Goal: Information Seeking & Learning: Learn about a topic

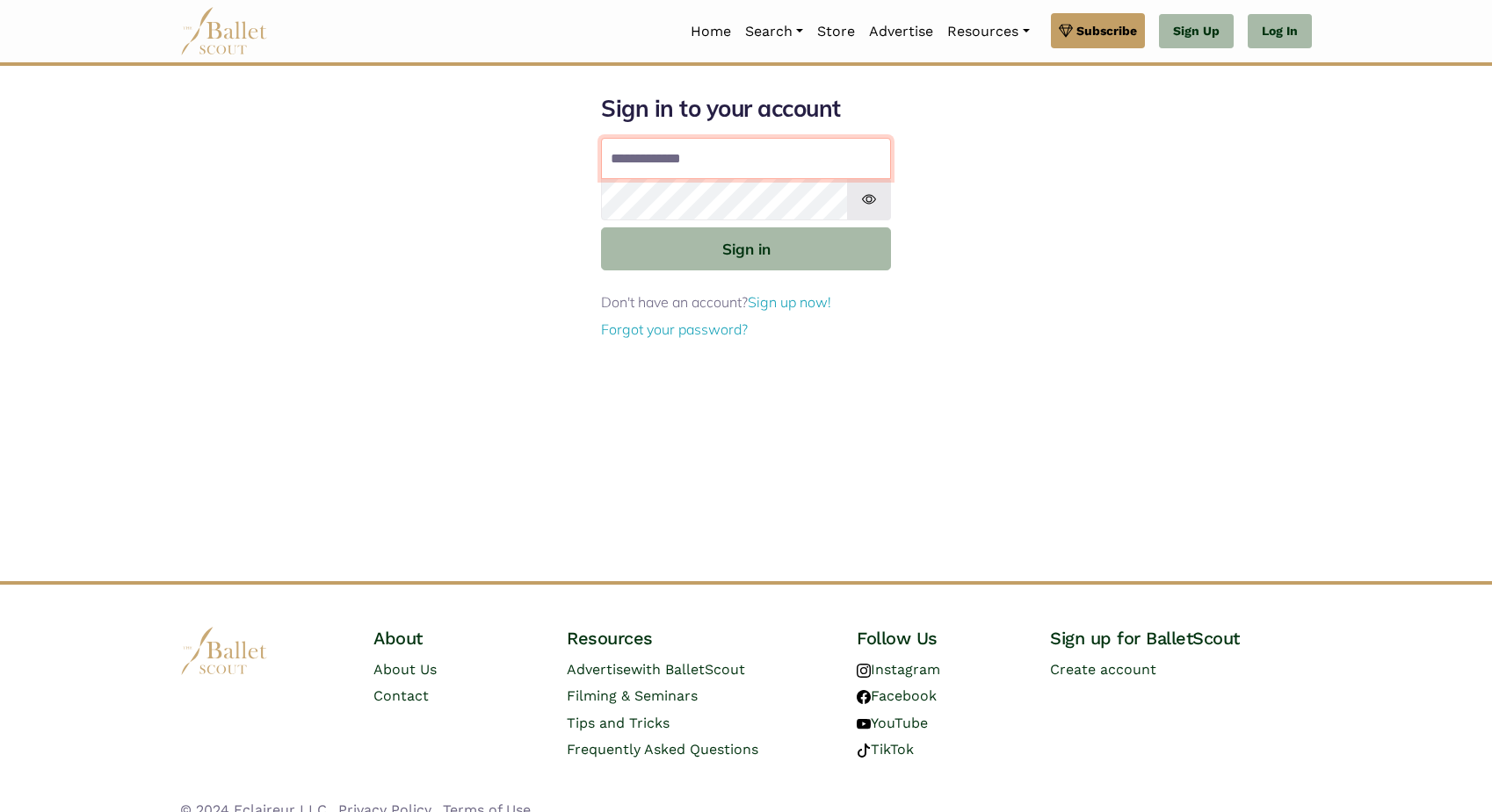
type input "**********"
click at [746, 248] on button "Sign in" at bounding box center [746, 248] width 290 height 43
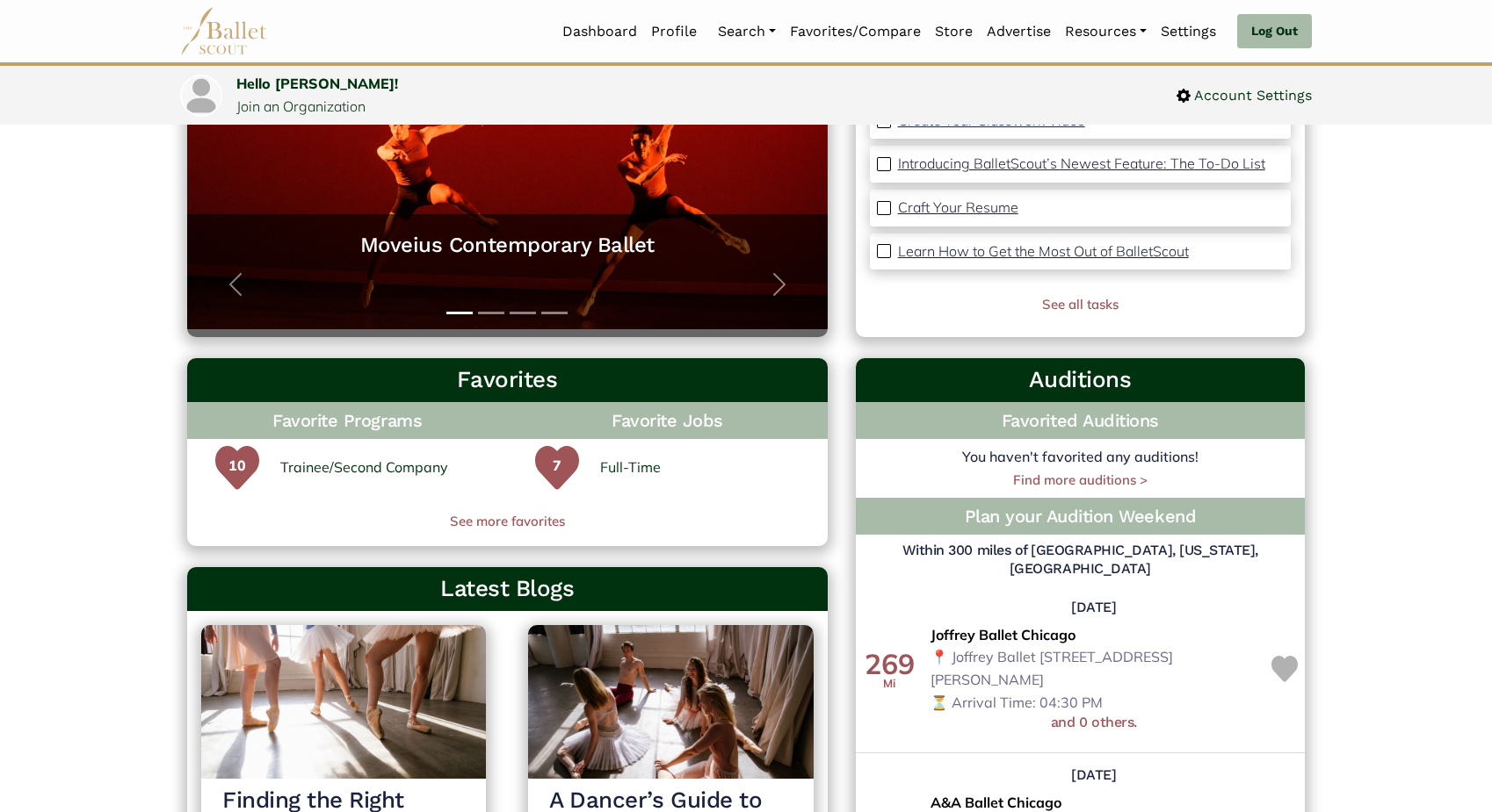
scroll to position [291, 0]
click at [510, 521] on link "See more favorites" at bounding box center [507, 521] width 640 height 21
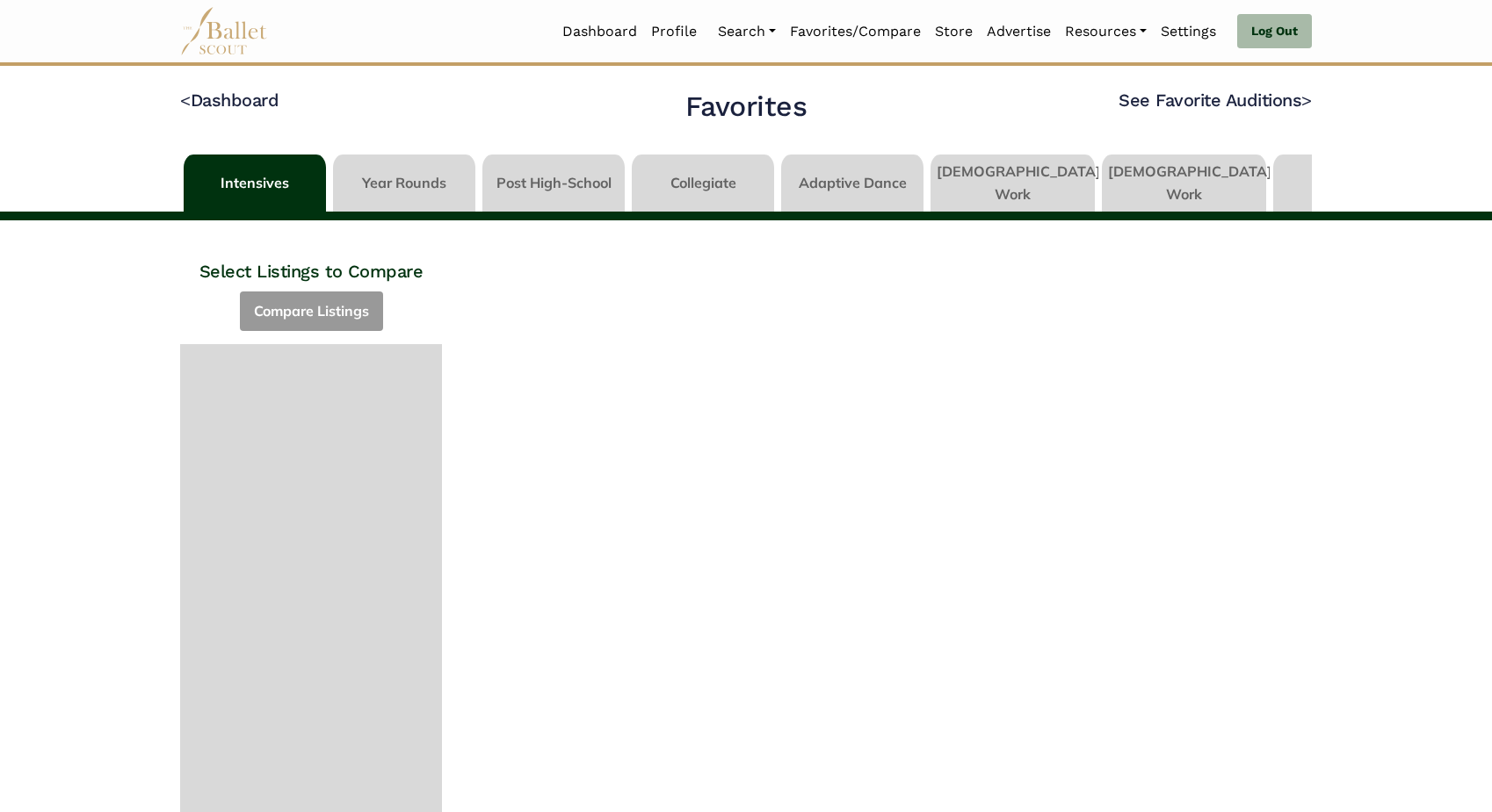
click at [983, 173] on link at bounding box center [1013, 179] width 165 height 50
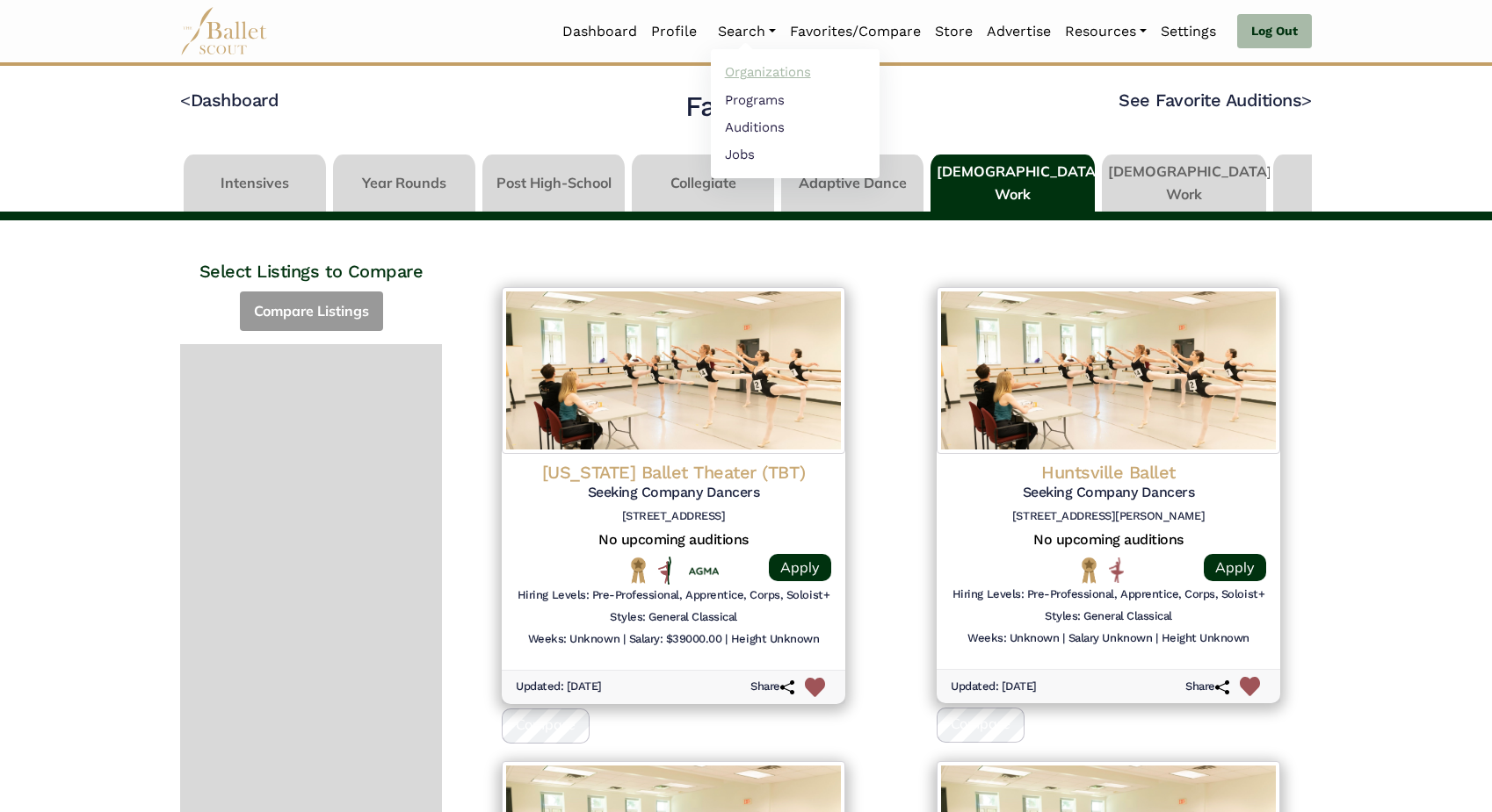
click at [769, 67] on link "Organizations" at bounding box center [795, 72] width 169 height 27
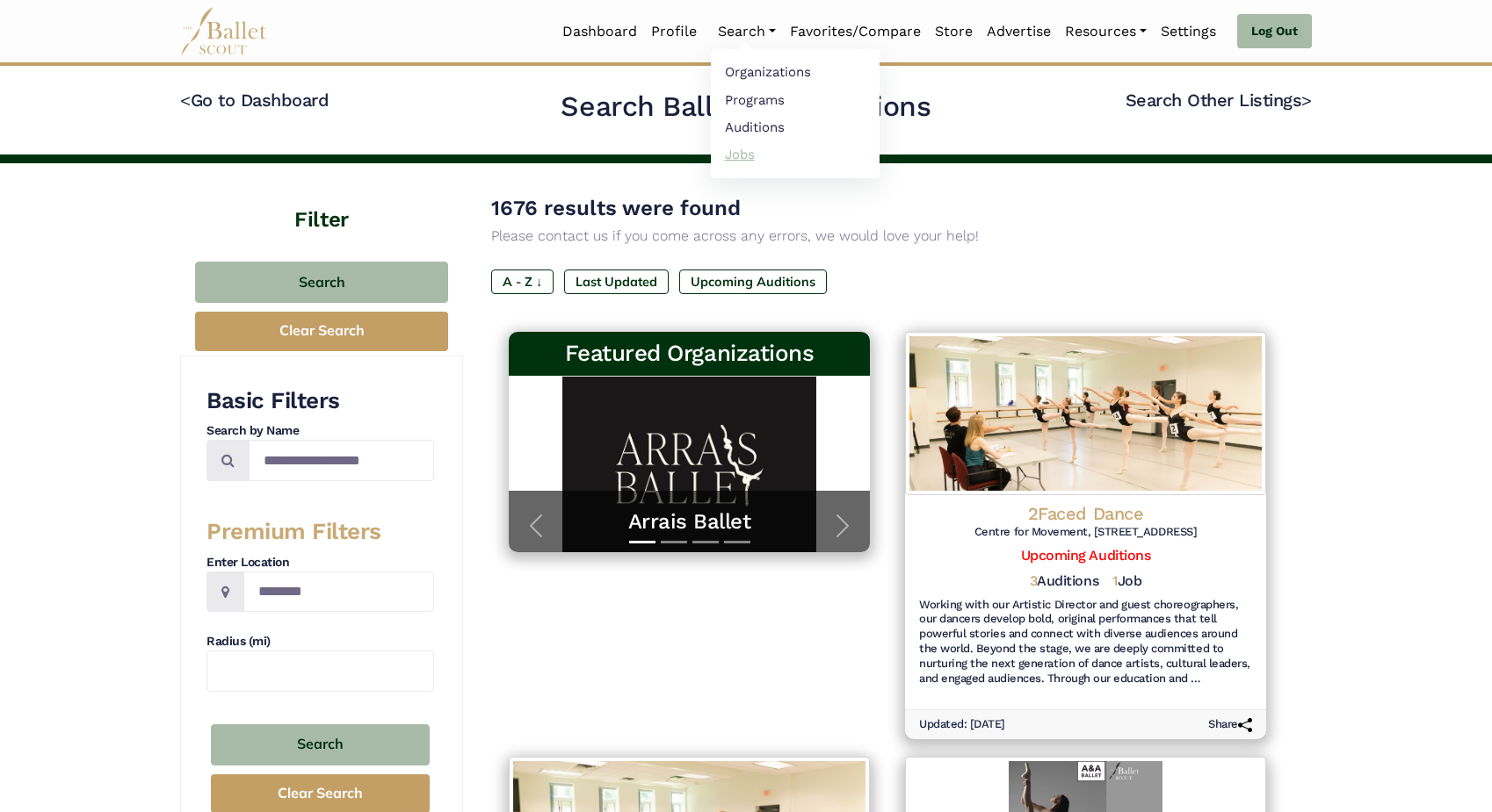
click at [733, 162] on link "Jobs" at bounding box center [795, 153] width 169 height 27
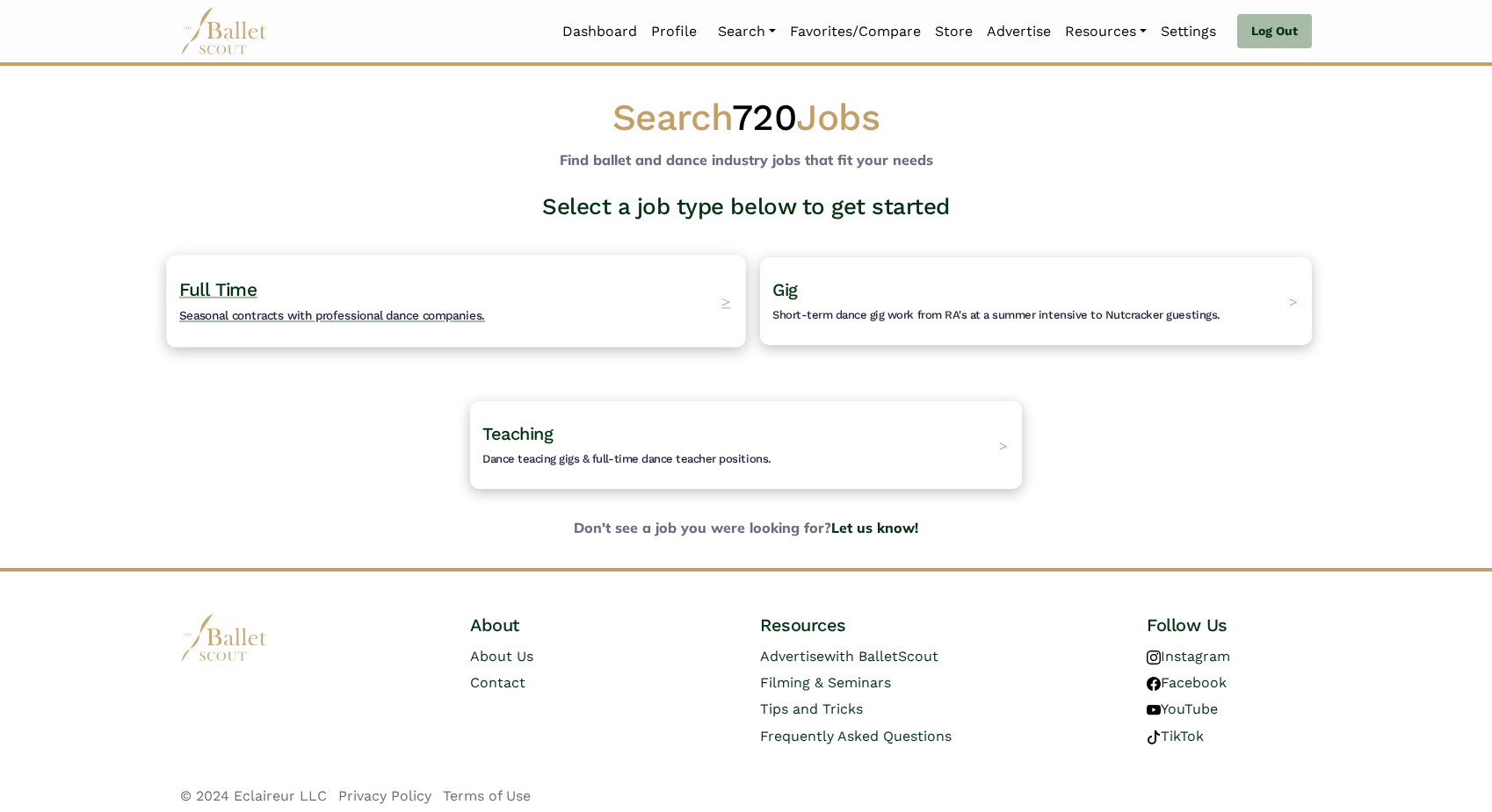
click at [334, 309] on span "Seasonal contracts with professional dance companies." at bounding box center [331, 315] width 306 height 14
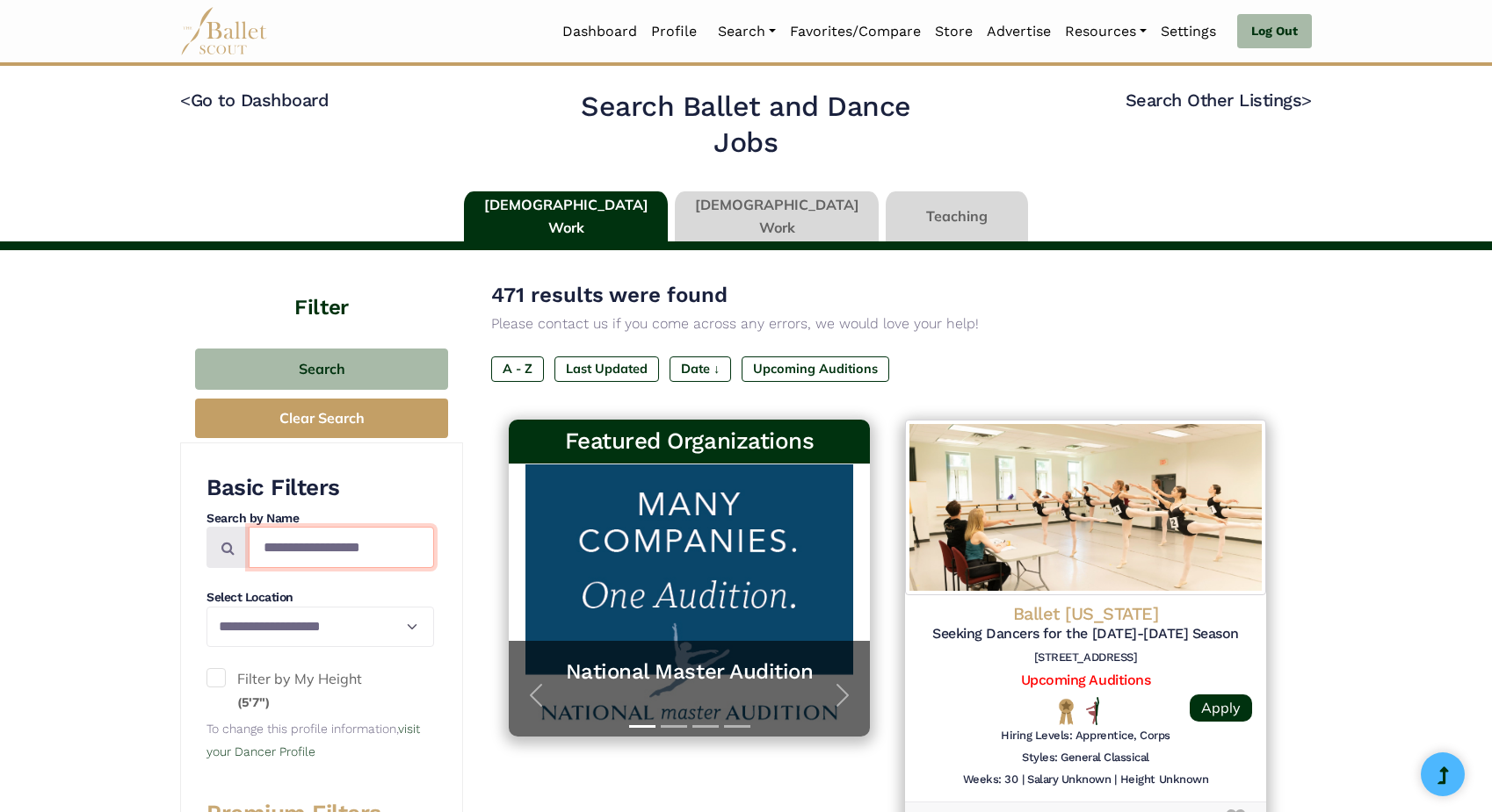
click at [325, 548] on input "Search by names..." at bounding box center [342, 548] width 186 height 42
type input "*******"
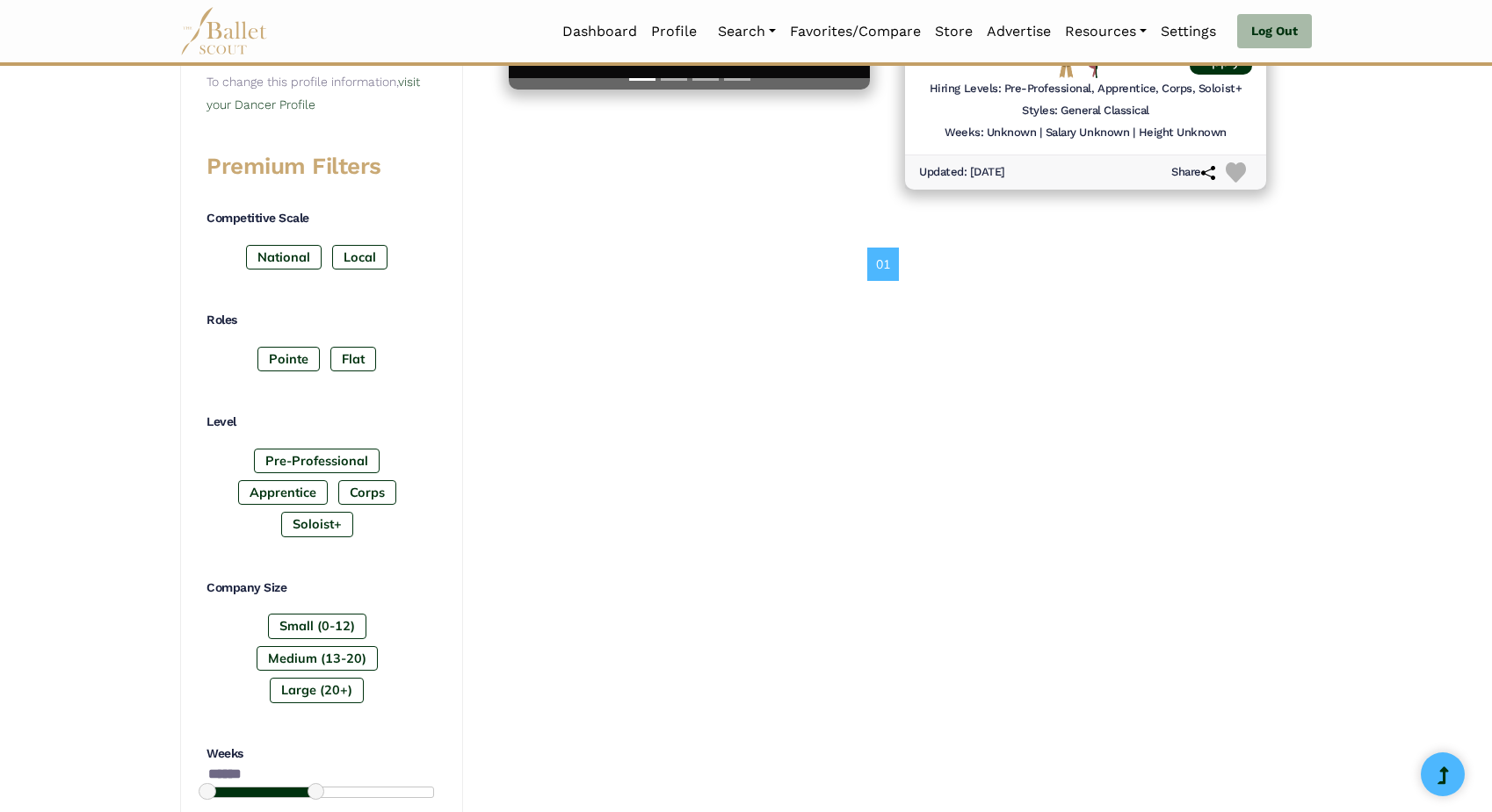
scroll to position [659, 0]
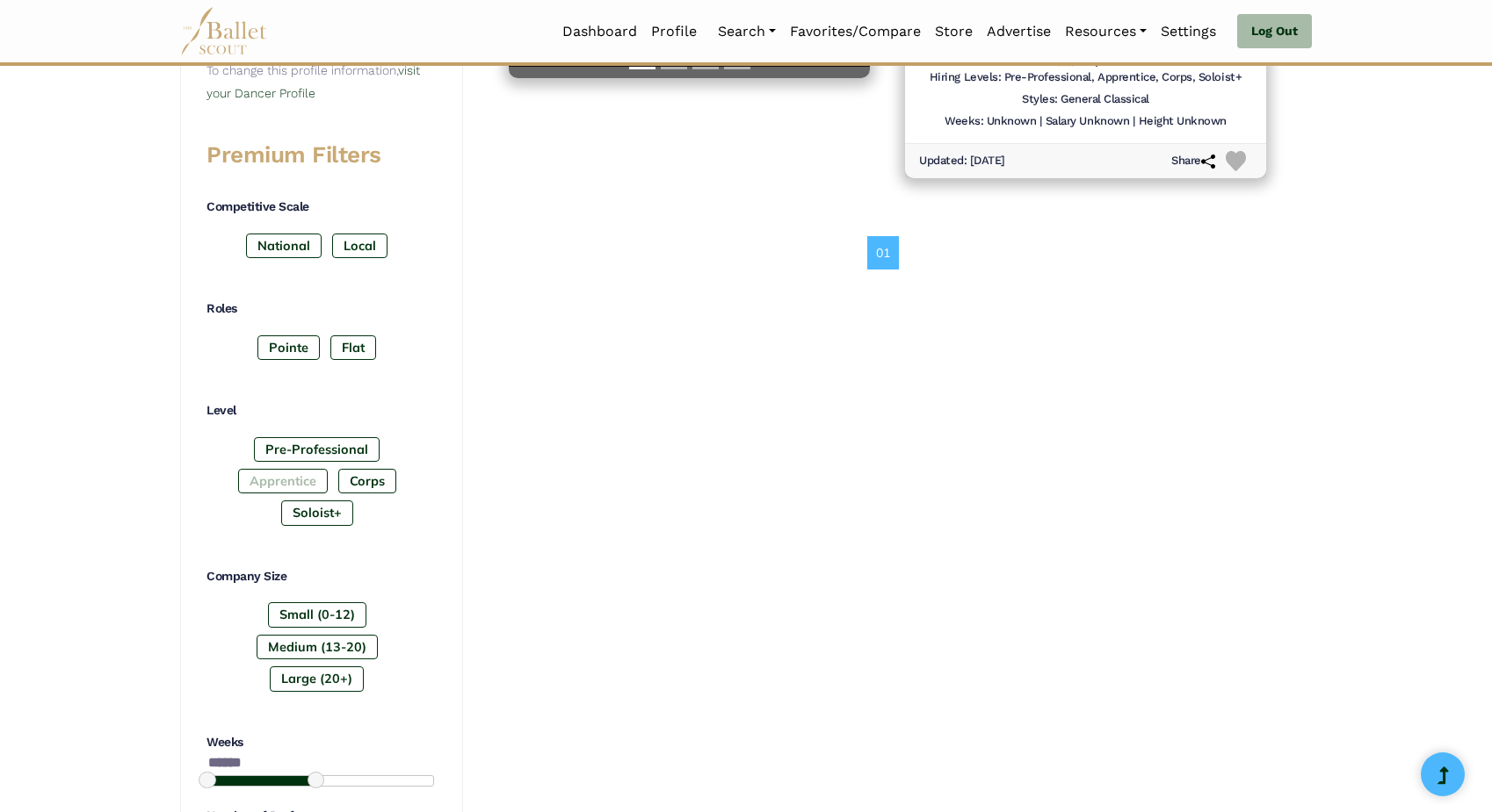
click at [298, 473] on label "Apprentice" at bounding box center [282, 482] width 90 height 25
click at [374, 469] on label "Corps" at bounding box center [366, 482] width 58 height 25
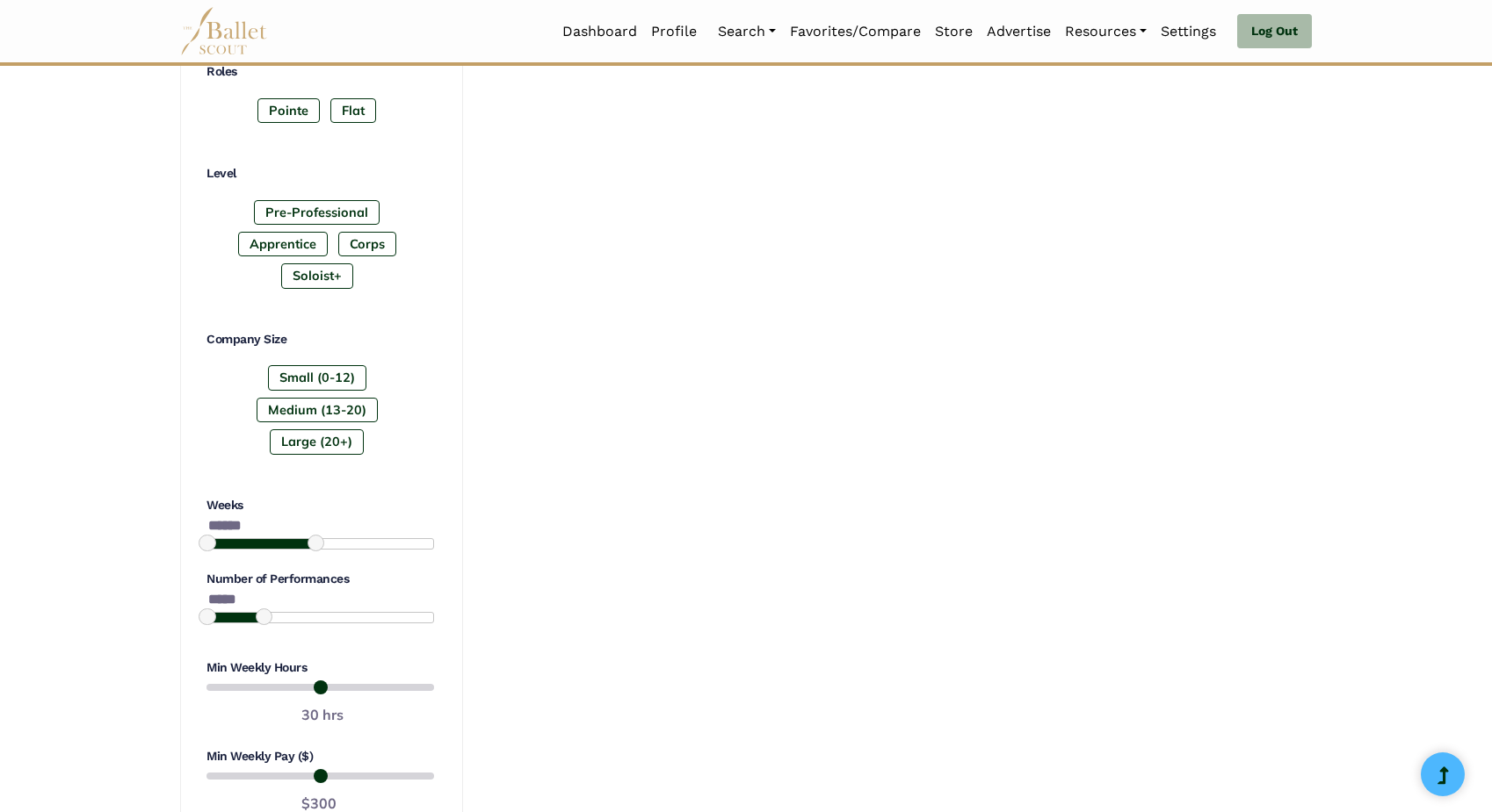
scroll to position [897, 0]
type input "******"
drag, startPoint x: 313, startPoint y: 527, endPoint x: 388, endPoint y: 530, distance: 75.1
click at [388, 533] on span at bounding box center [390, 541] width 17 height 17
type input "******"
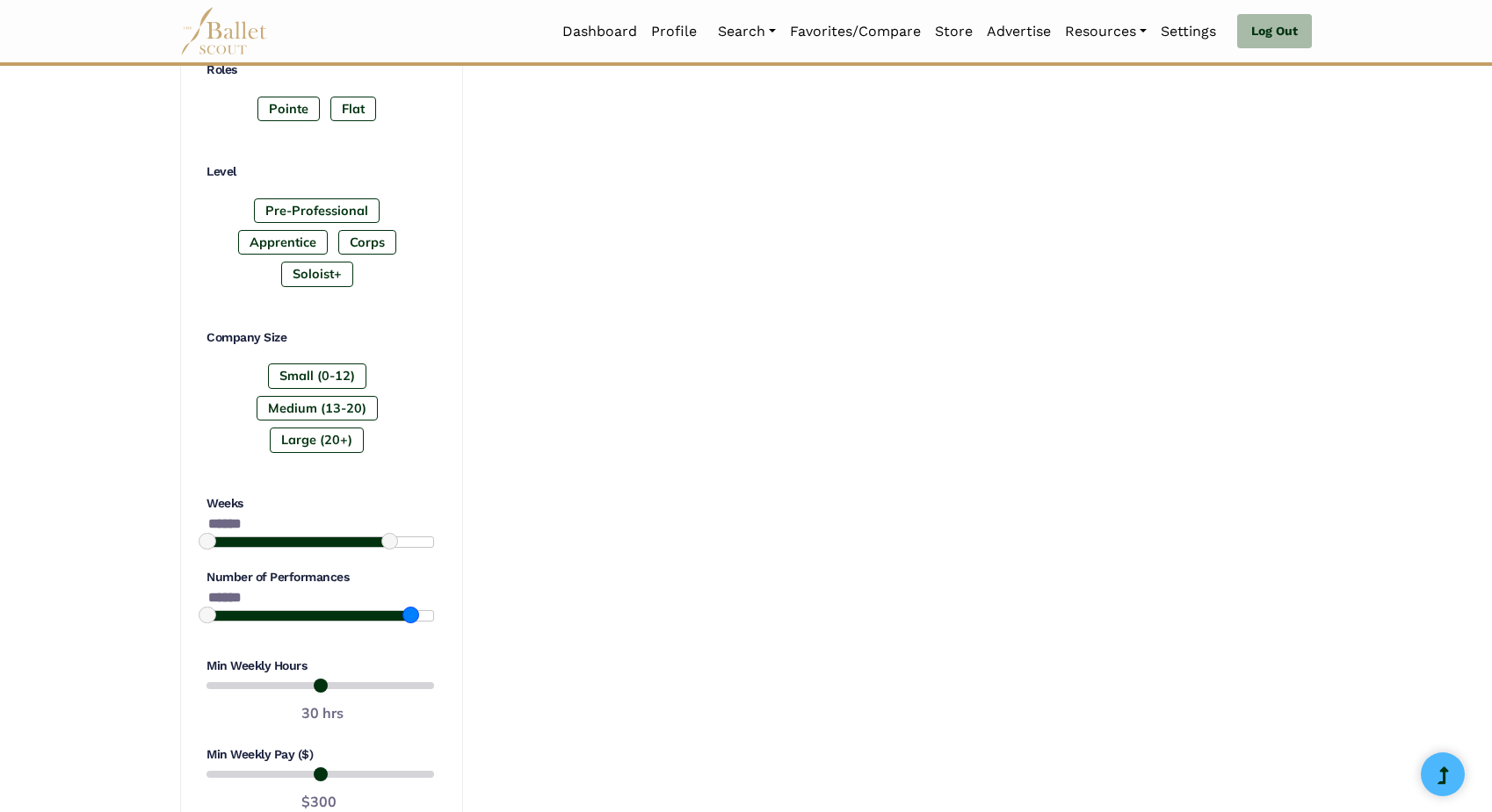
drag, startPoint x: 262, startPoint y: 598, endPoint x: 408, endPoint y: 604, distance: 146.1
click at [408, 607] on span at bounding box center [411, 615] width 17 height 17
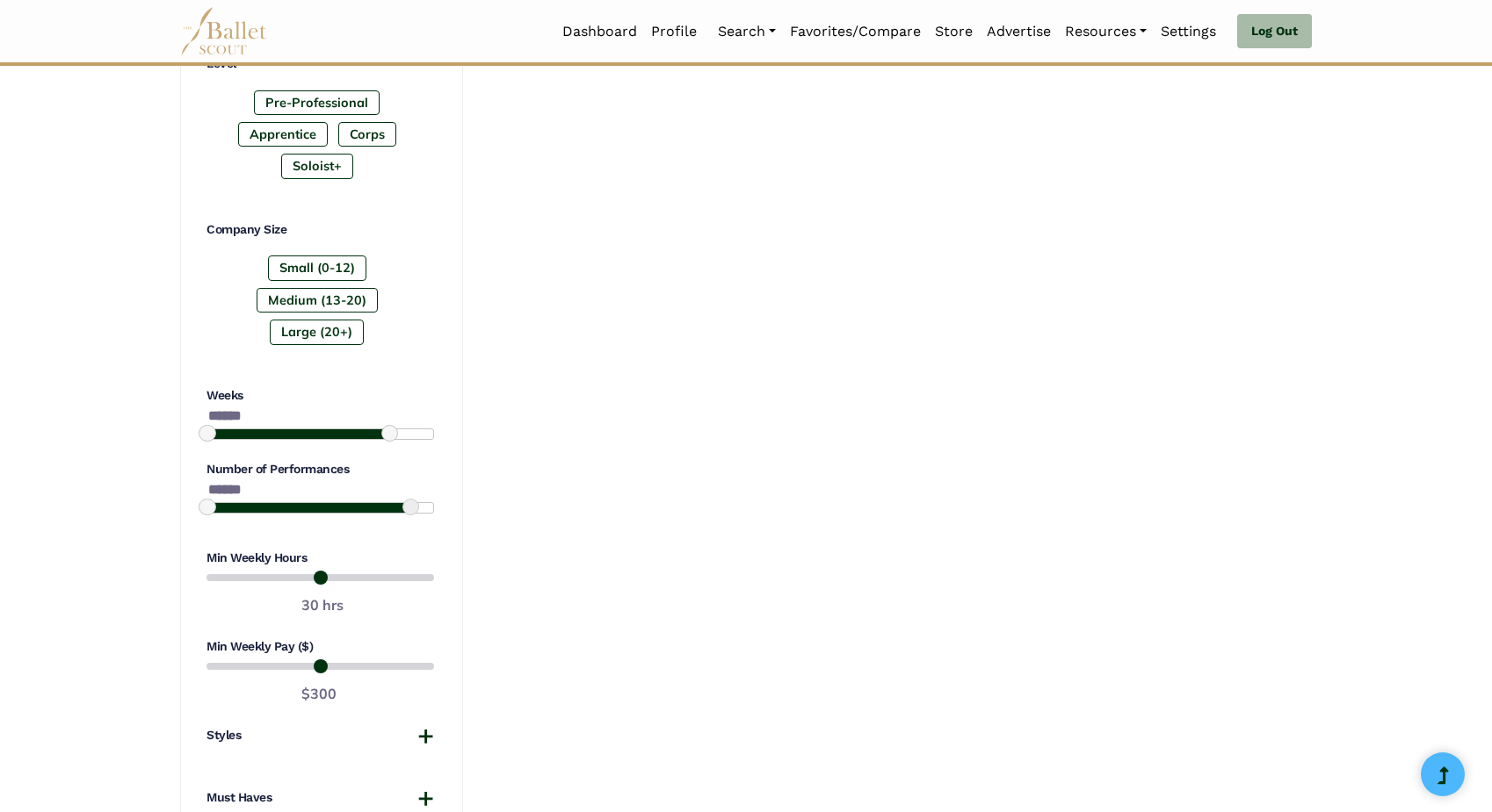
scroll to position [1009, 0]
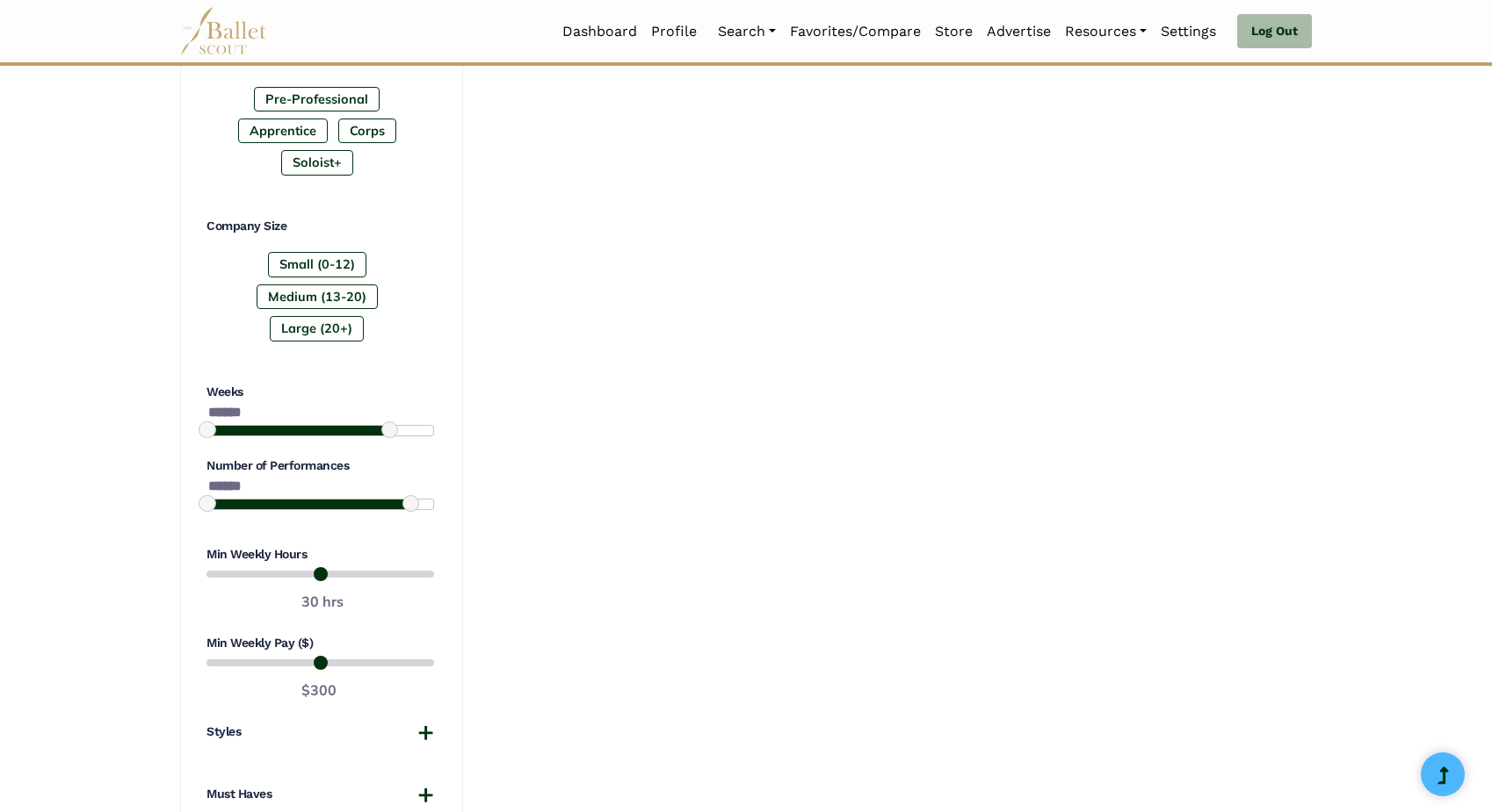
drag, startPoint x: 249, startPoint y: 644, endPoint x: 223, endPoint y: 644, distance: 26.0
click at [223, 652] on input "range" at bounding box center [320, 662] width 227 height 21
drag, startPoint x: 223, startPoint y: 646, endPoint x: 211, endPoint y: 646, distance: 12.0
type input "*"
click at [211, 652] on input "range" at bounding box center [320, 662] width 227 height 21
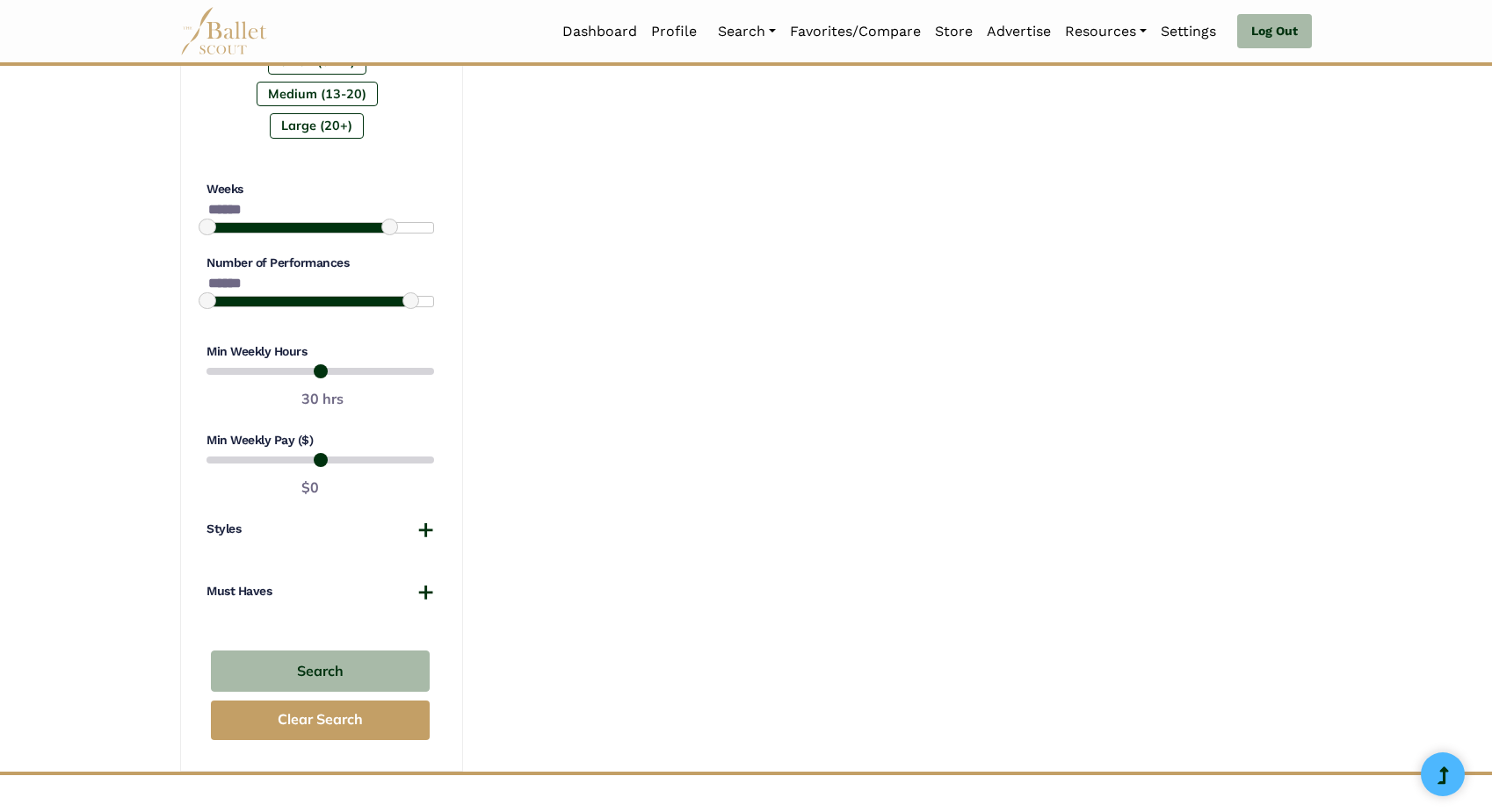
scroll to position [1212, 0]
click at [336, 652] on button "Search" at bounding box center [320, 671] width 219 height 42
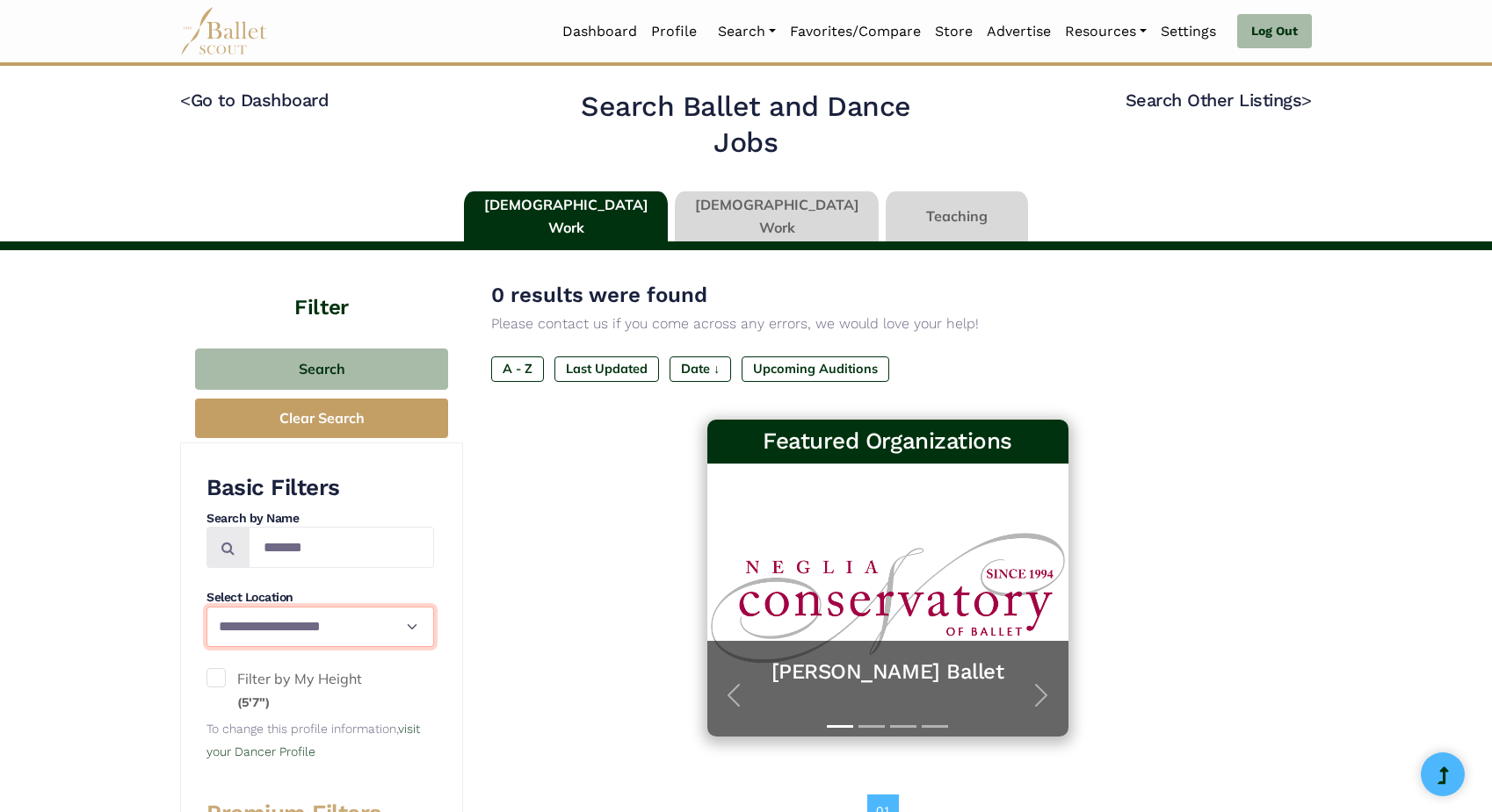
select select "**"
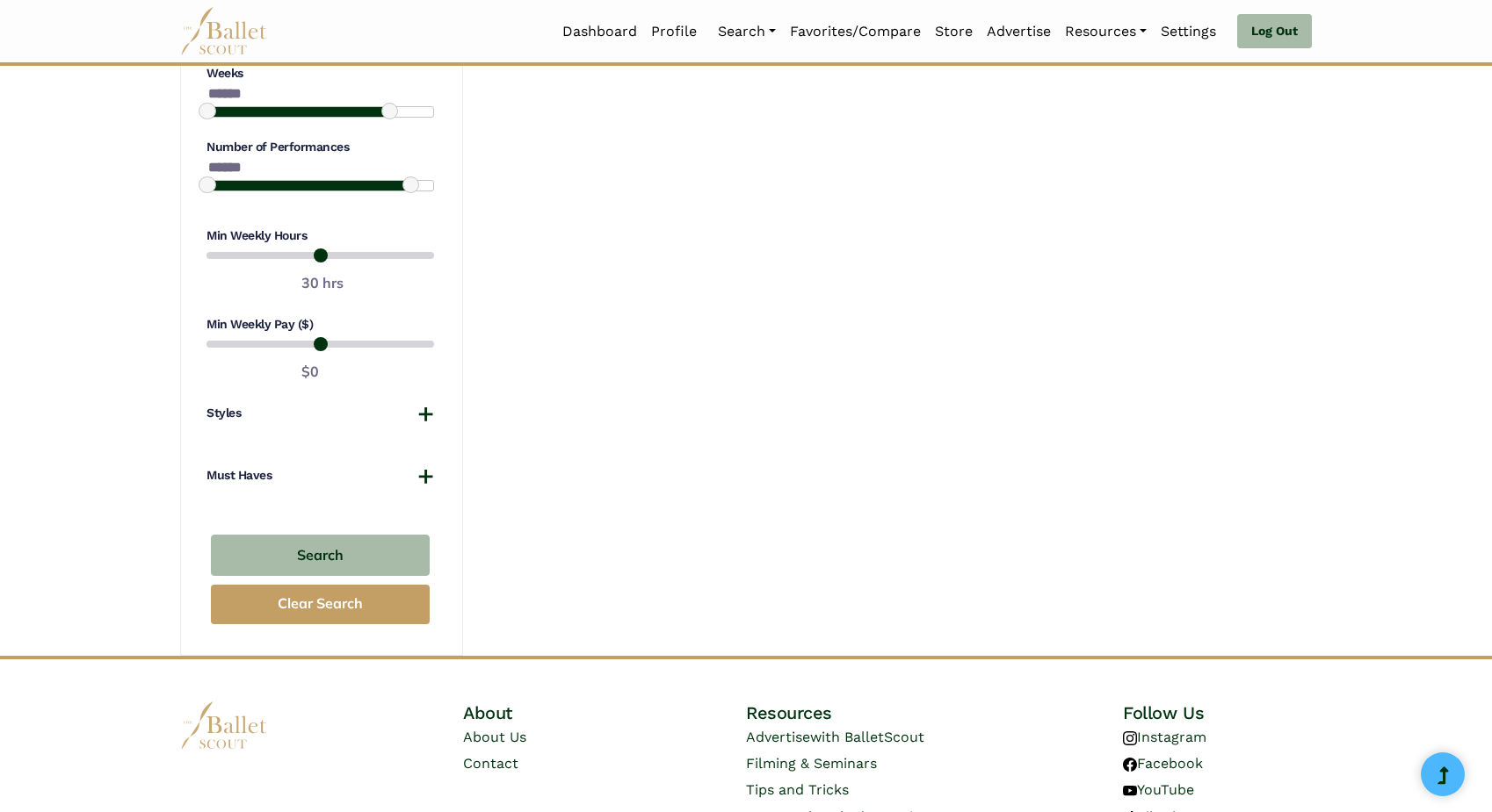
scroll to position [1328, 0]
click at [337, 535] on button "Search" at bounding box center [320, 556] width 219 height 42
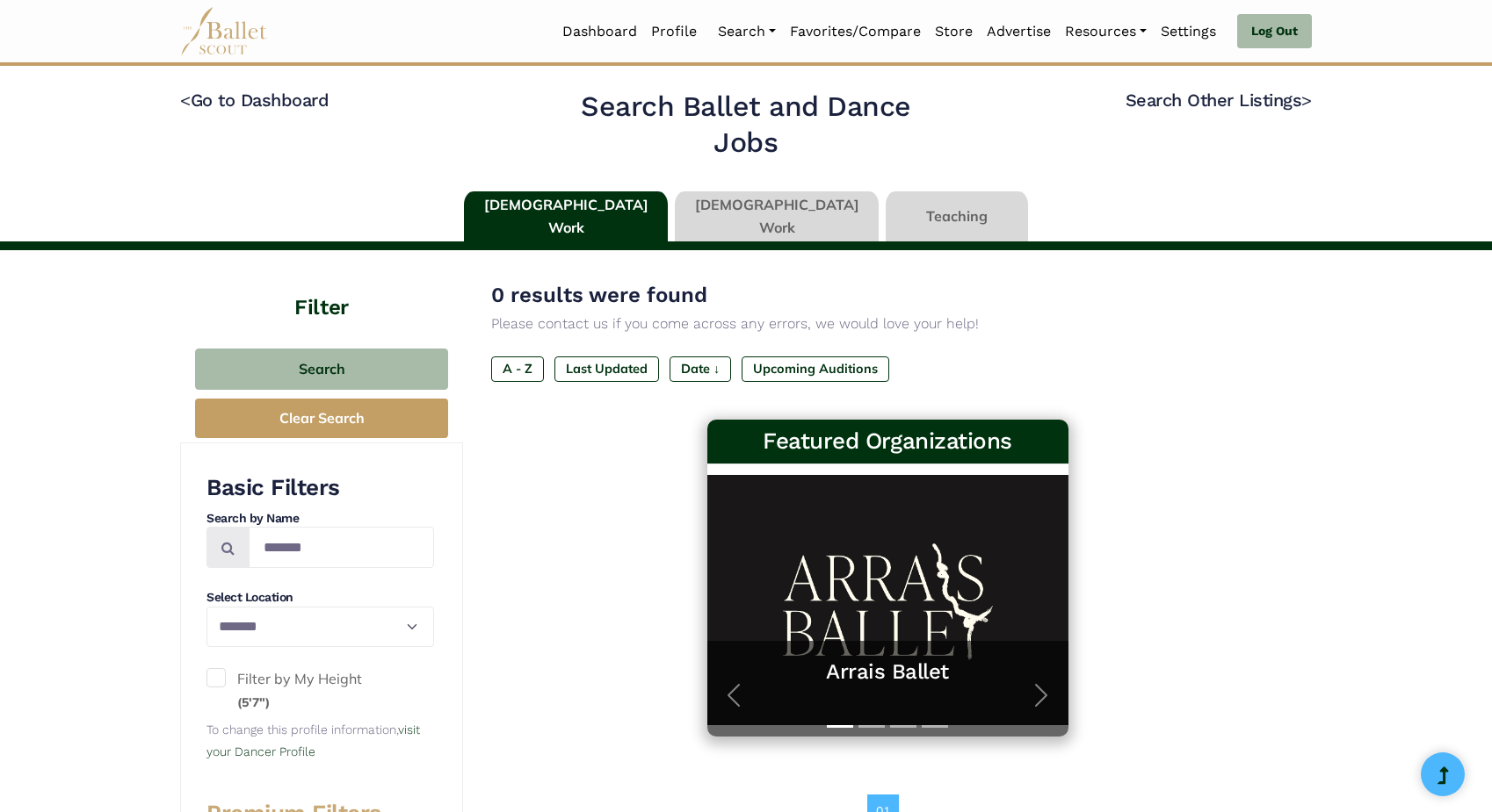
select select "**"
click at [756, 93] on link "Programs" at bounding box center [795, 99] width 169 height 27
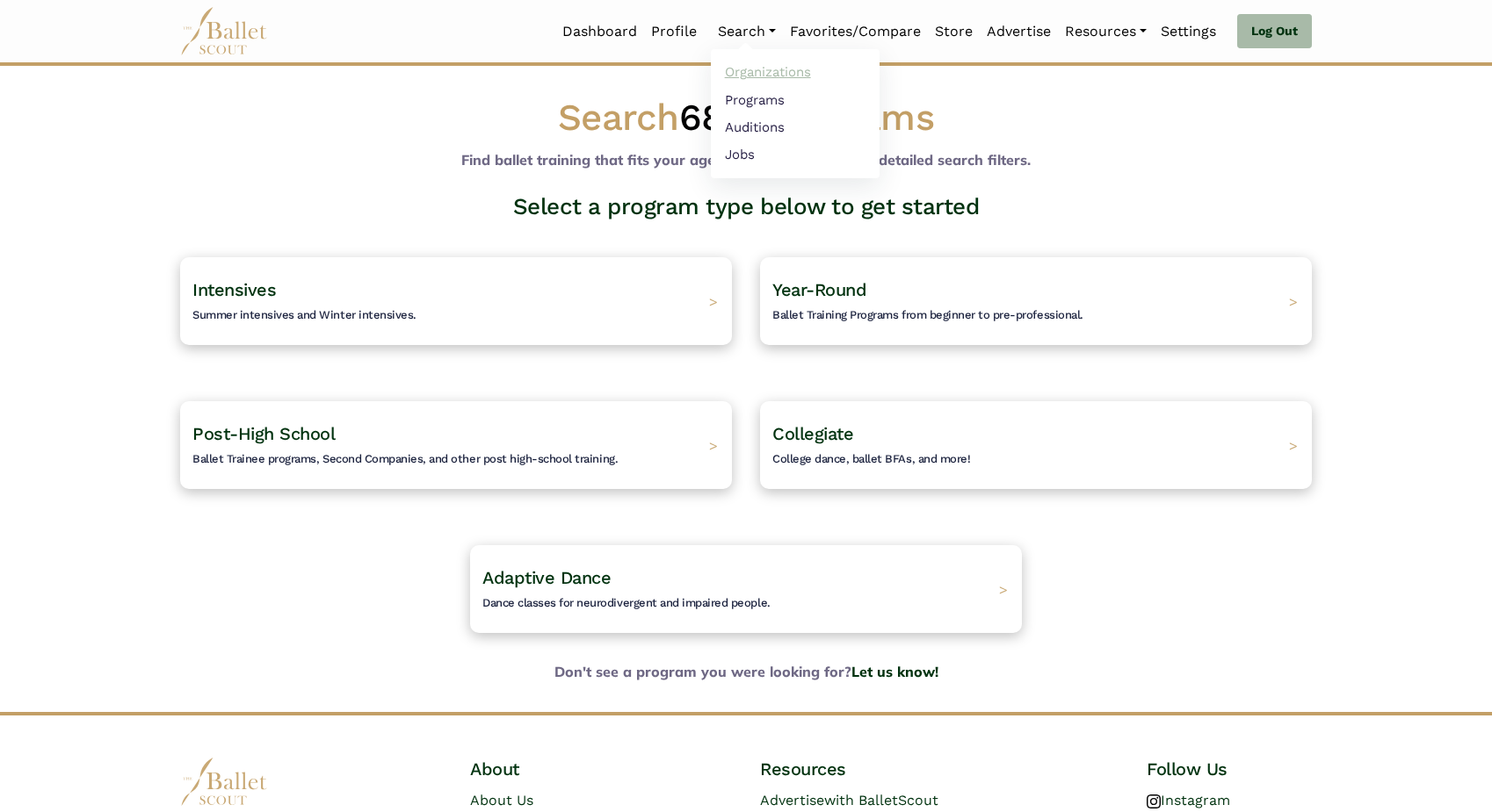
click at [765, 66] on link "Organizations" at bounding box center [795, 72] width 169 height 27
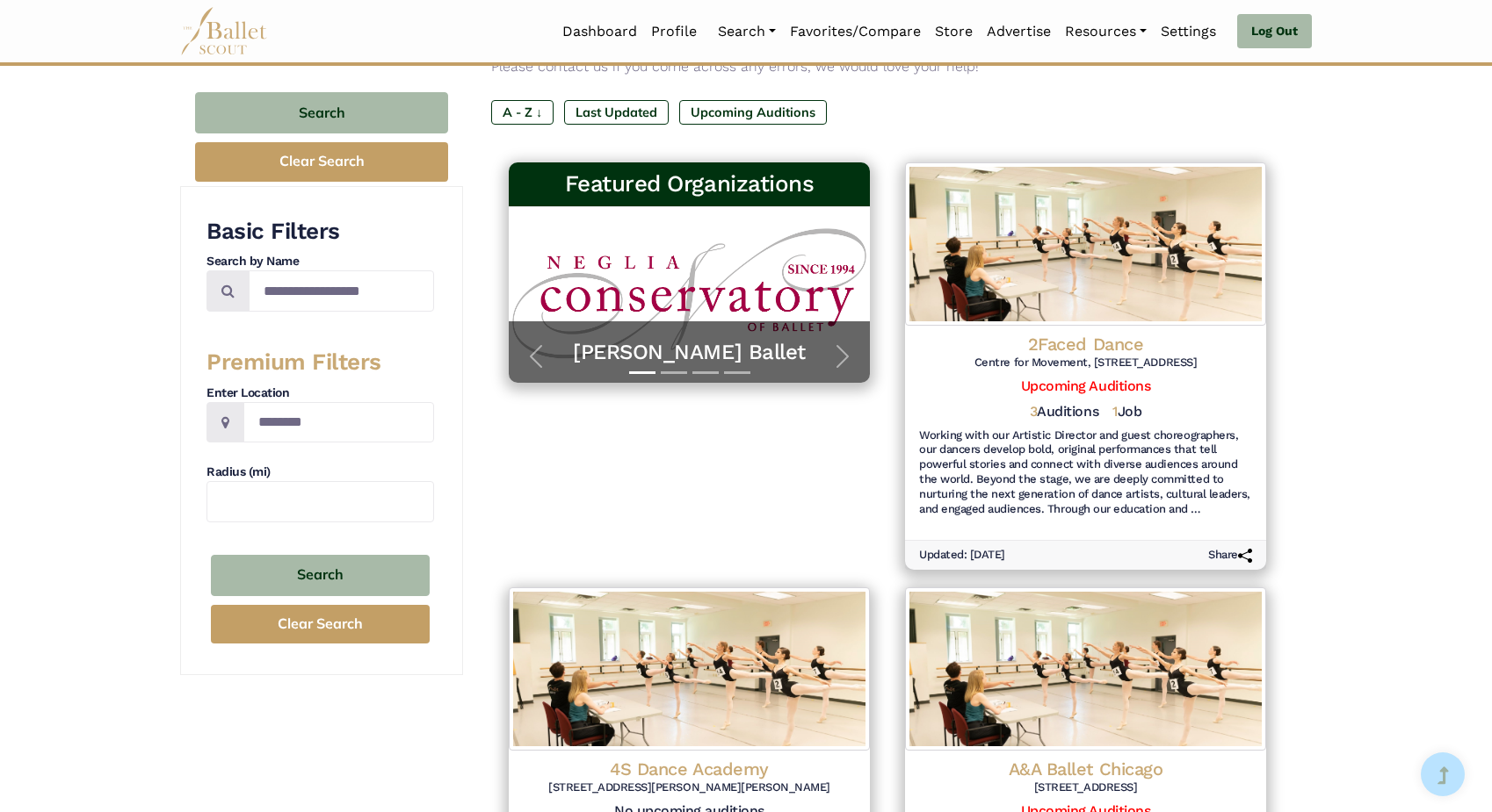
scroll to position [199, 0]
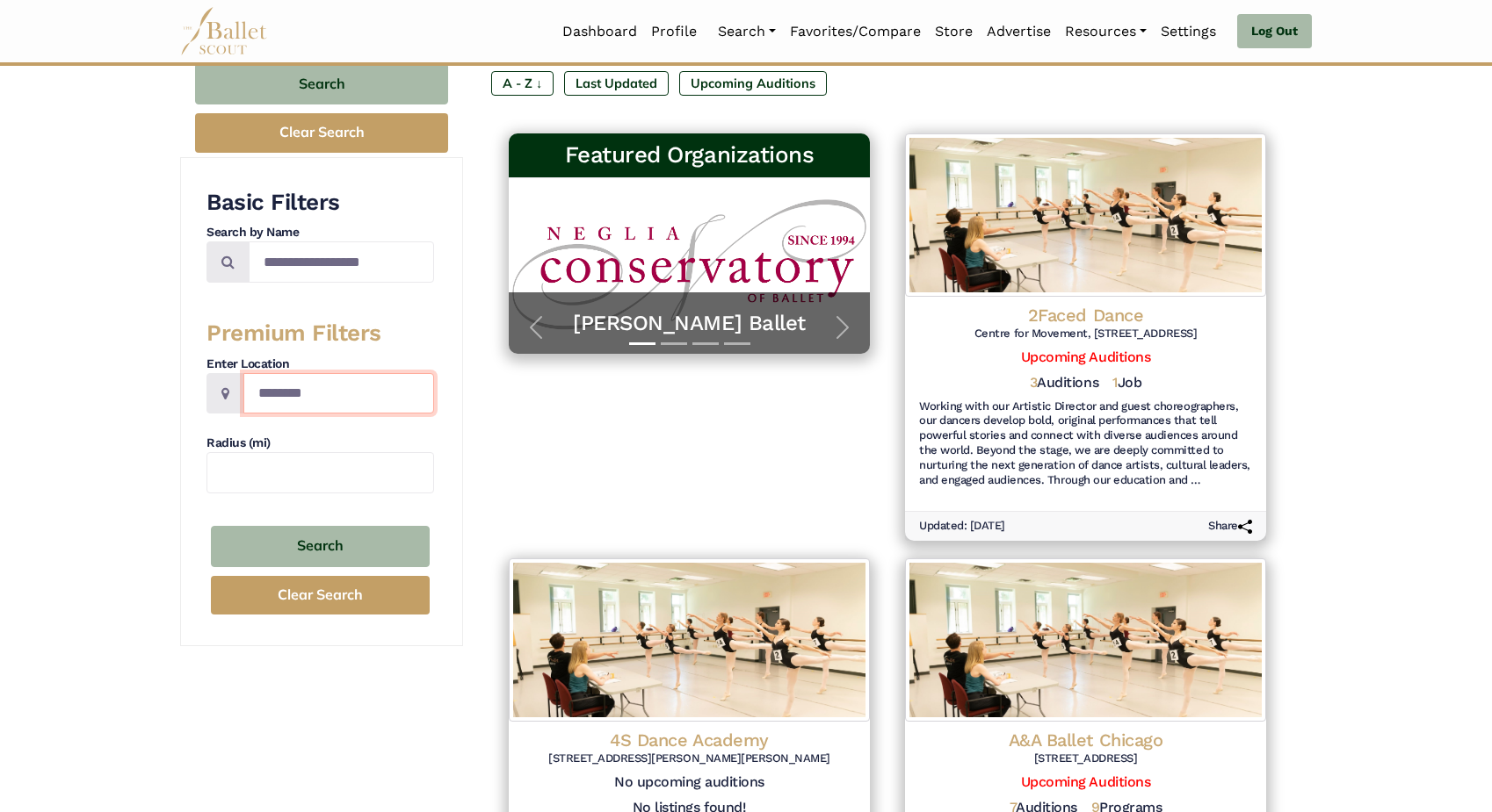
click at [295, 389] on input "Location" at bounding box center [338, 394] width 190 height 42
type input "**********"
click at [293, 470] on input "text" at bounding box center [320, 473] width 227 height 42
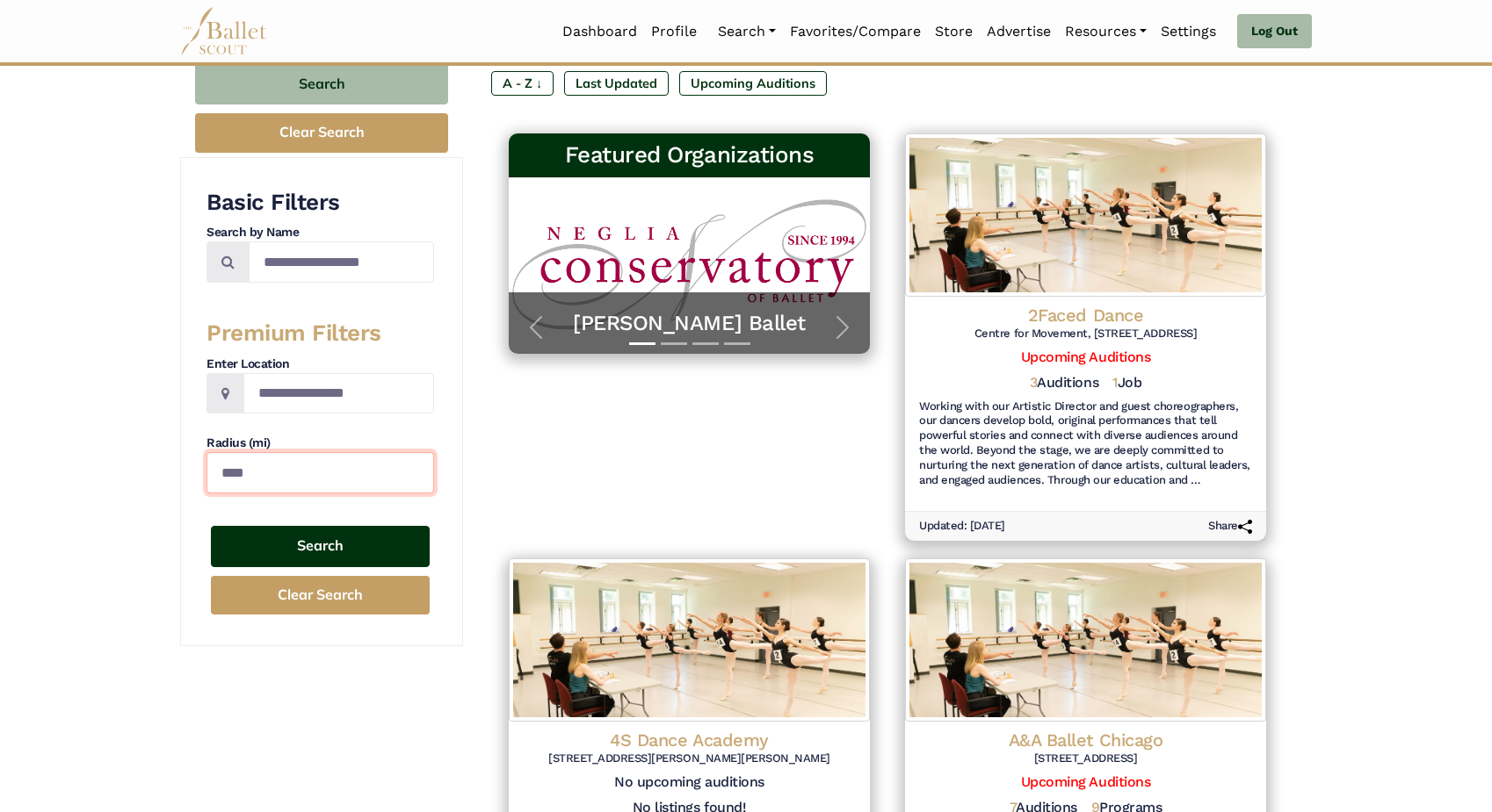
type input "****"
click at [341, 547] on button "Search" at bounding box center [320, 547] width 219 height 42
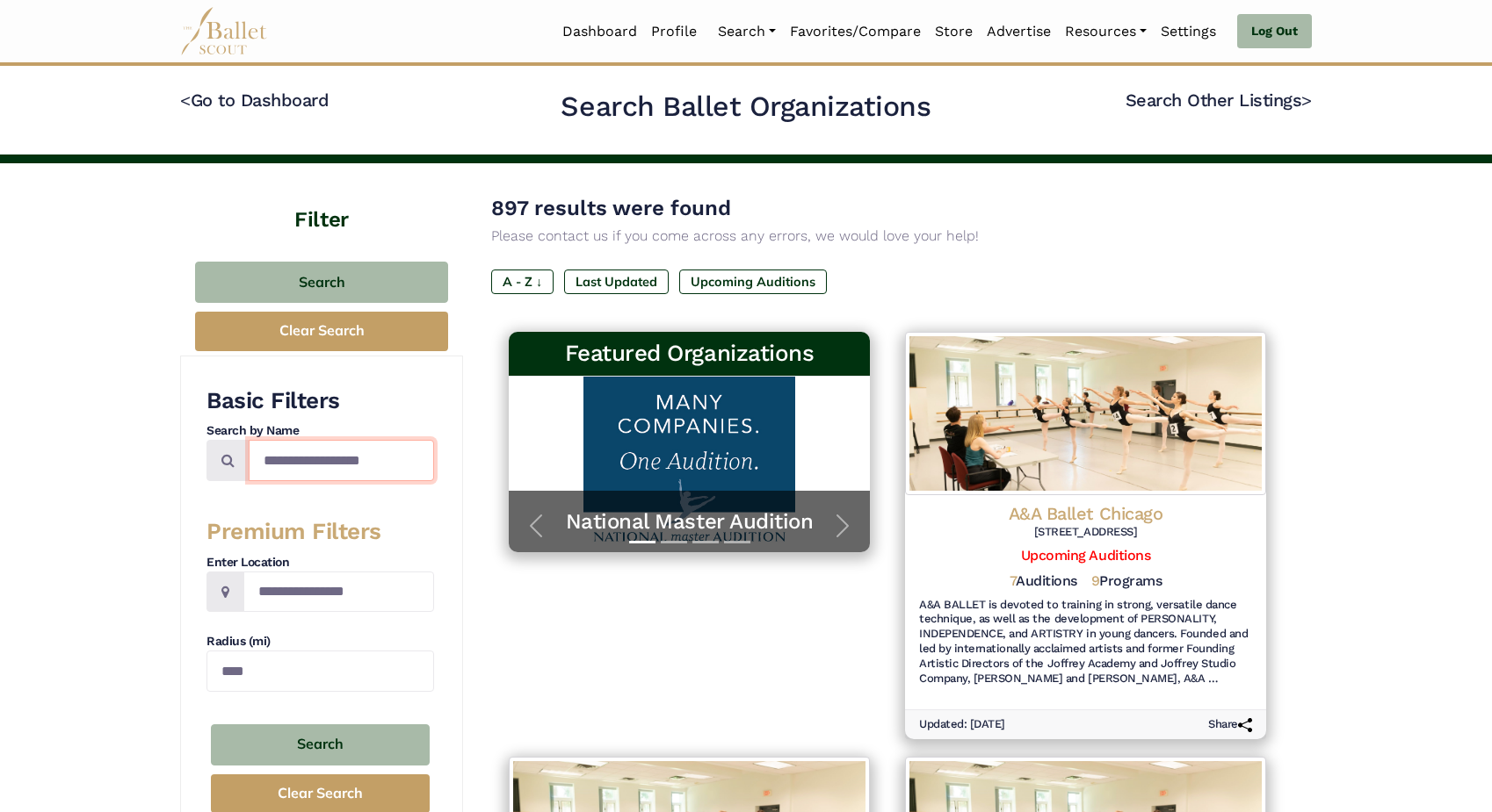
click at [344, 454] on input "Search by names..." at bounding box center [342, 461] width 186 height 42
type input "*******"
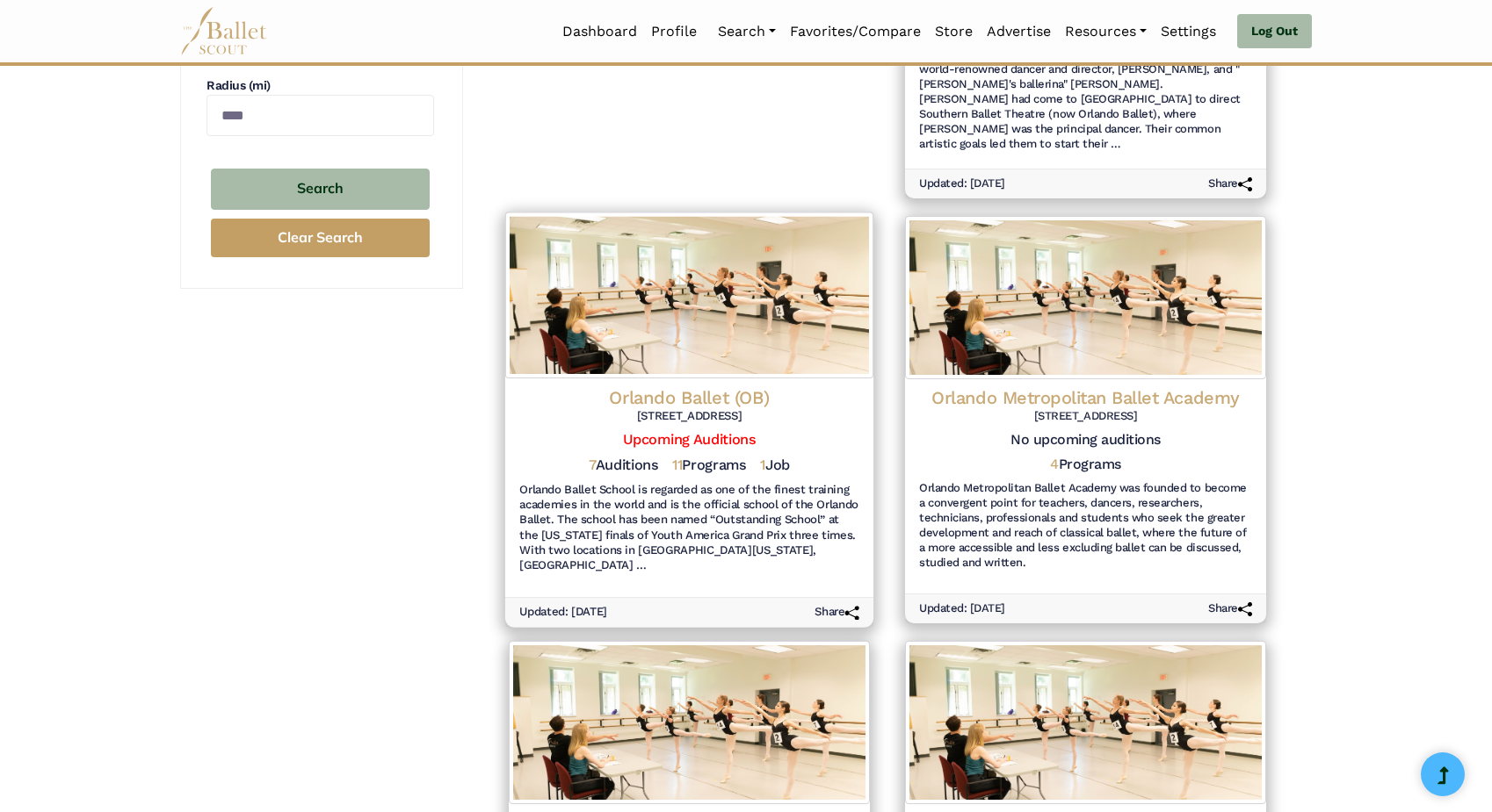
scroll to position [561, 0]
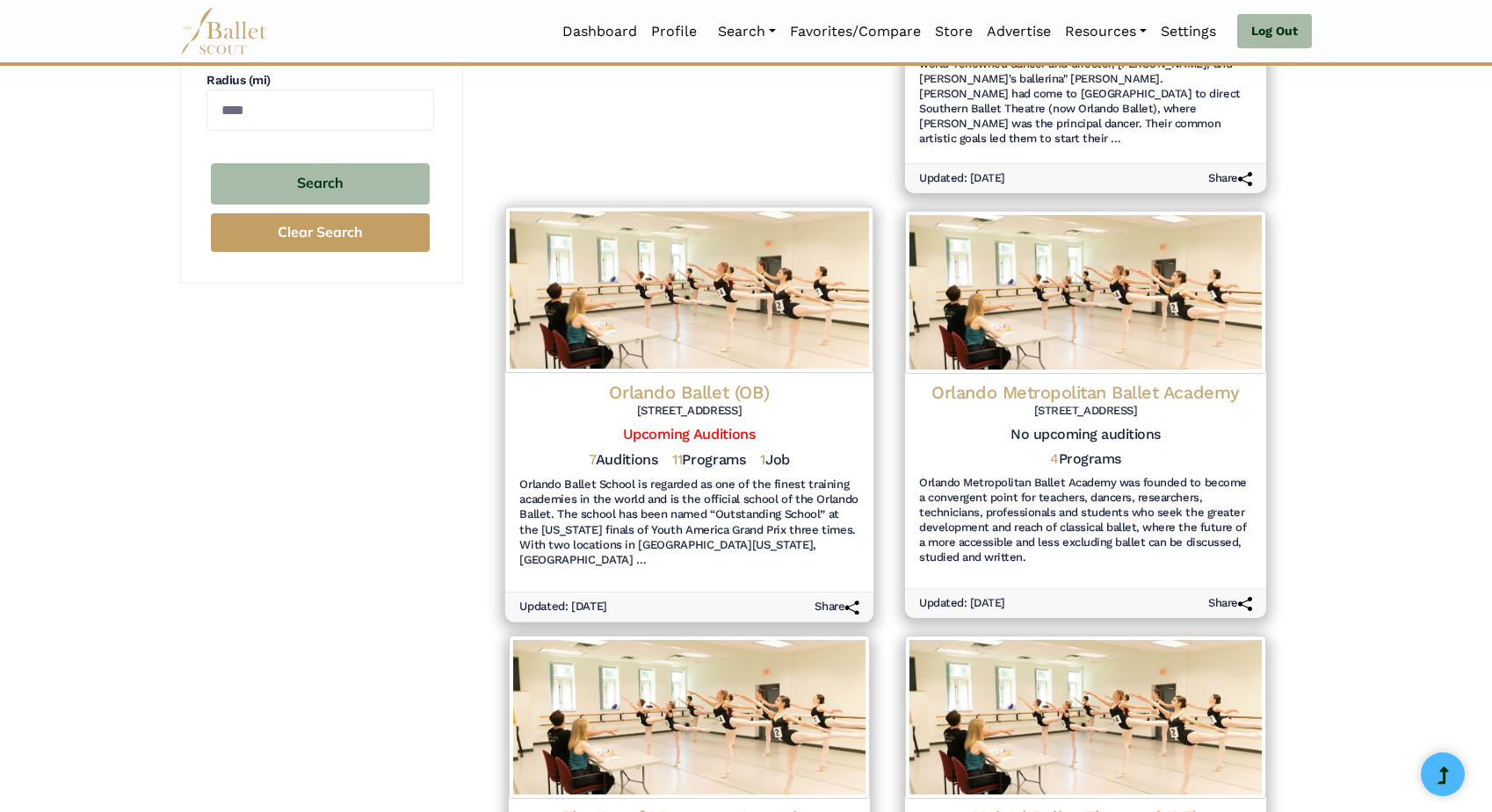
click at [679, 380] on h4 "Orlando Ballet (OB)" at bounding box center [688, 392] width 340 height 24
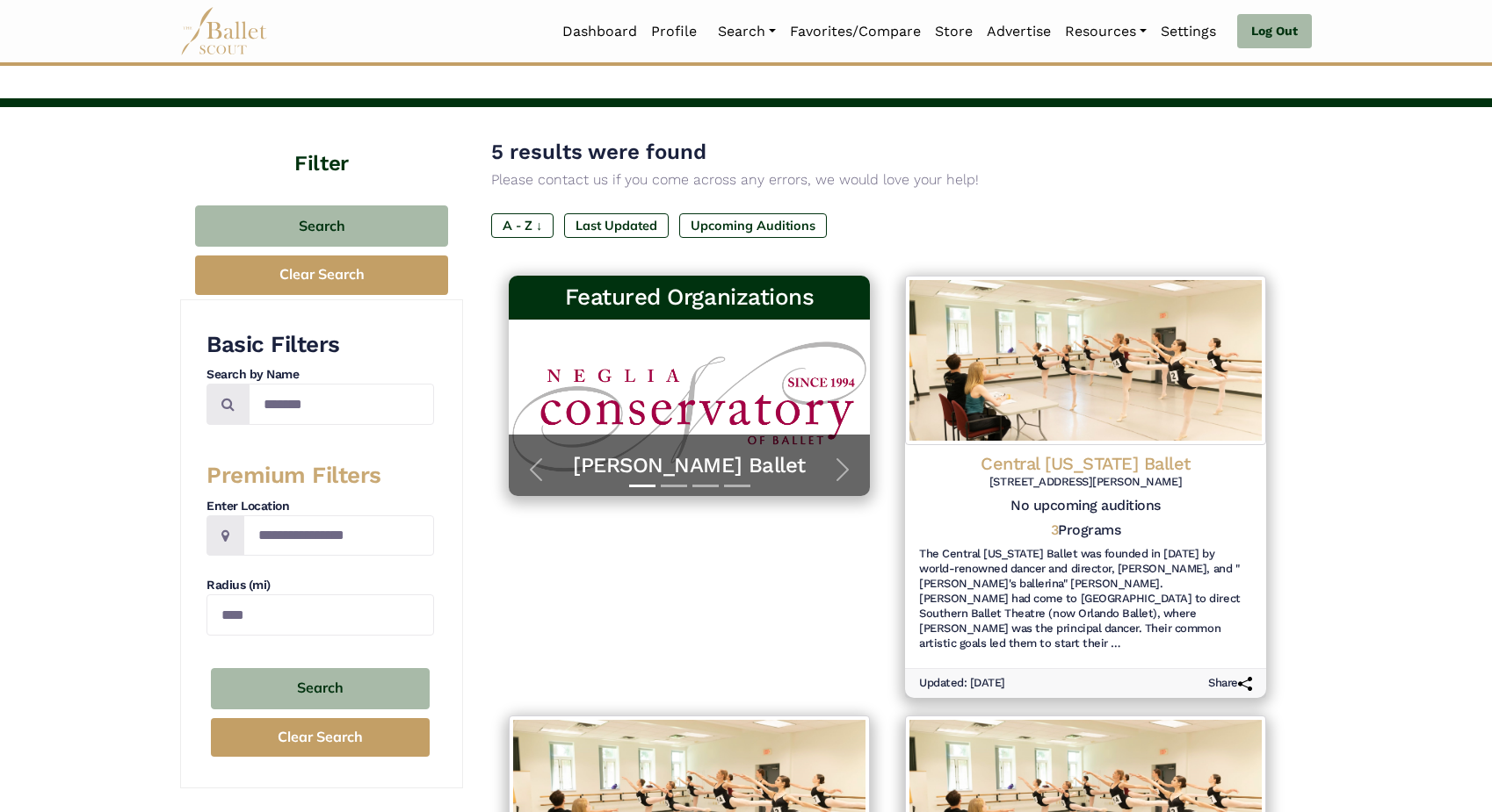
scroll to position [55, 0]
drag, startPoint x: 336, startPoint y: 404, endPoint x: 241, endPoint y: 401, distance: 95.0
click at [241, 401] on div "*******" at bounding box center [320, 405] width 227 height 42
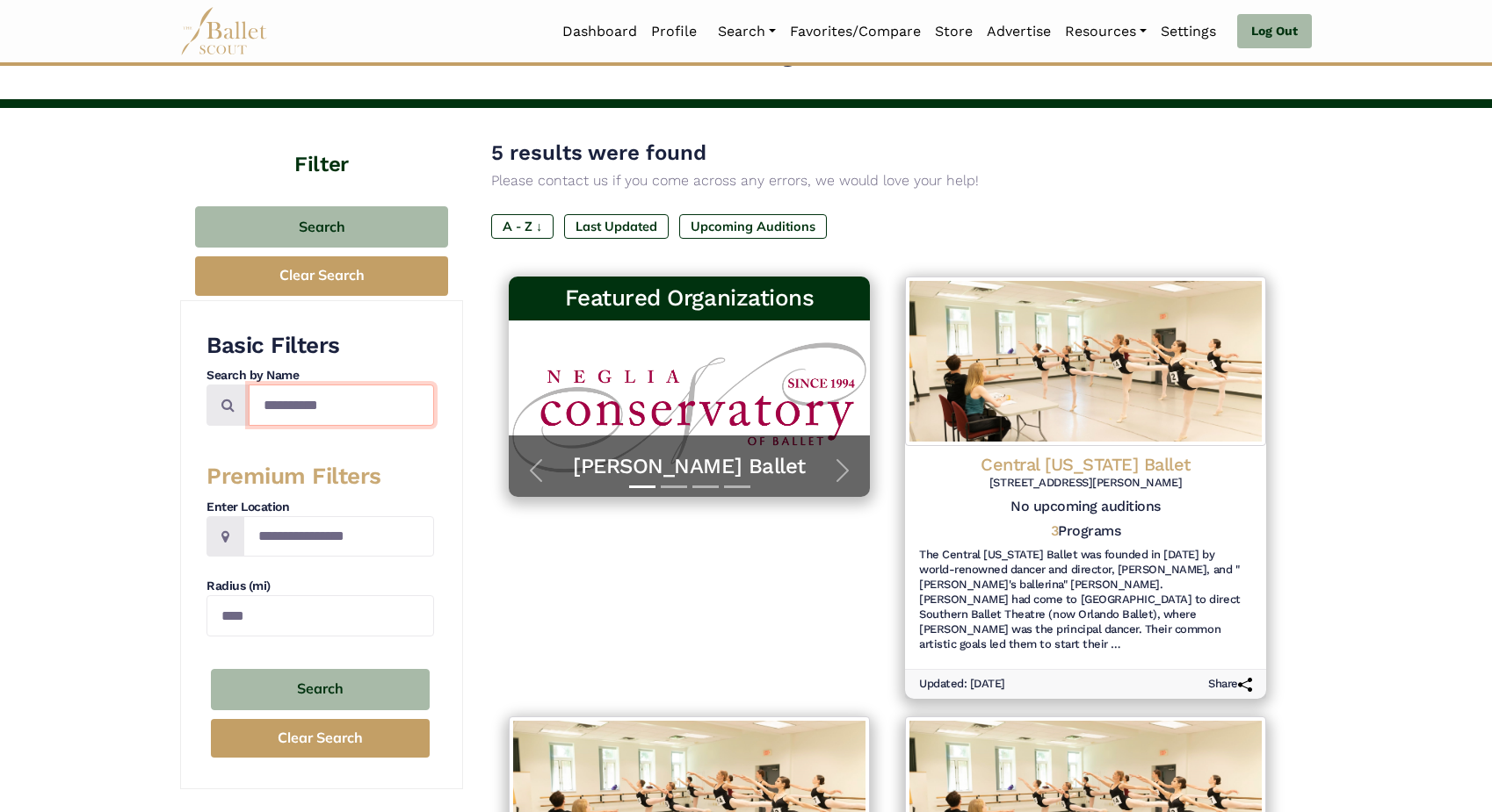
type input "**********"
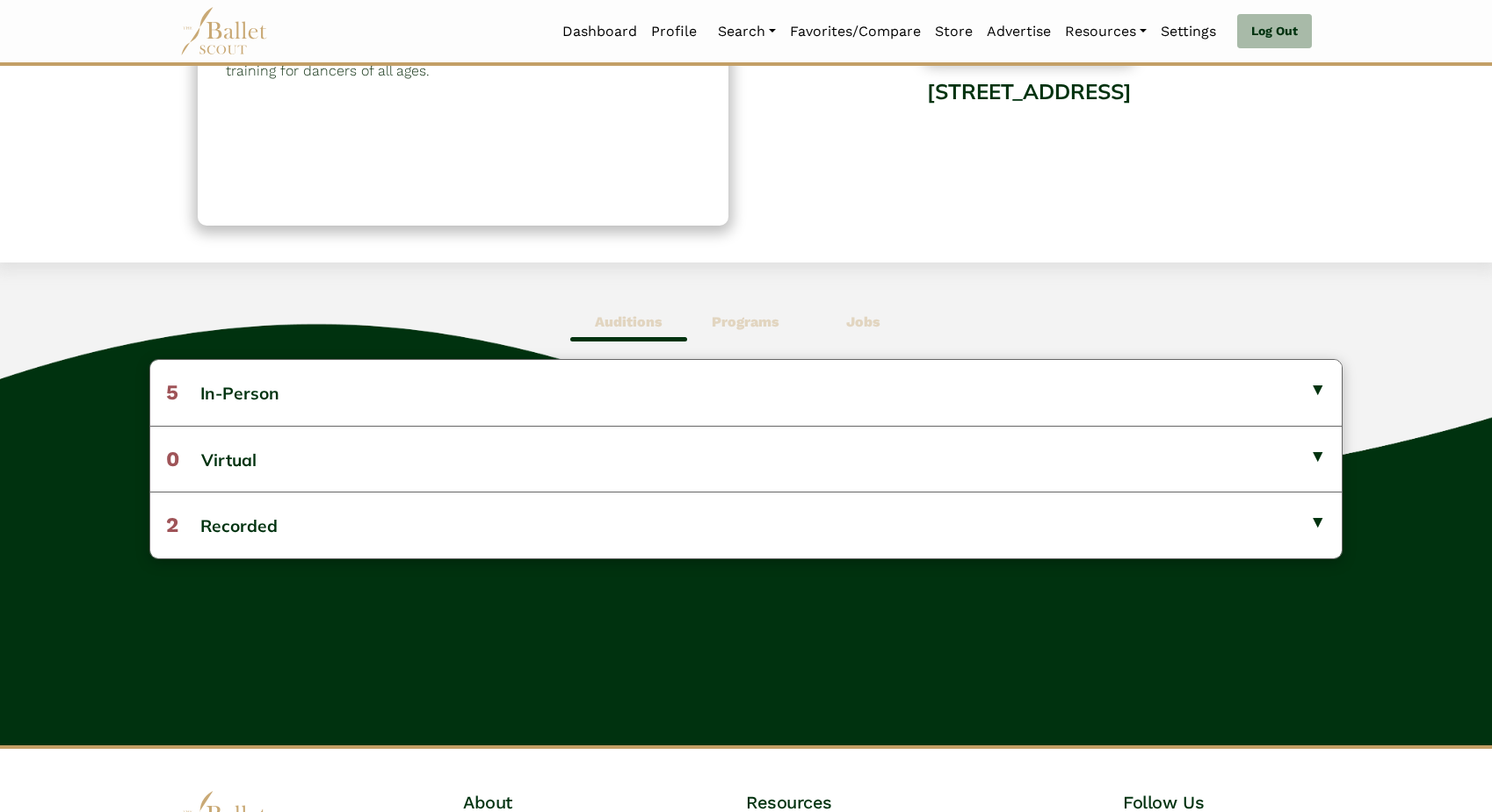
scroll to position [306, 0]
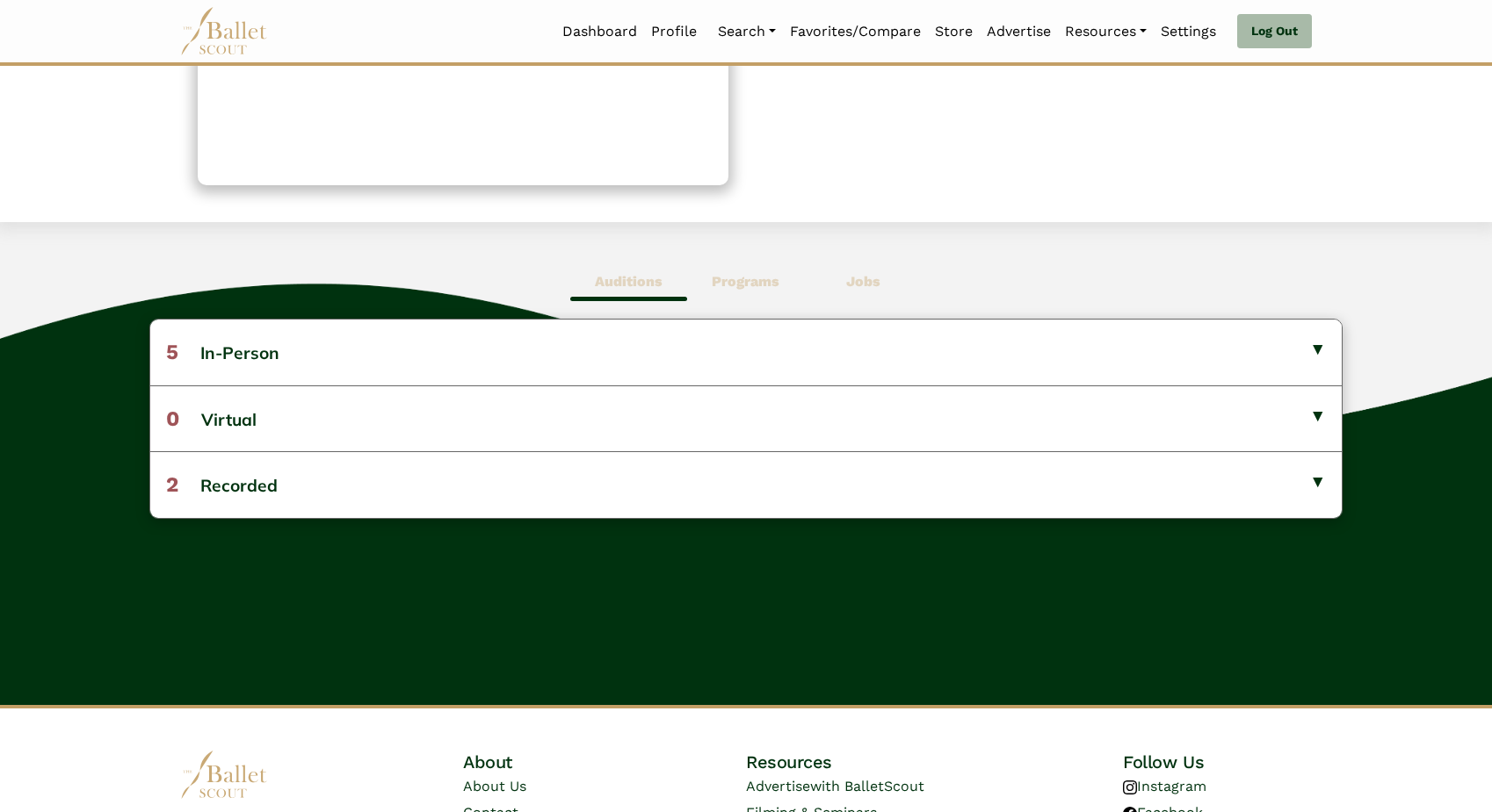
click at [758, 278] on b "Programs" at bounding box center [745, 282] width 67 height 17
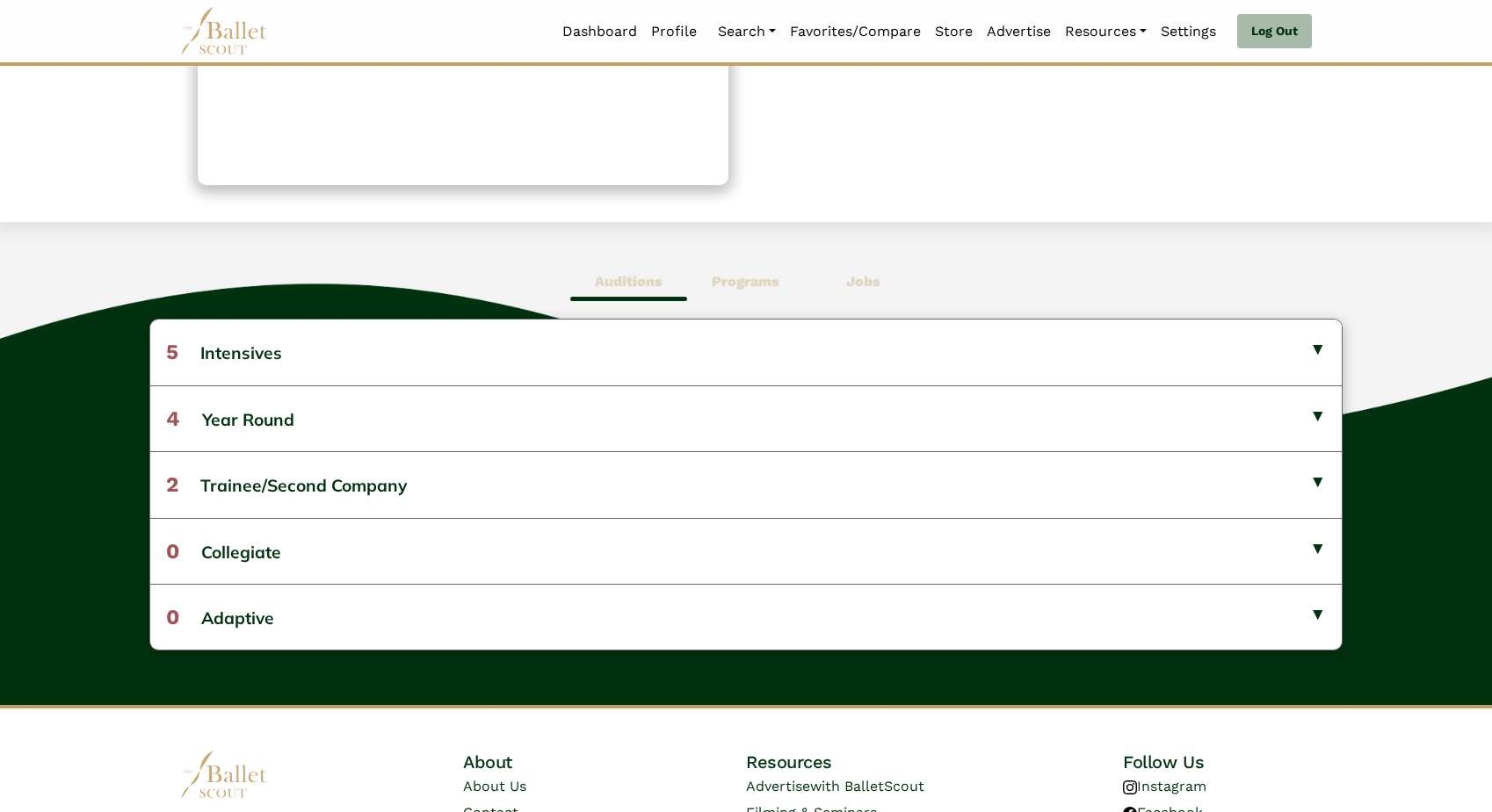
click at [843, 271] on span "Jobs" at bounding box center [862, 282] width 116 height 41
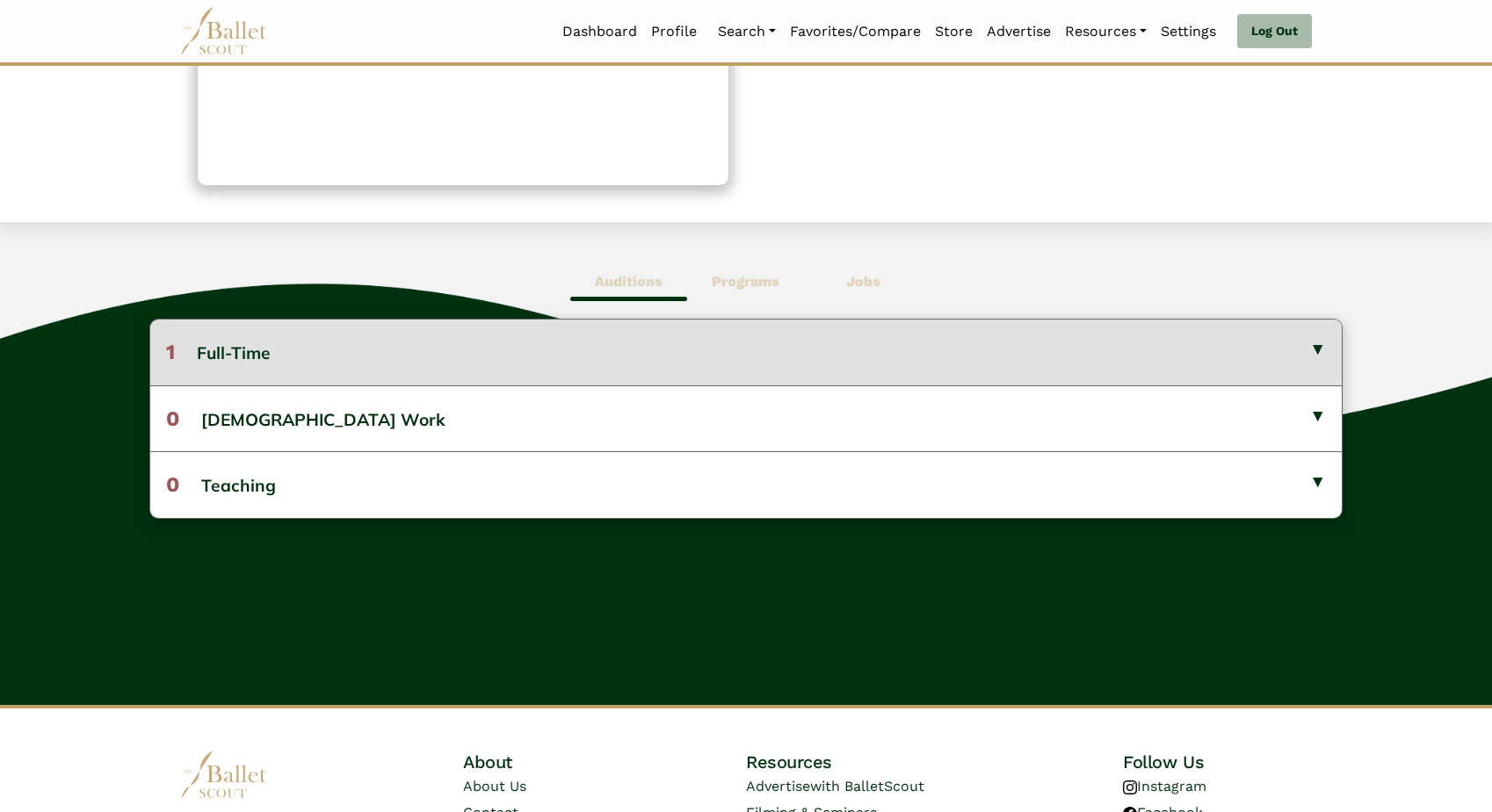
click at [730, 335] on button "1 Full-Time" at bounding box center [746, 352] width 1191 height 65
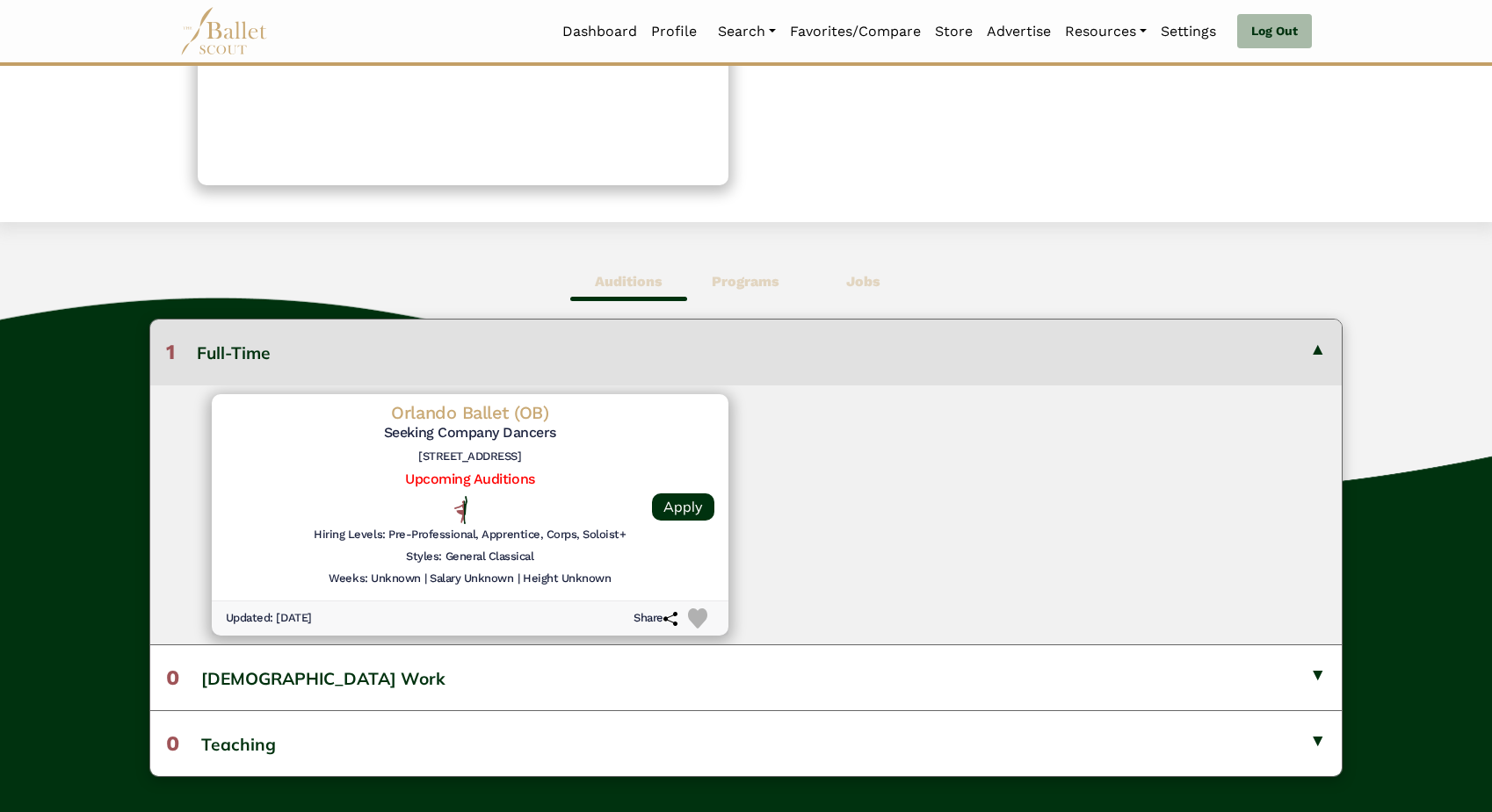
click at [694, 610] on img at bounding box center [698, 618] width 20 height 20
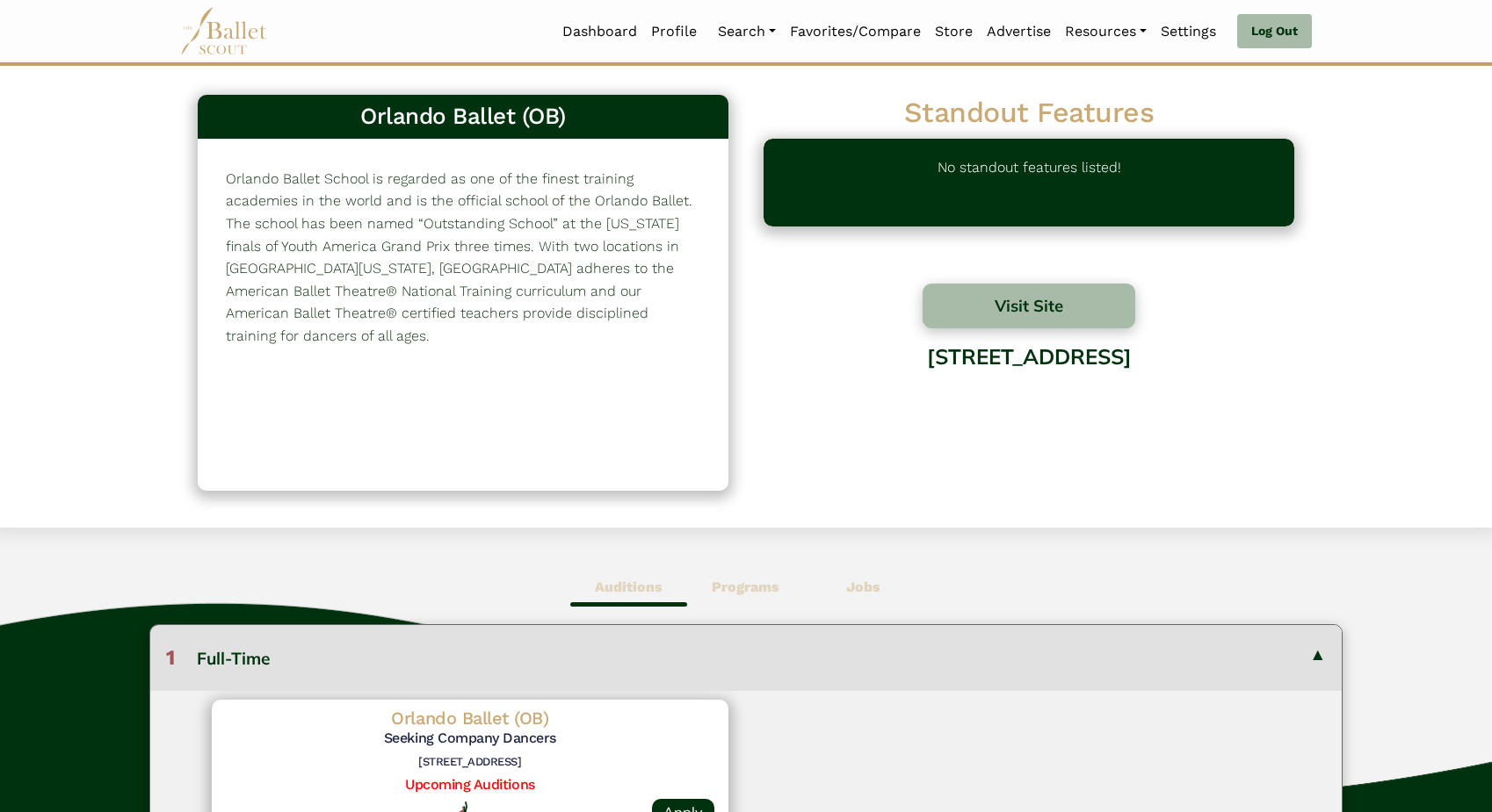
scroll to position [0, 0]
click at [1014, 305] on button "Visit Site" at bounding box center [1028, 306] width 213 height 44
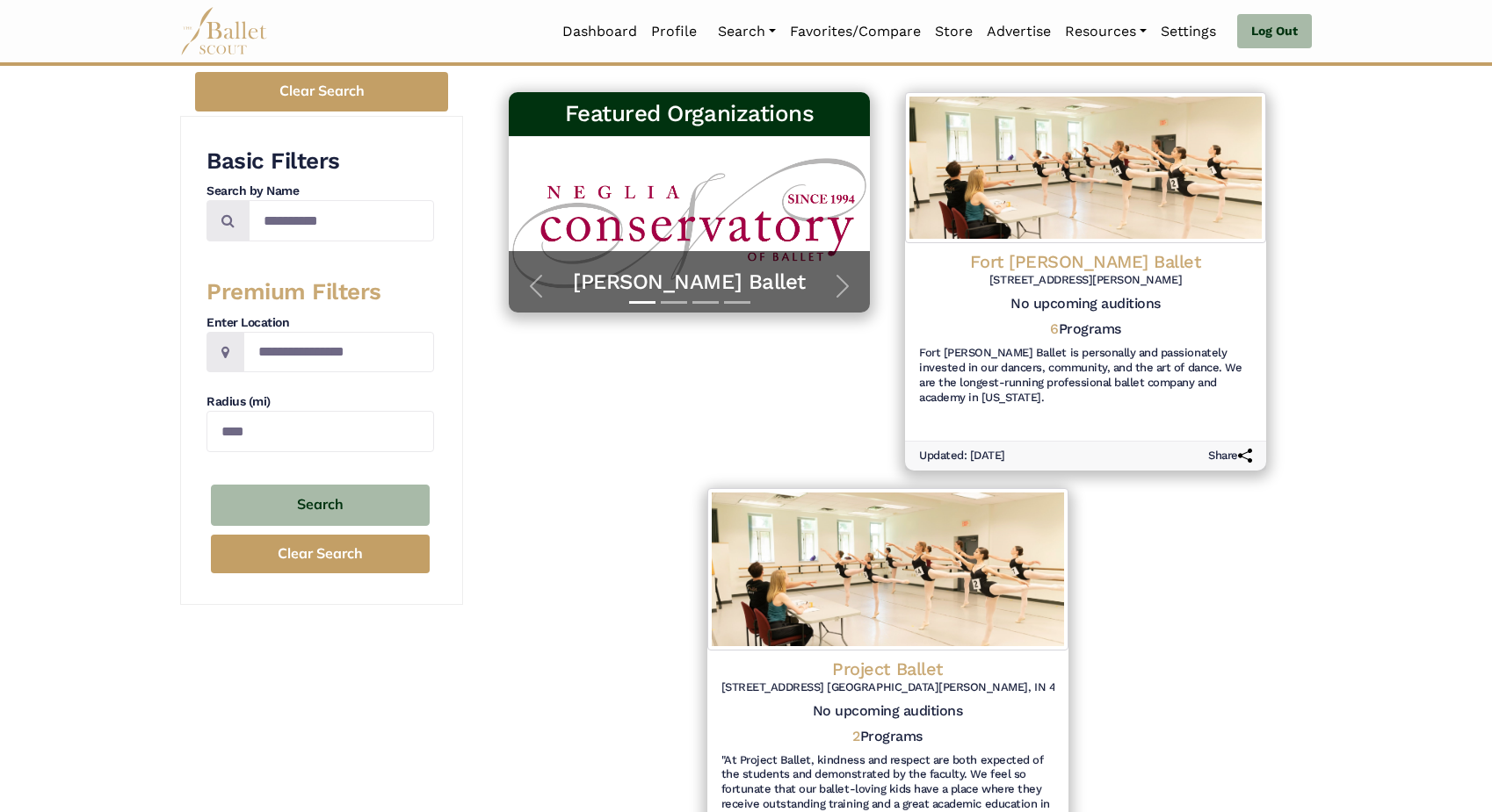
scroll to position [240, 0]
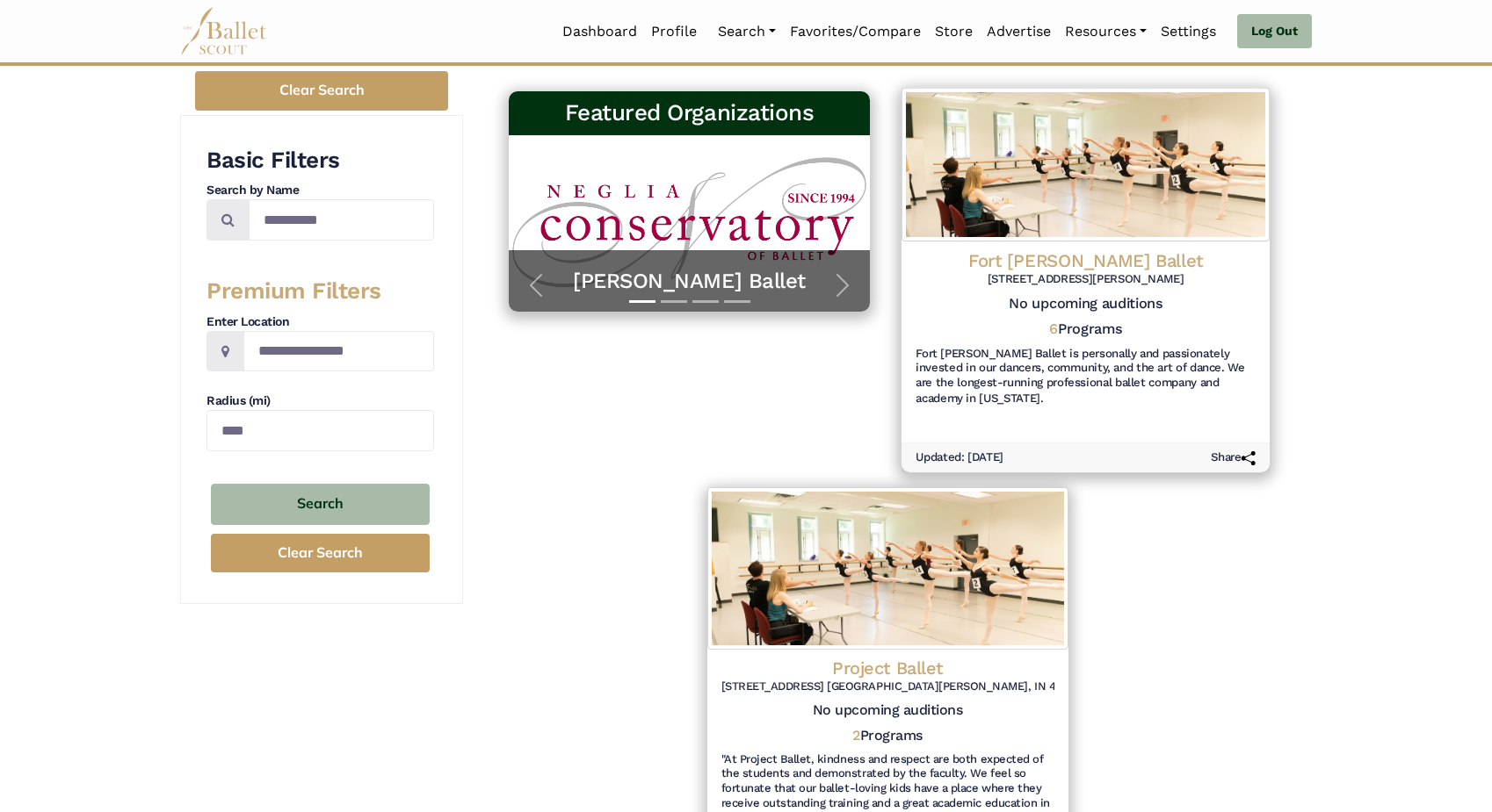
click at [1096, 212] on img at bounding box center [1085, 165] width 368 height 153
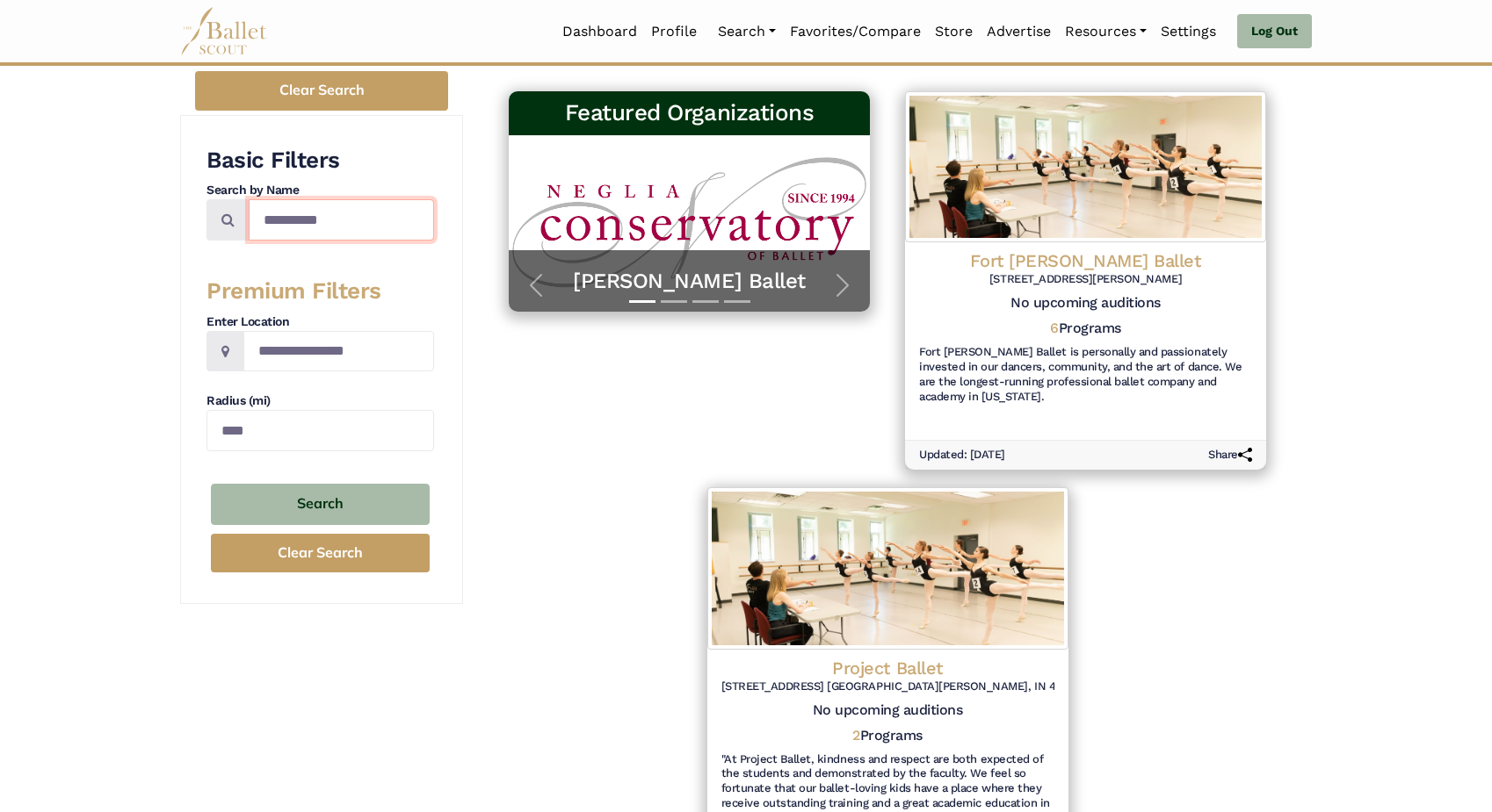
drag, startPoint x: 354, startPoint y: 221, endPoint x: 203, endPoint y: 217, distance: 151.1
click at [203, 217] on div "**********" at bounding box center [321, 361] width 283 height 490
type input "********"
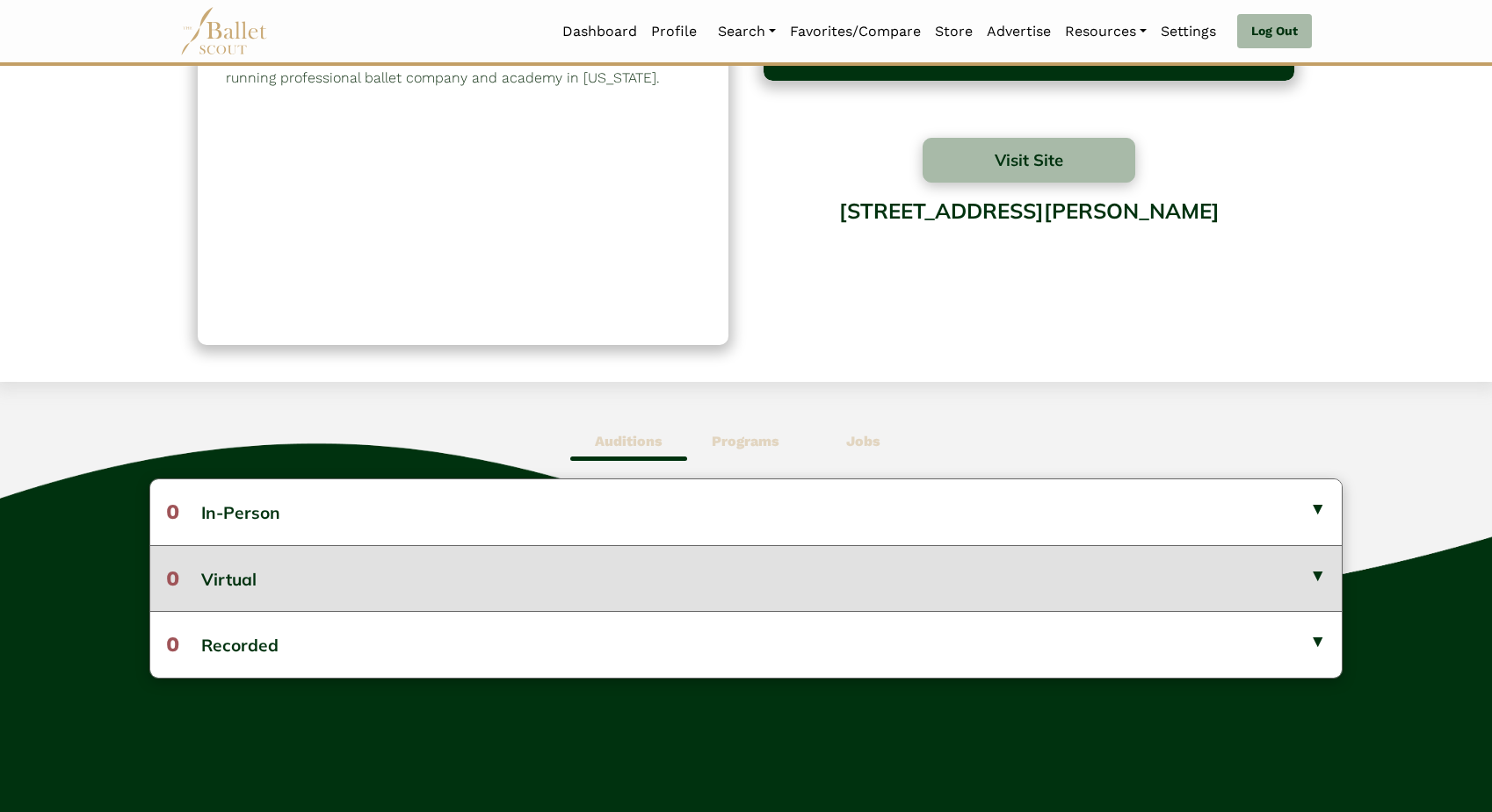
scroll to position [140, 0]
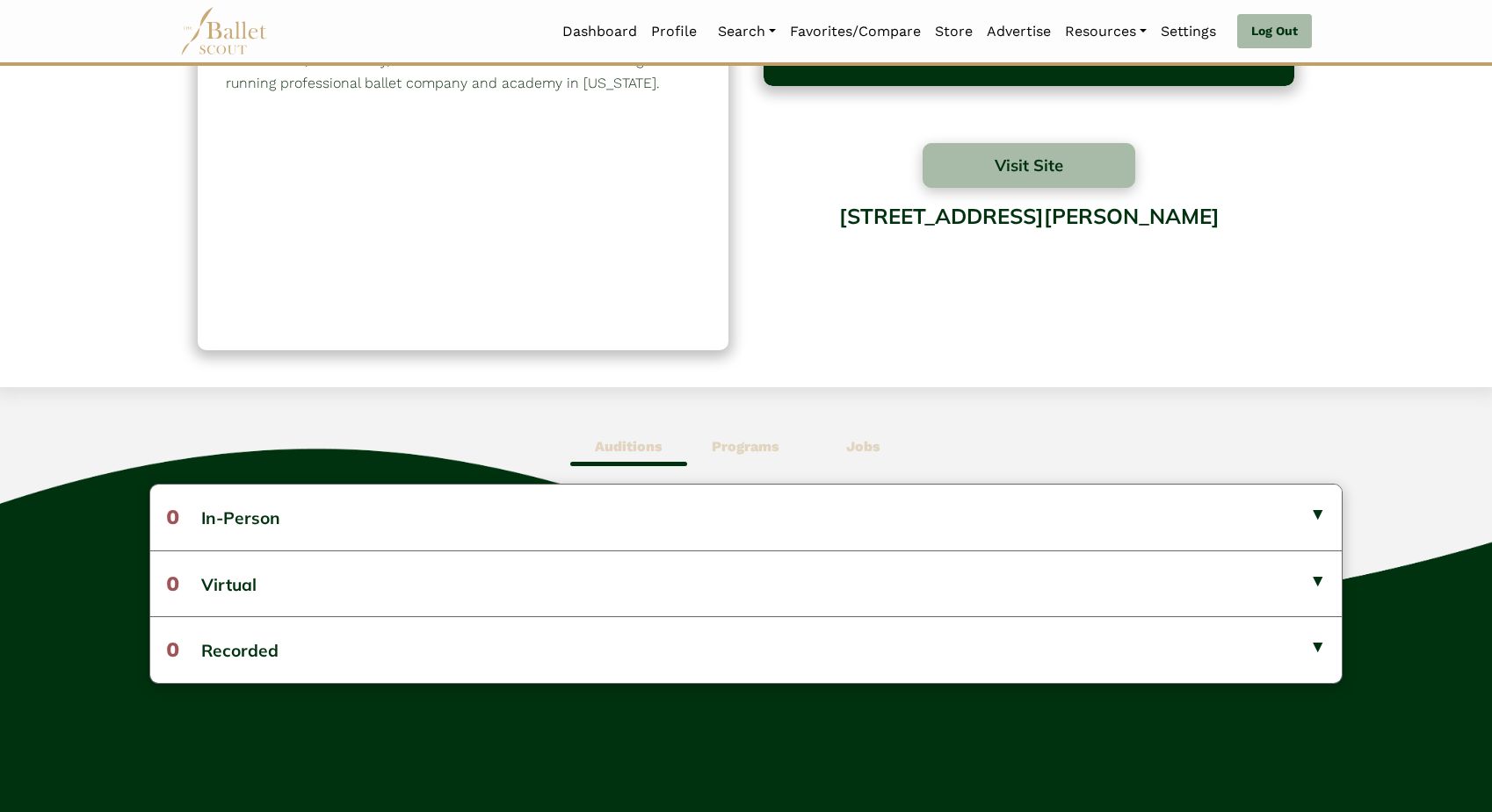
click at [872, 442] on b "Jobs" at bounding box center [863, 447] width 34 height 17
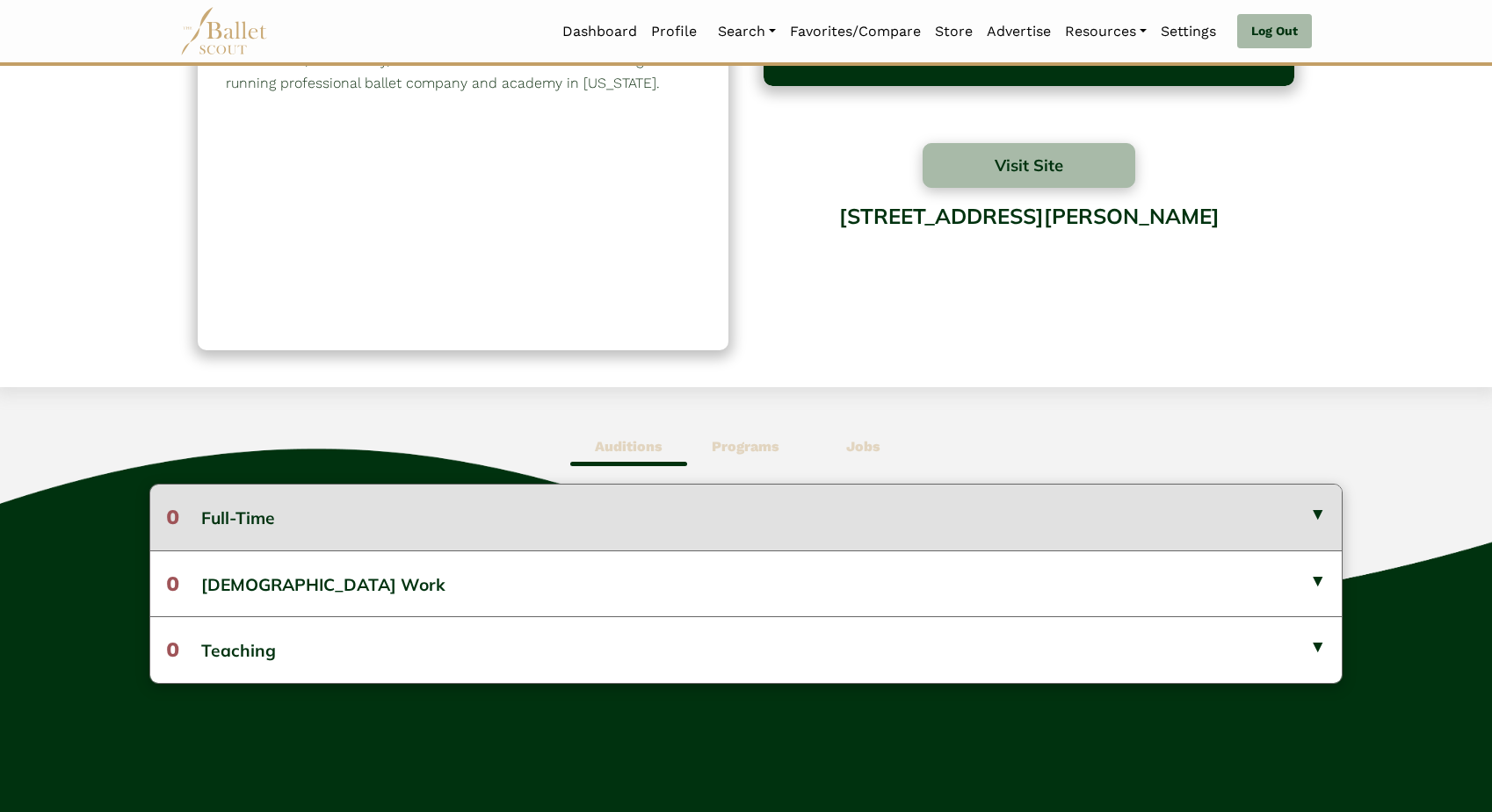
click at [829, 528] on button "0 Full-Time" at bounding box center [746, 517] width 1191 height 65
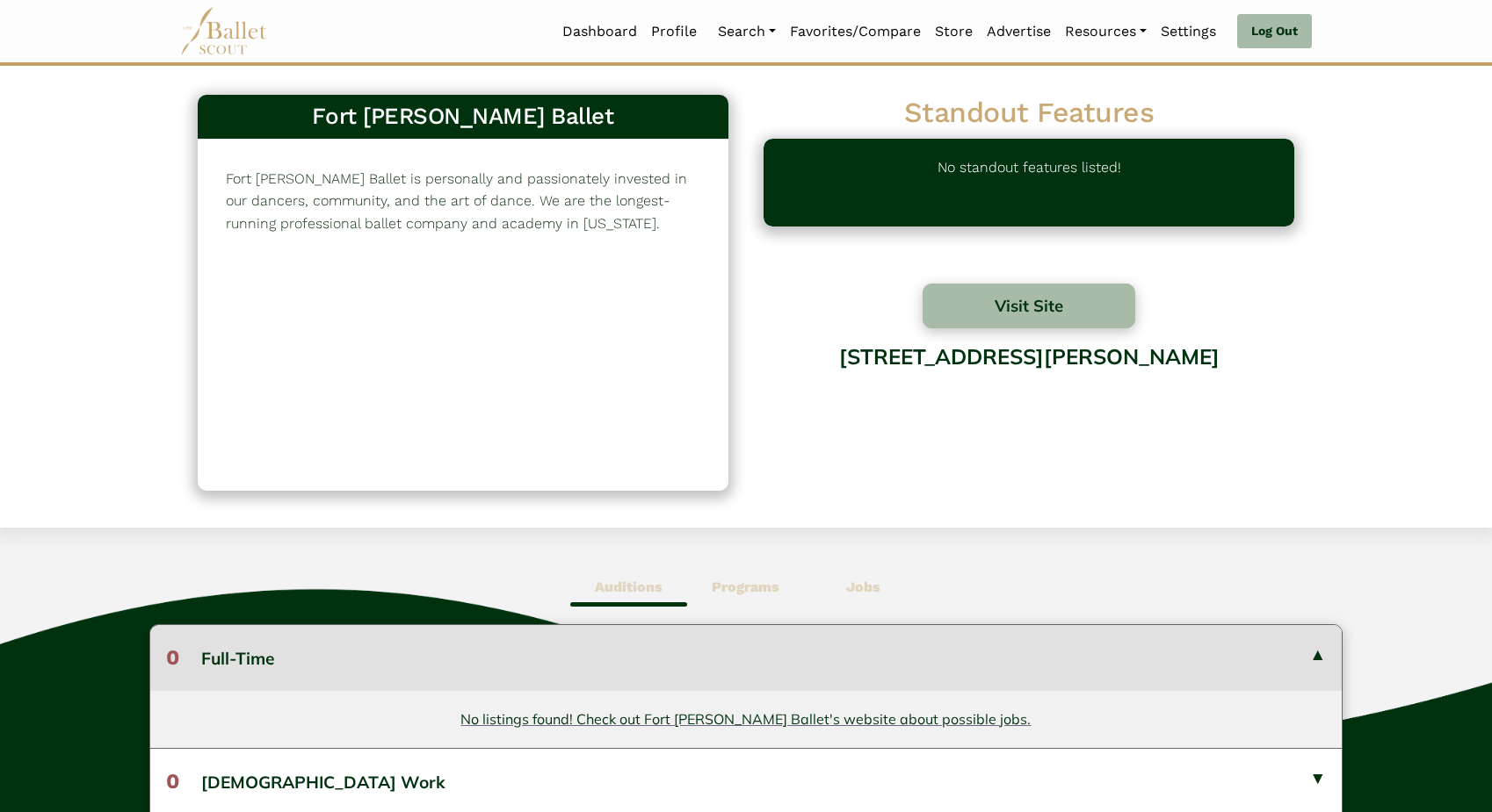
scroll to position [0, 0]
click at [570, 238] on div "Fort [PERSON_NAME] Ballet is personally and passionately invested in our dancer…" at bounding box center [463, 315] width 530 height 351
click at [741, 582] on b "Programs" at bounding box center [745, 588] width 67 height 17
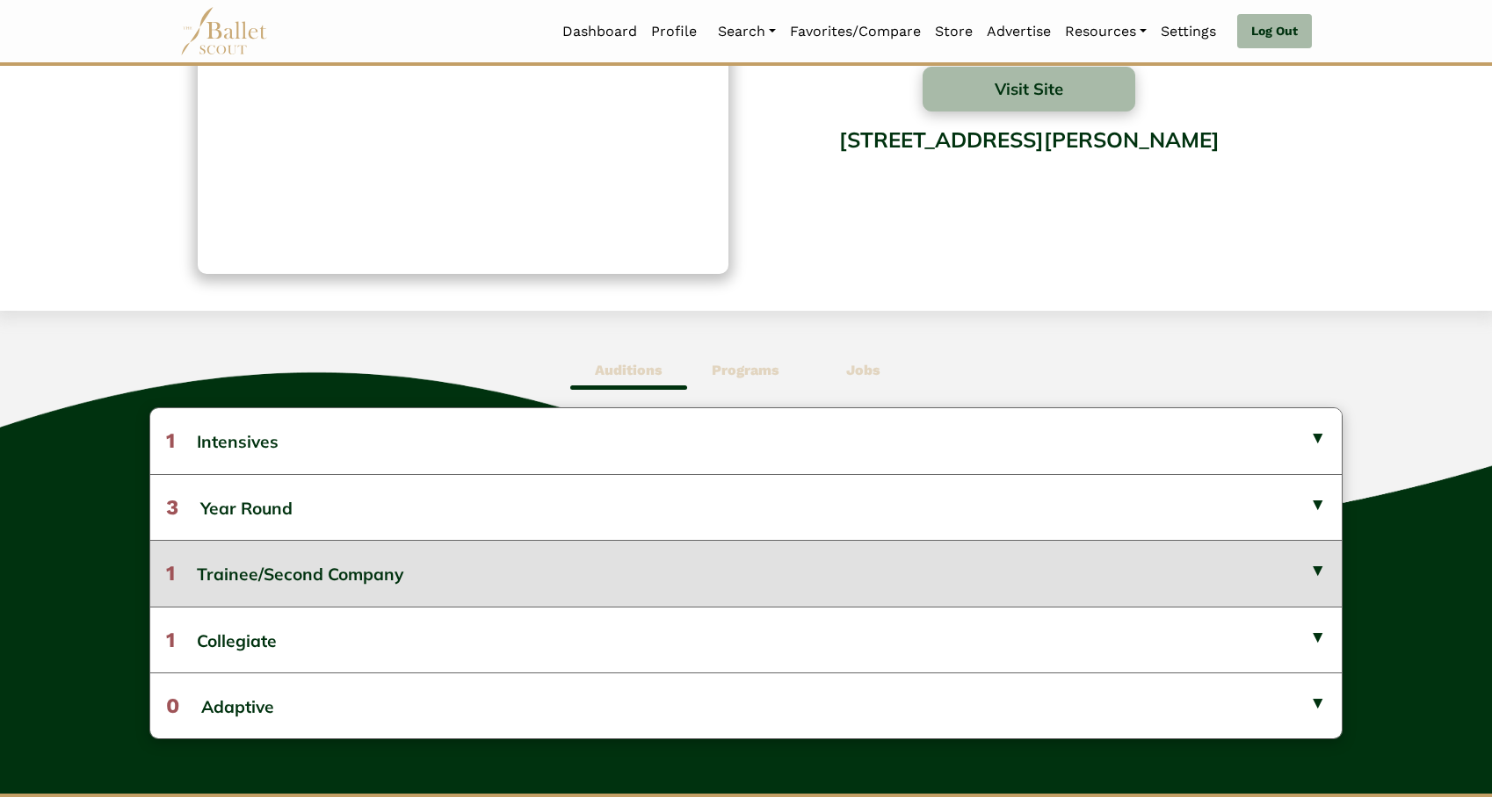
scroll to position [218, 0]
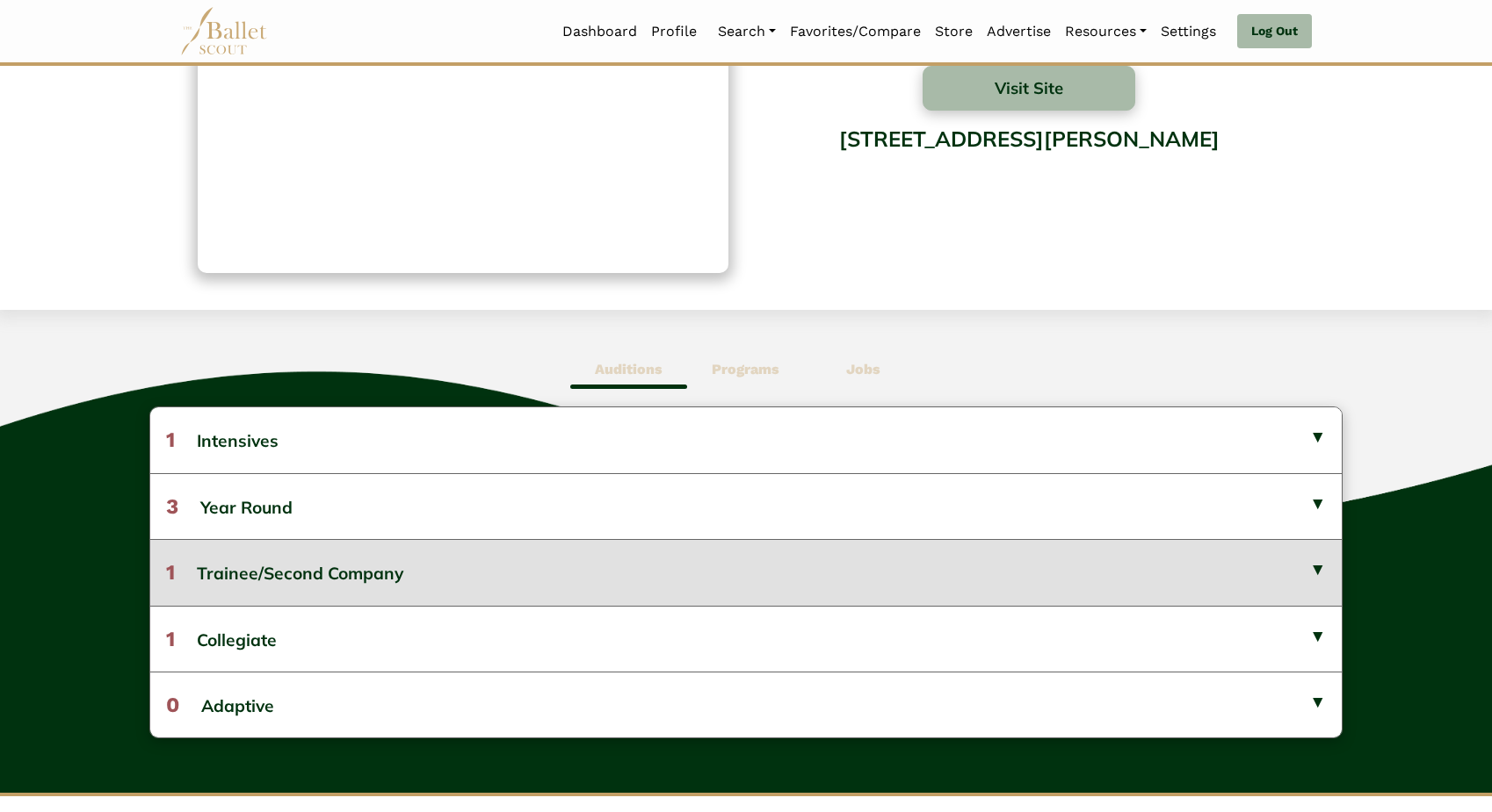
click at [555, 584] on button "1 Trainee/Second Company" at bounding box center [746, 573] width 1191 height 66
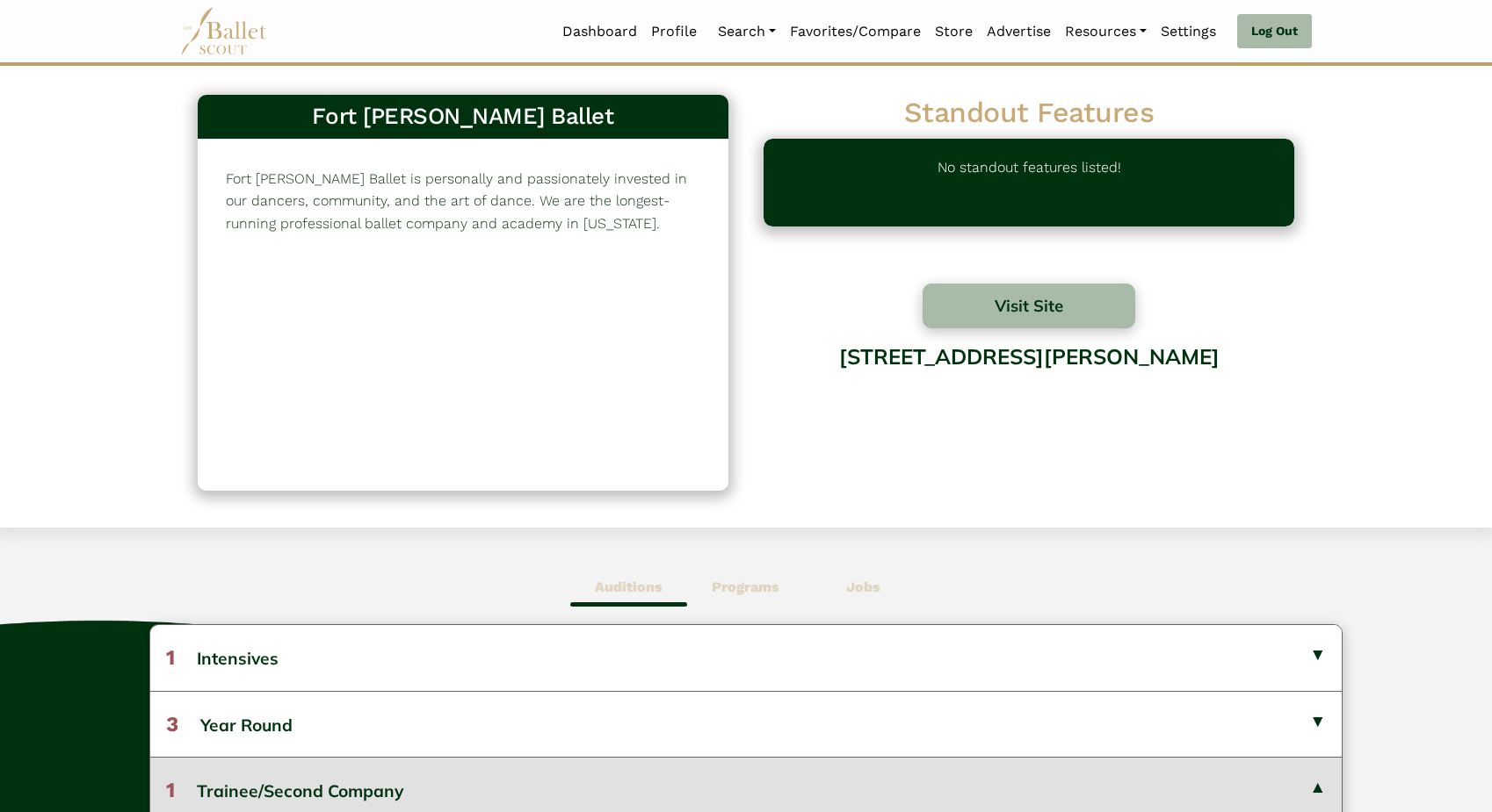
scroll to position [0, 0]
click at [1037, 309] on button "Visit Site" at bounding box center [1028, 306] width 213 height 44
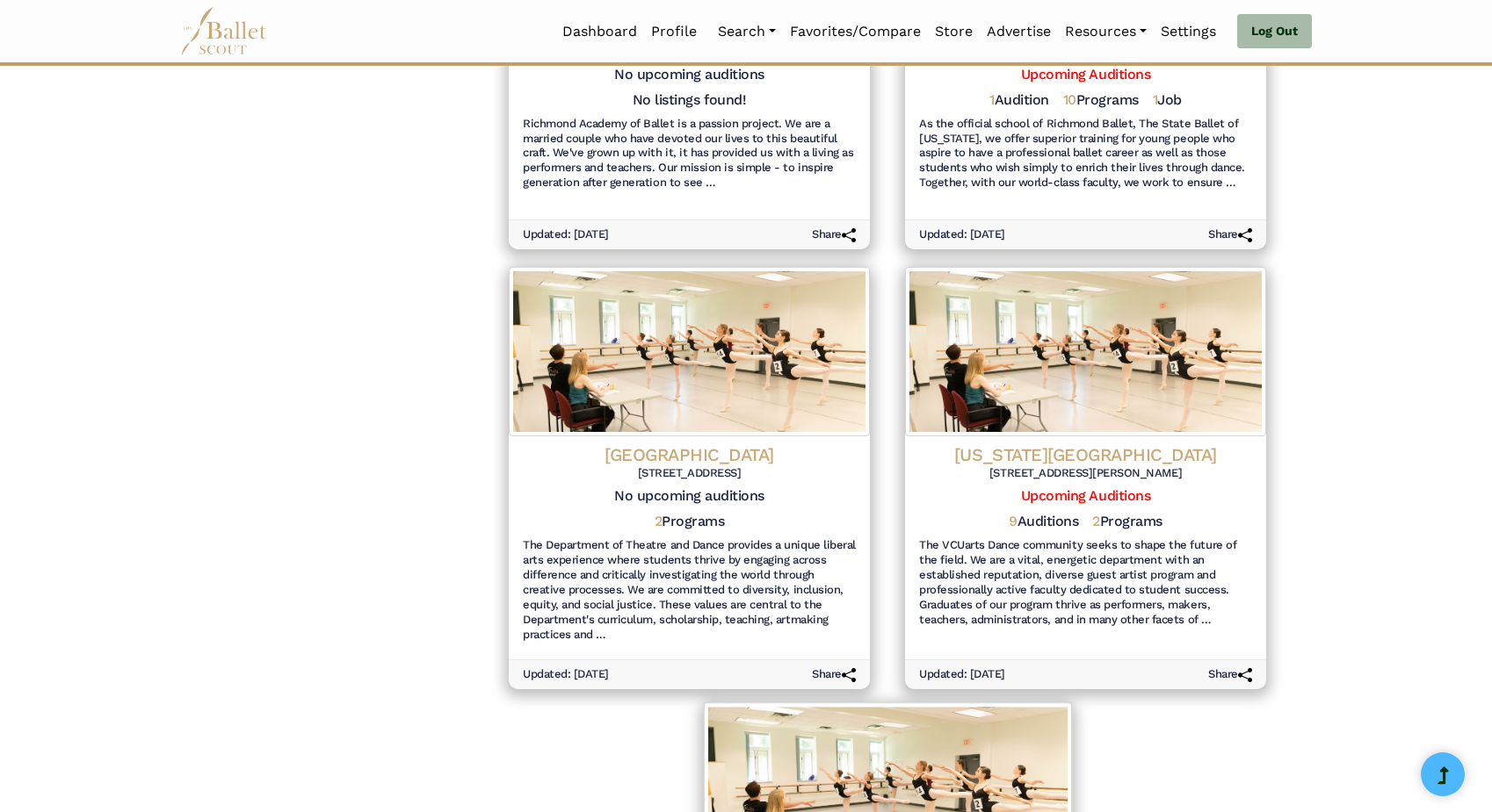
scroll to position [624, 0]
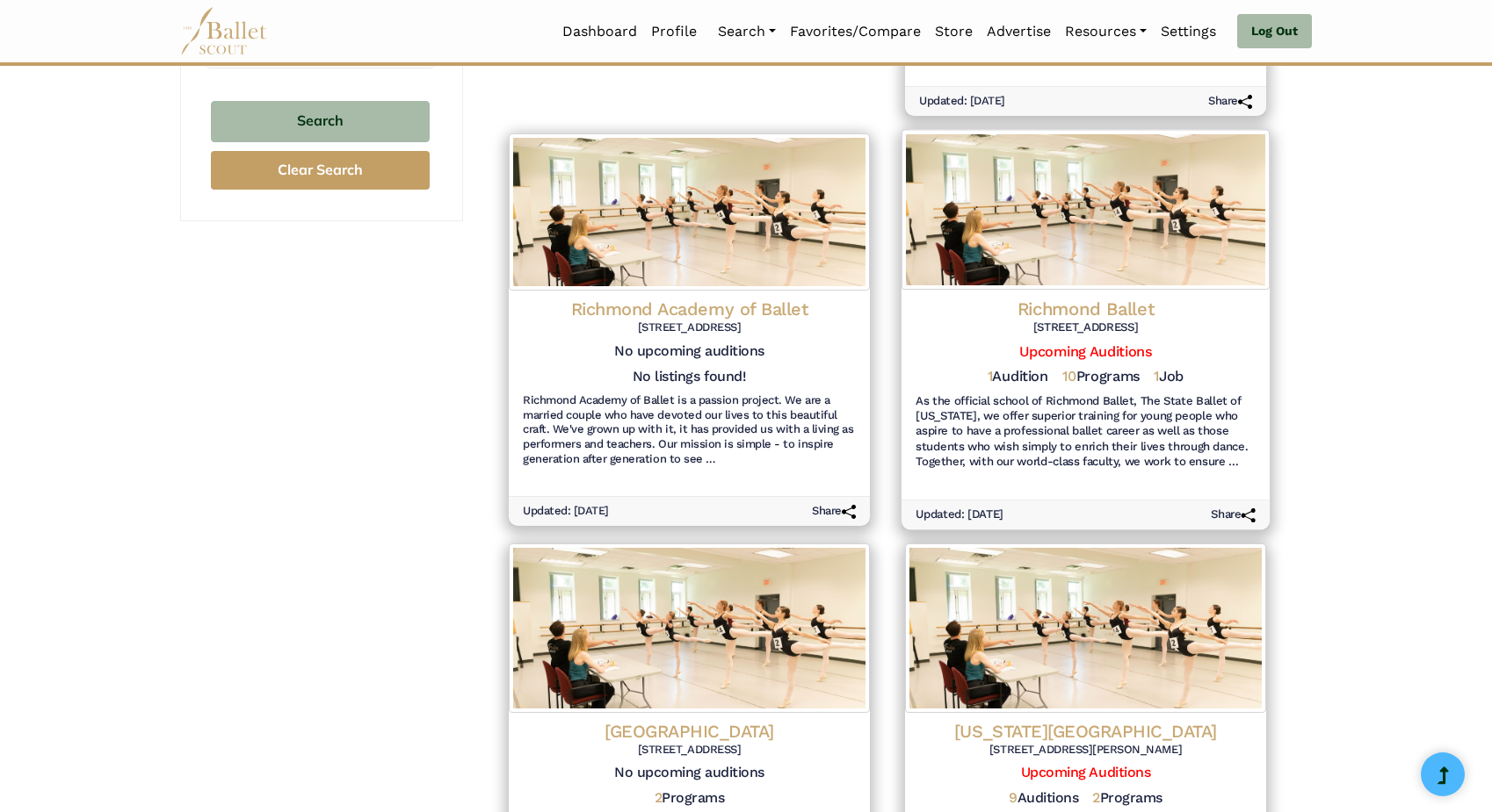
click at [1035, 297] on h4 "Richmond Ballet" at bounding box center [1085, 309] width 340 height 24
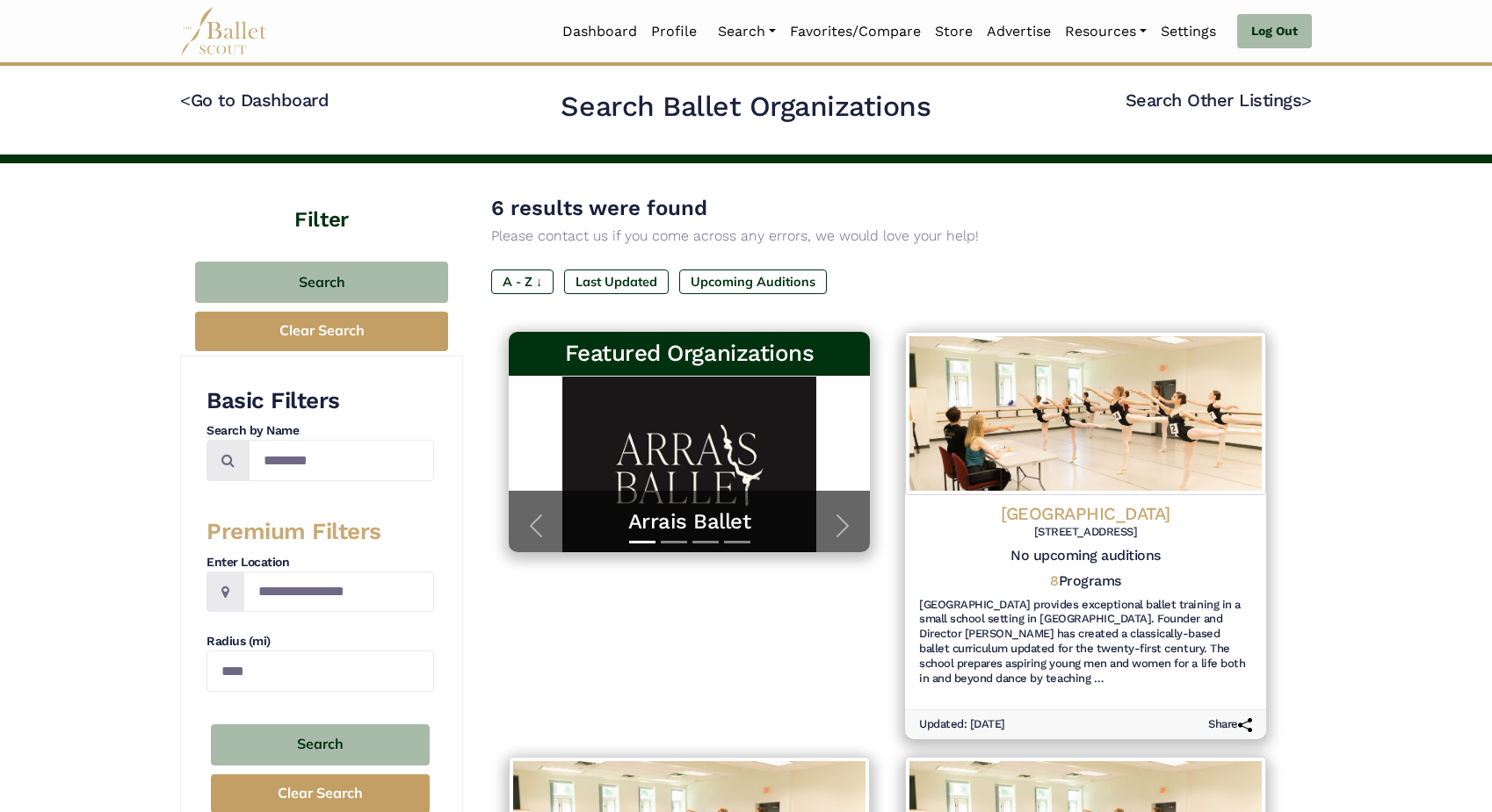
scroll to position [0, 0]
drag, startPoint x: 346, startPoint y: 460, endPoint x: 198, endPoint y: 456, distance: 148.1
click at [198, 457] on div "**********" at bounding box center [321, 601] width 283 height 490
type input "******"
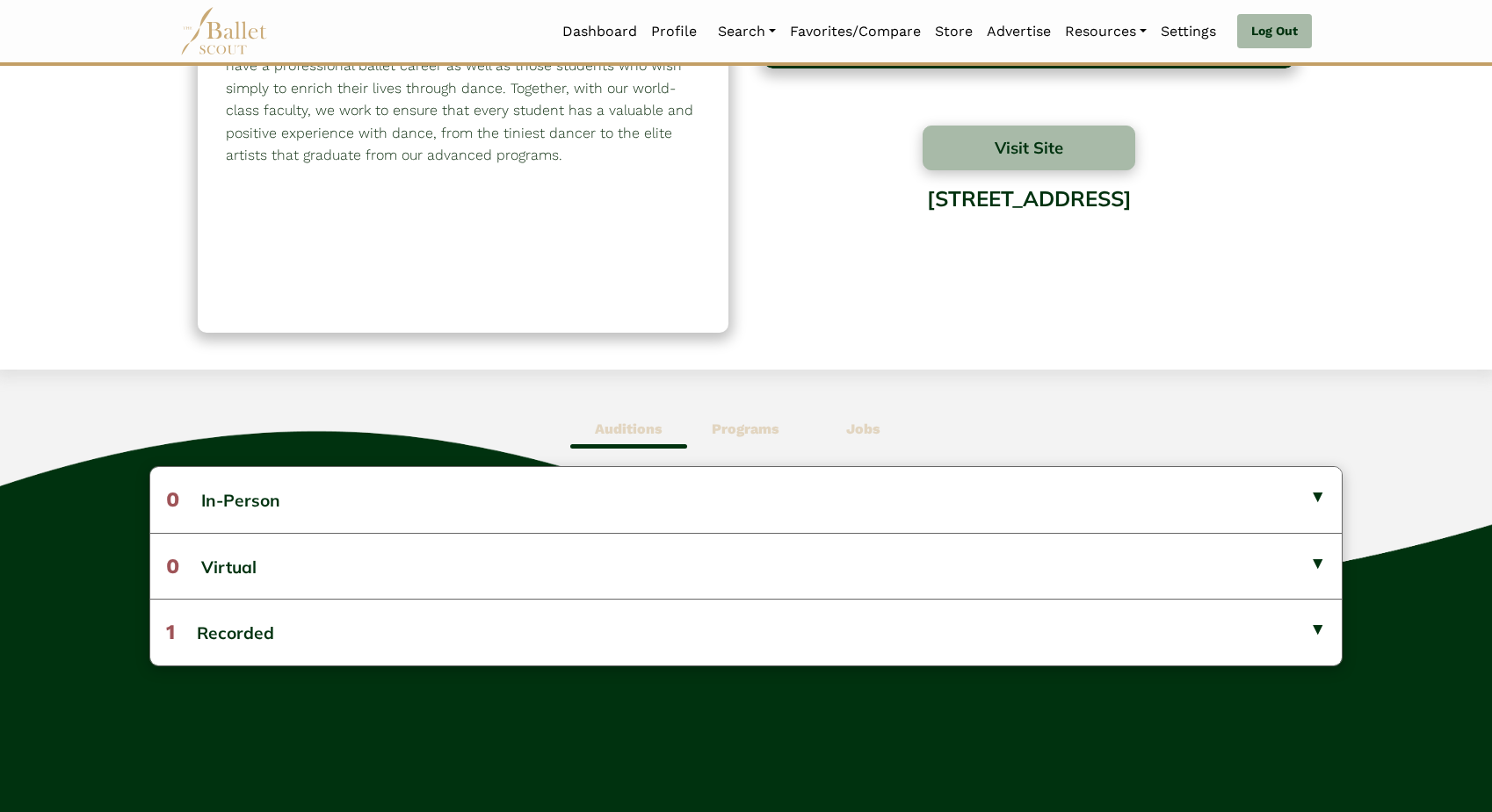
scroll to position [160, 0]
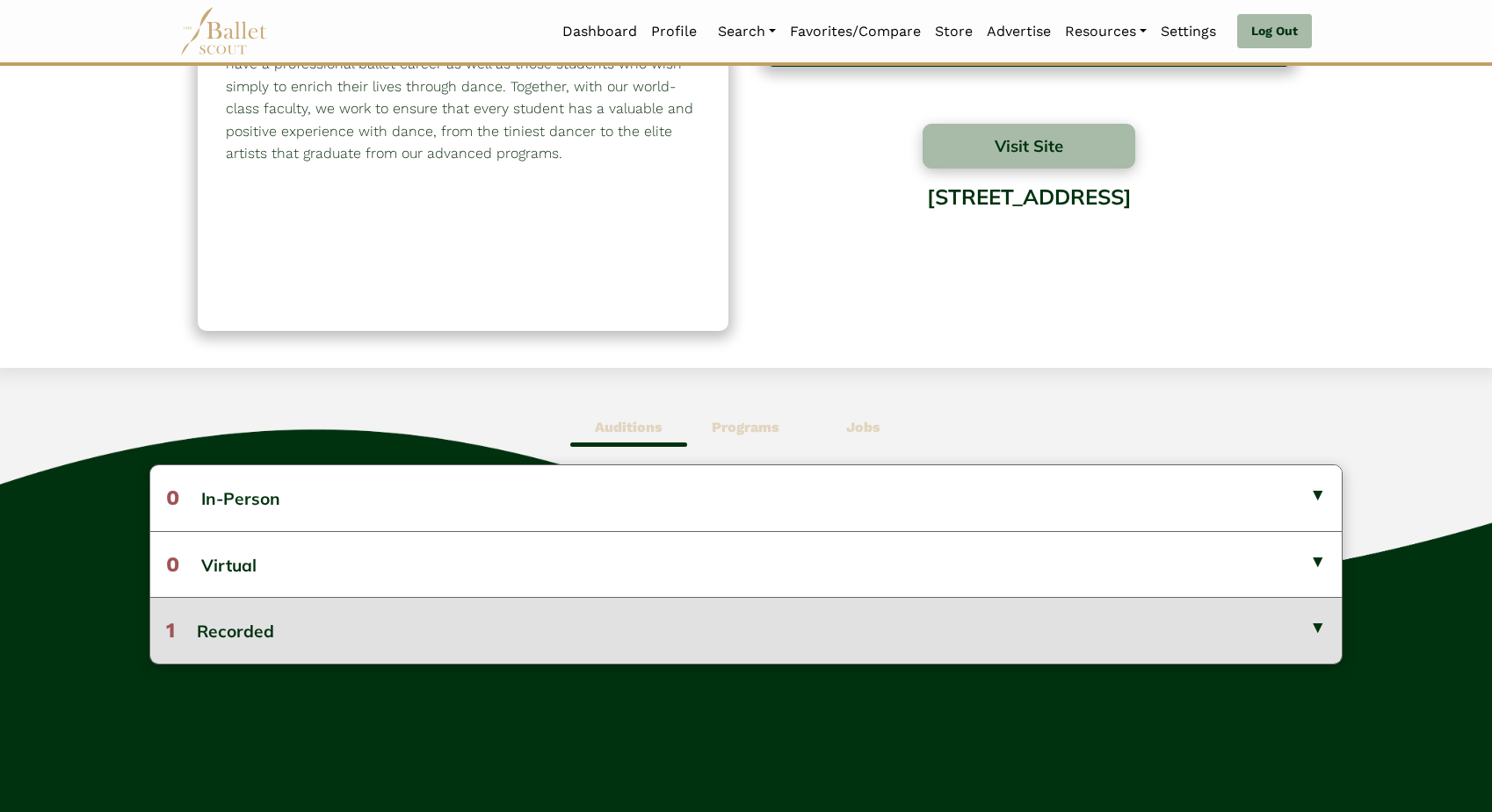
click at [511, 622] on button "1 Recorded" at bounding box center [746, 630] width 1191 height 66
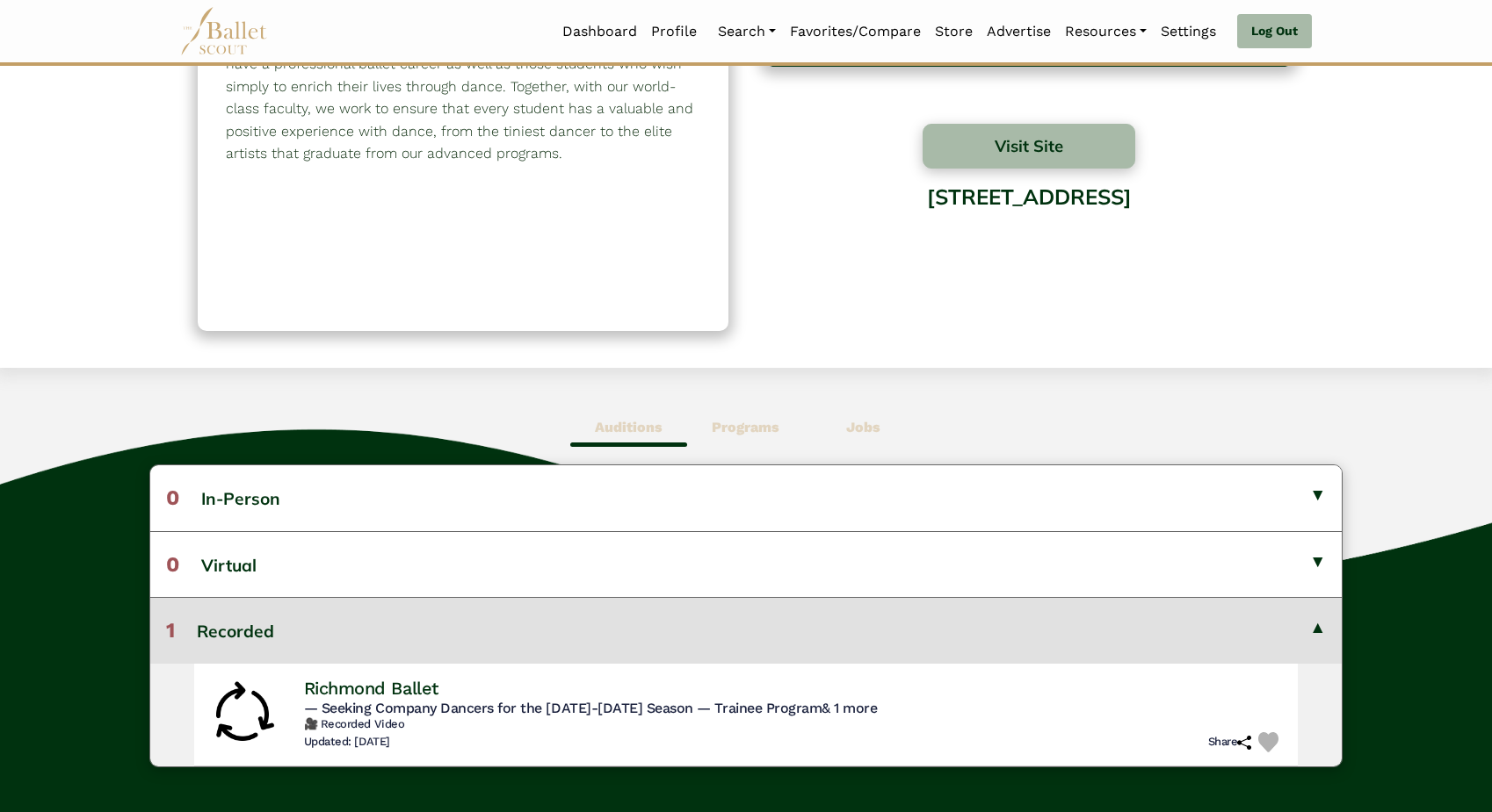
click at [758, 431] on b "Programs" at bounding box center [745, 428] width 67 height 17
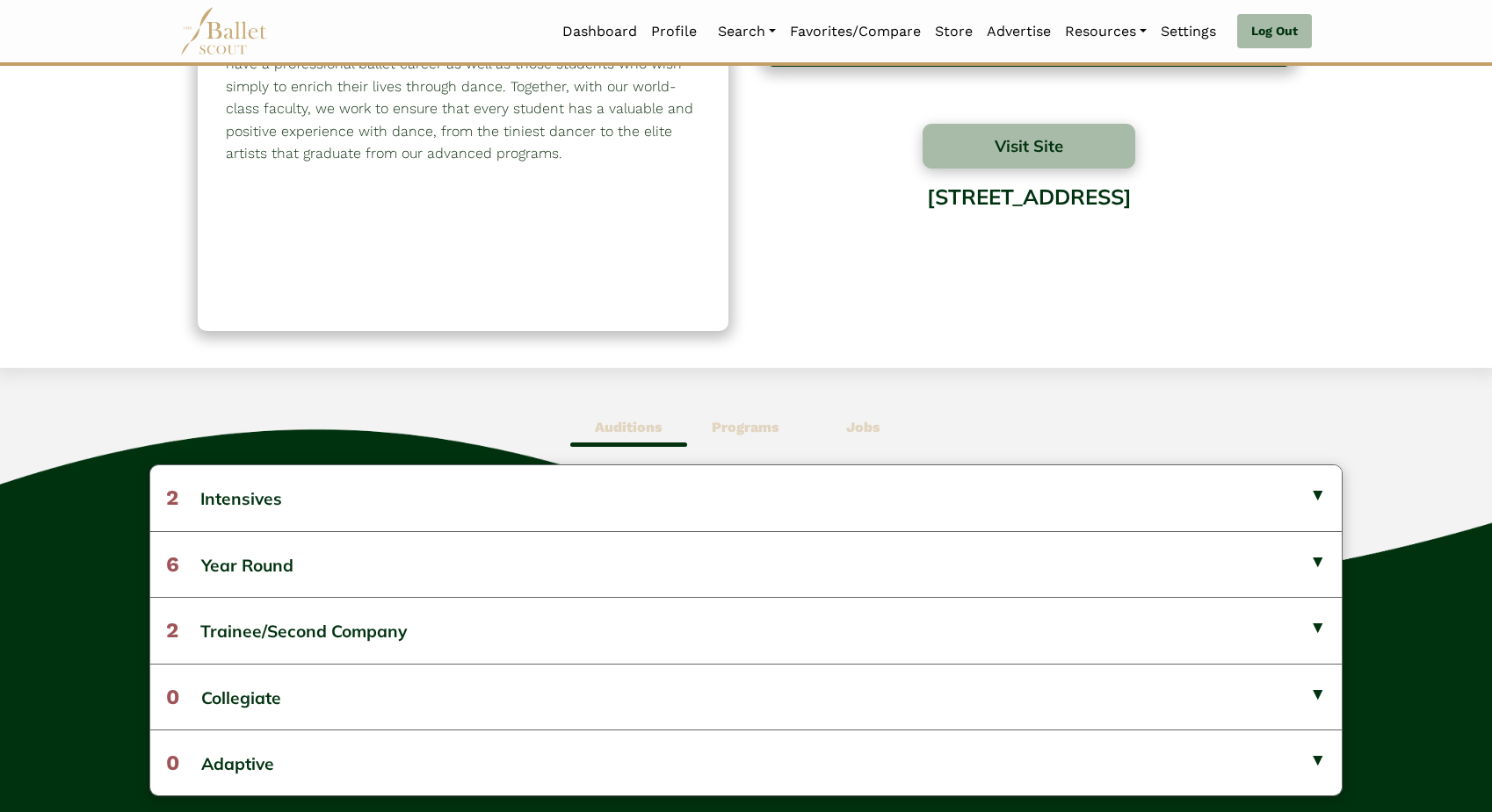
click at [869, 426] on b "Jobs" at bounding box center [863, 428] width 34 height 17
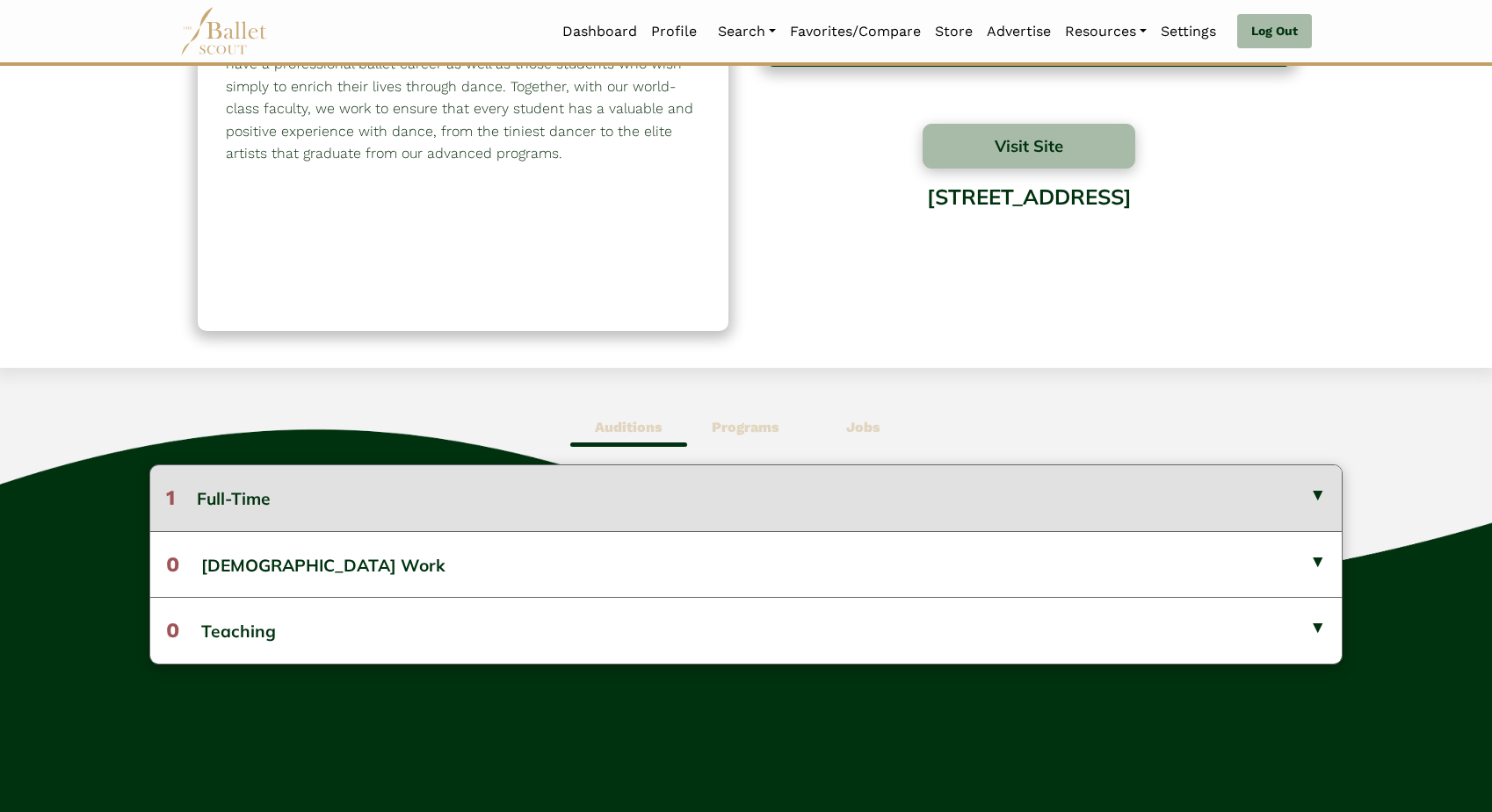
click at [514, 491] on button "1 Full-Time" at bounding box center [746, 498] width 1191 height 65
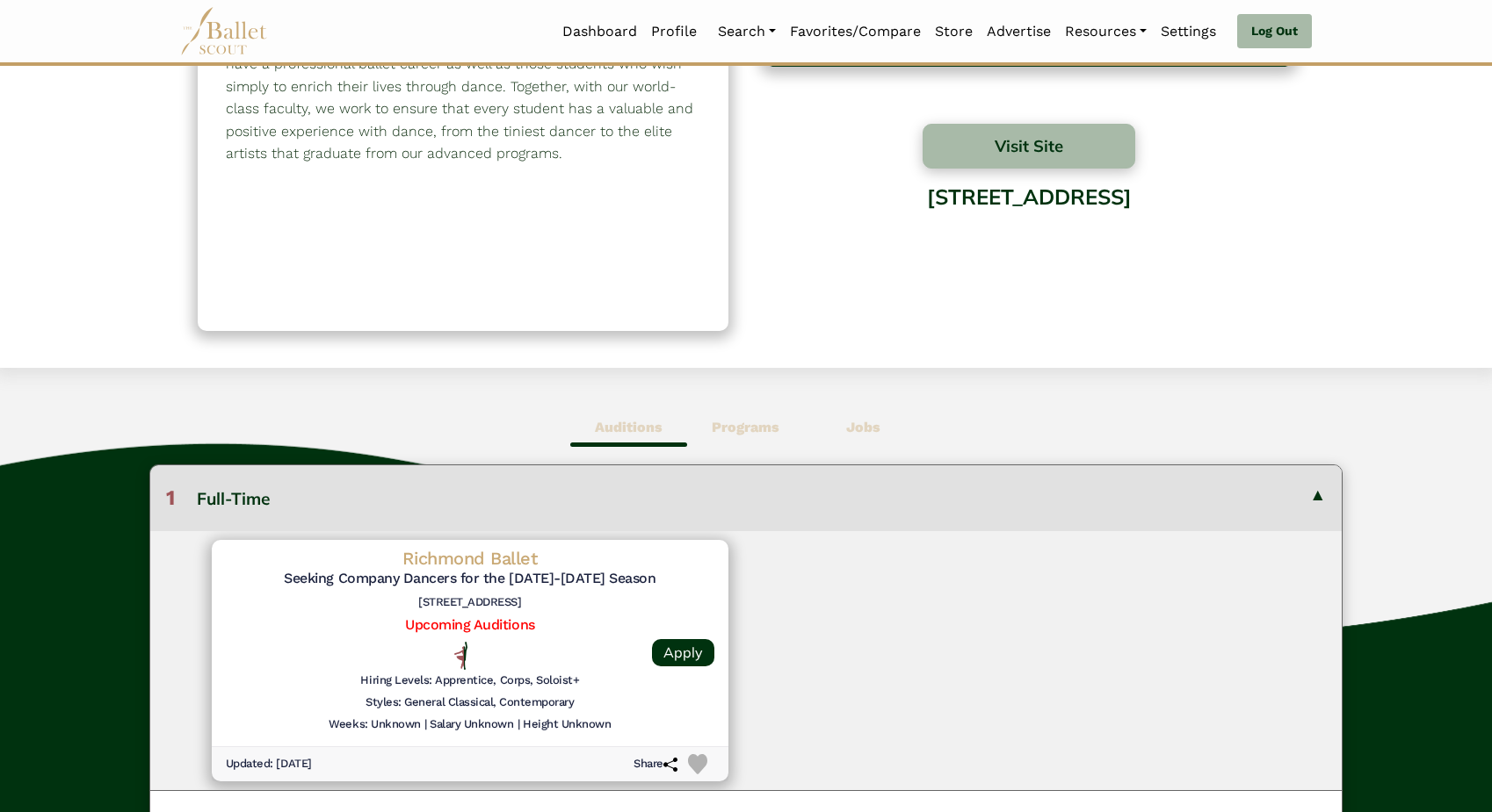
click at [701, 758] on img at bounding box center [698, 764] width 20 height 20
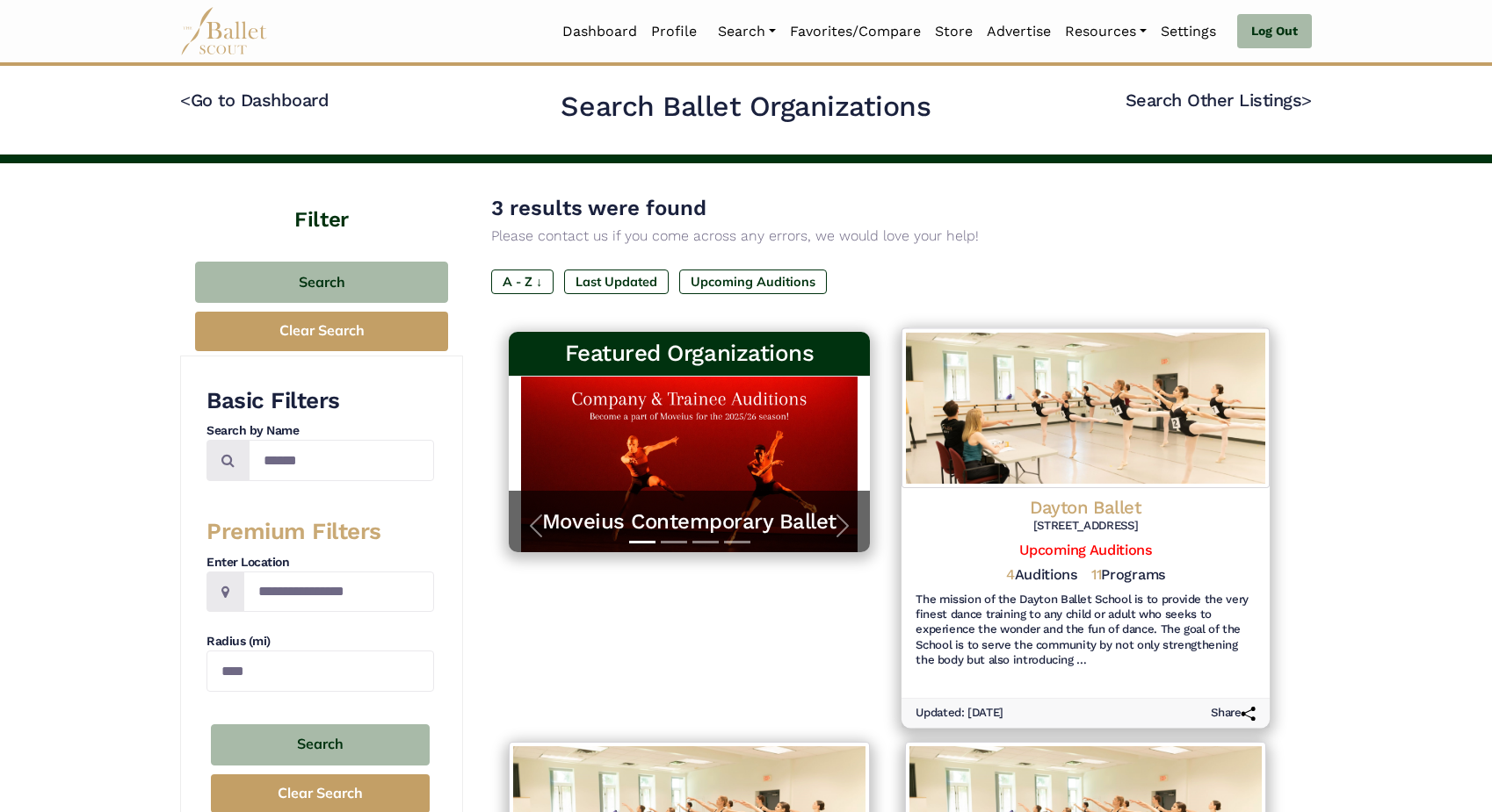
click at [1121, 449] on img at bounding box center [1085, 408] width 368 height 160
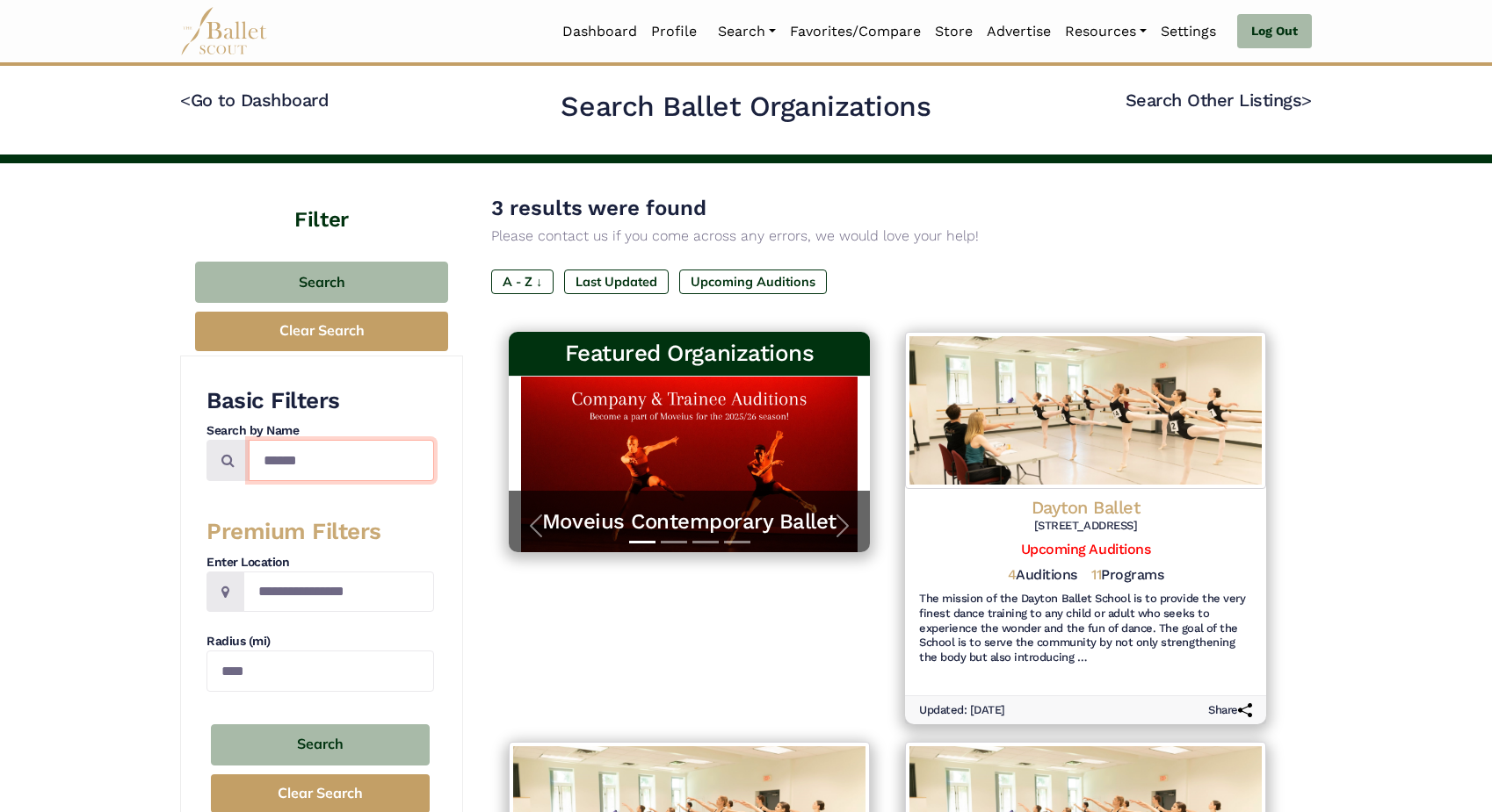
click at [335, 465] on input "******" at bounding box center [342, 461] width 186 height 42
drag, startPoint x: 335, startPoint y: 465, endPoint x: 213, endPoint y: 459, distance: 122.1
click at [213, 459] on div "******" at bounding box center [320, 461] width 227 height 42
type input "********"
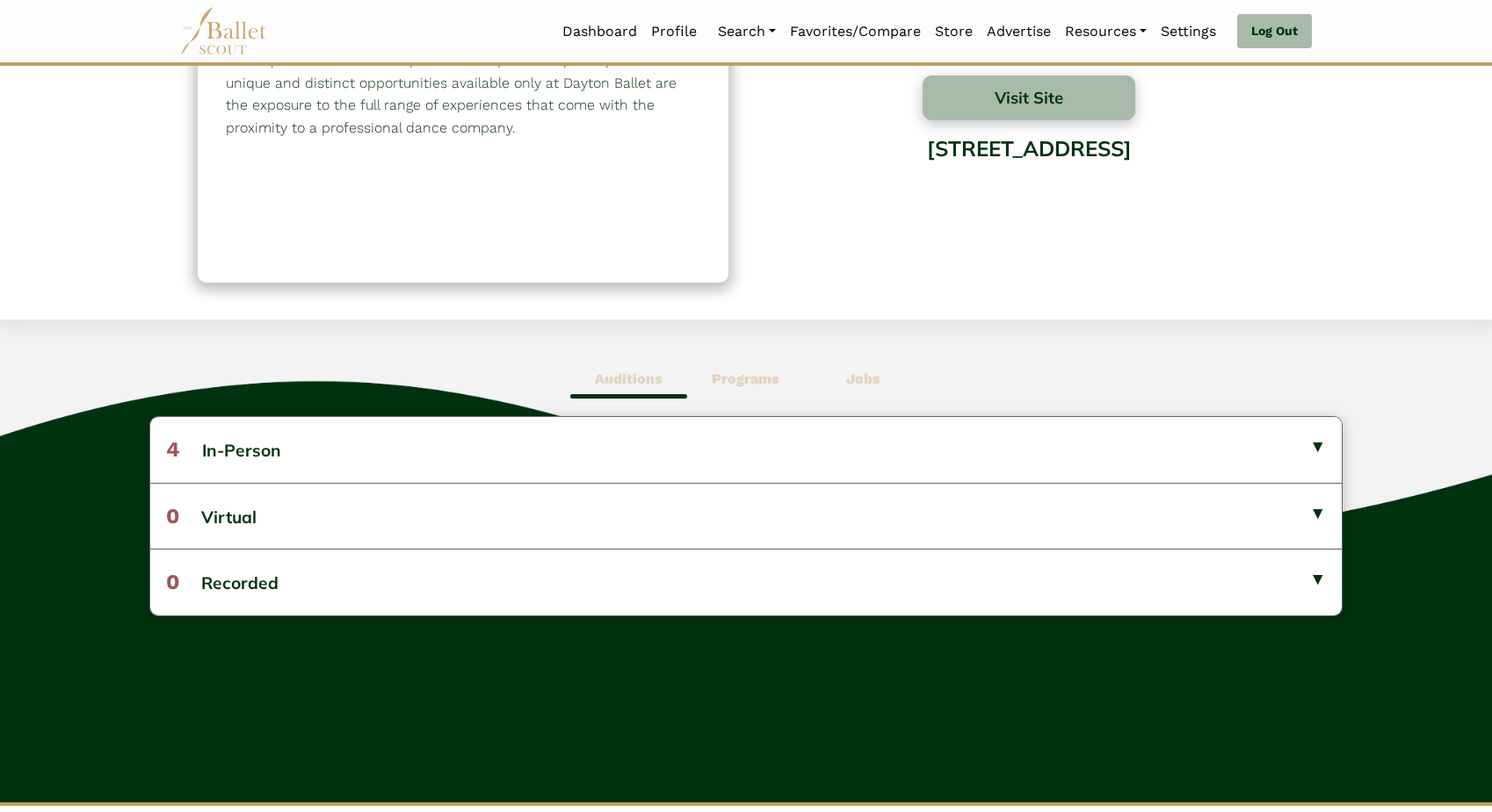
scroll to position [223, 0]
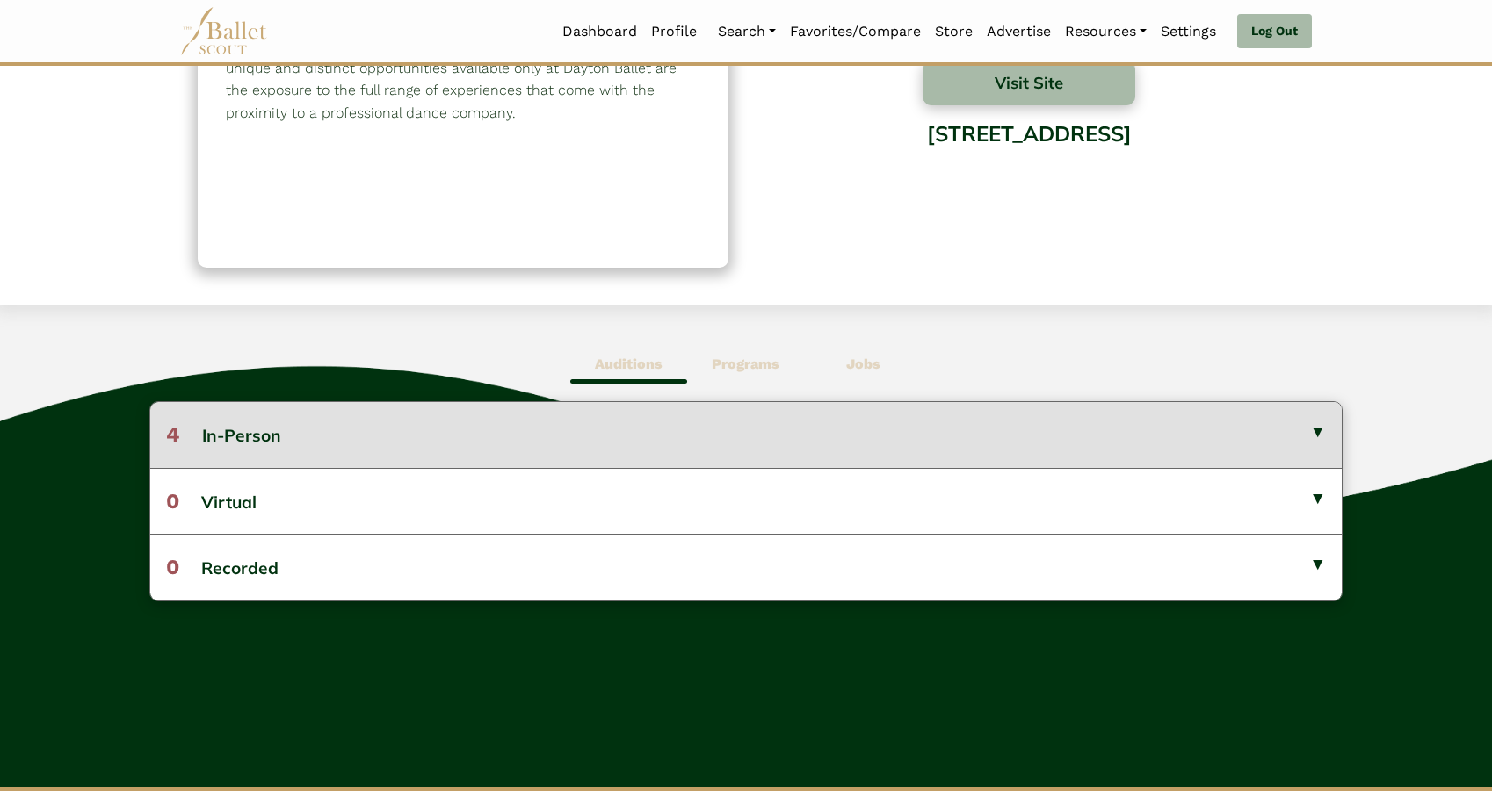
click at [493, 441] on button "4 In-Person" at bounding box center [746, 434] width 1191 height 65
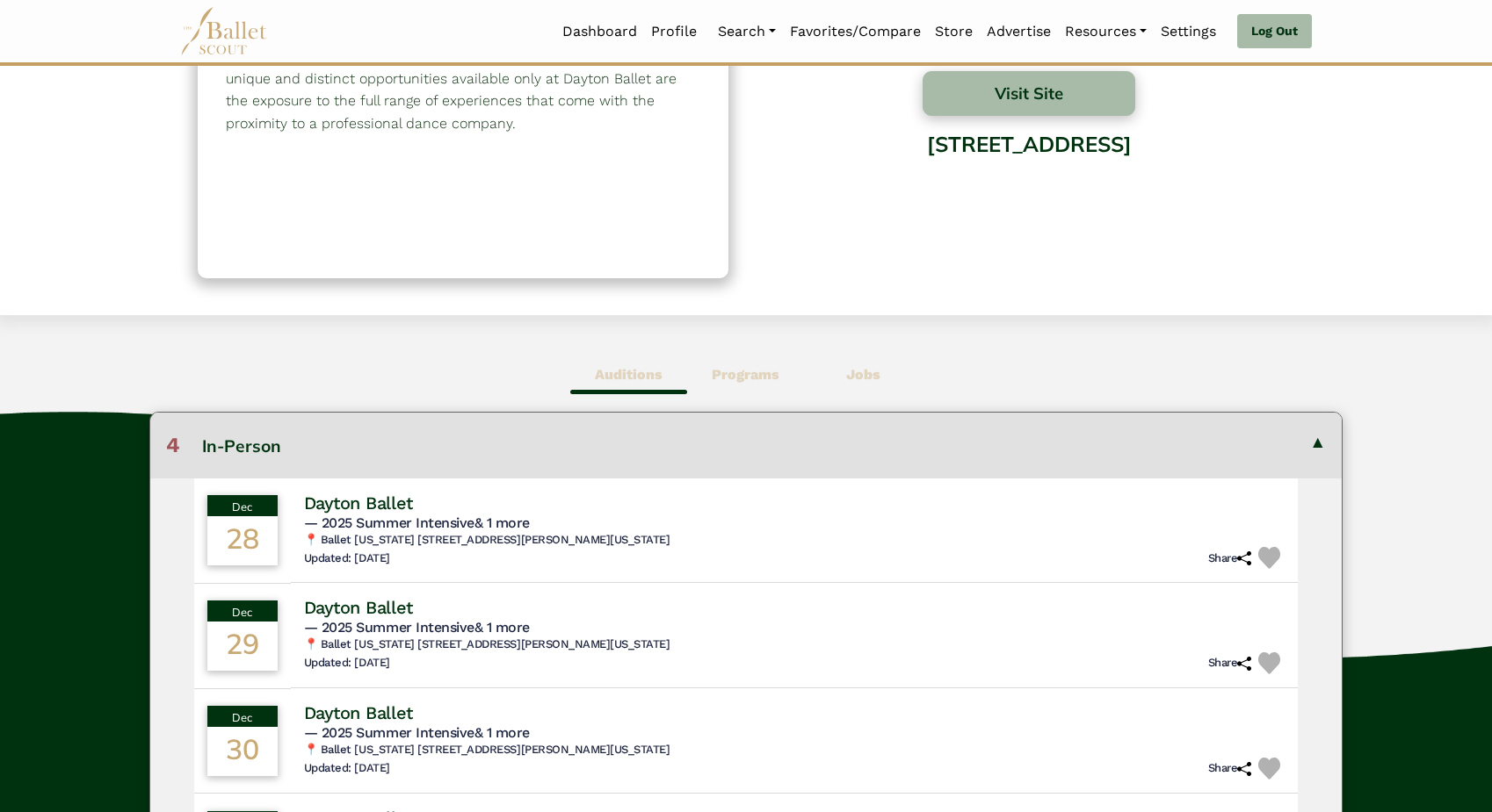
scroll to position [201, 0]
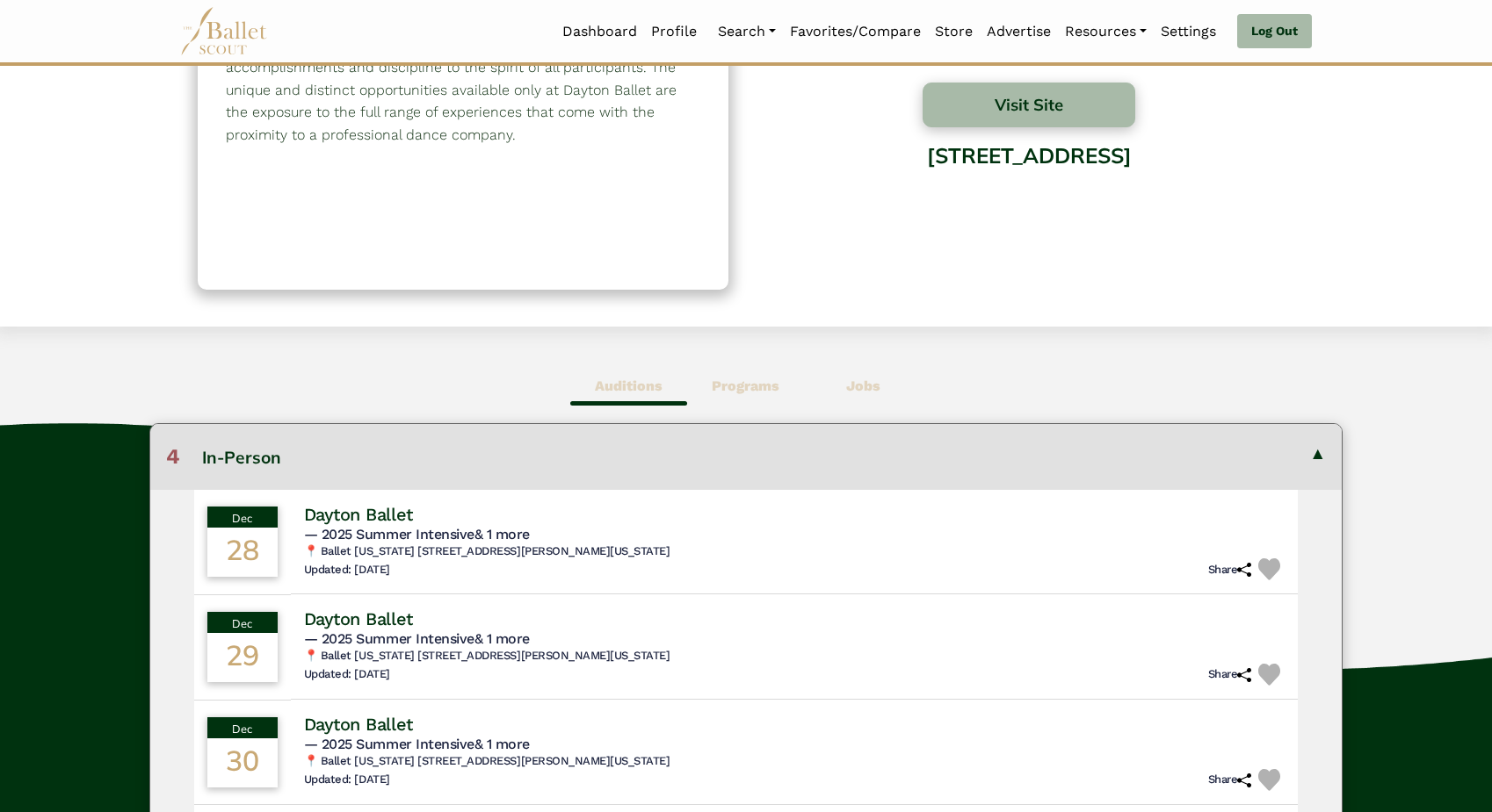
click at [762, 380] on b "Programs" at bounding box center [745, 386] width 67 height 17
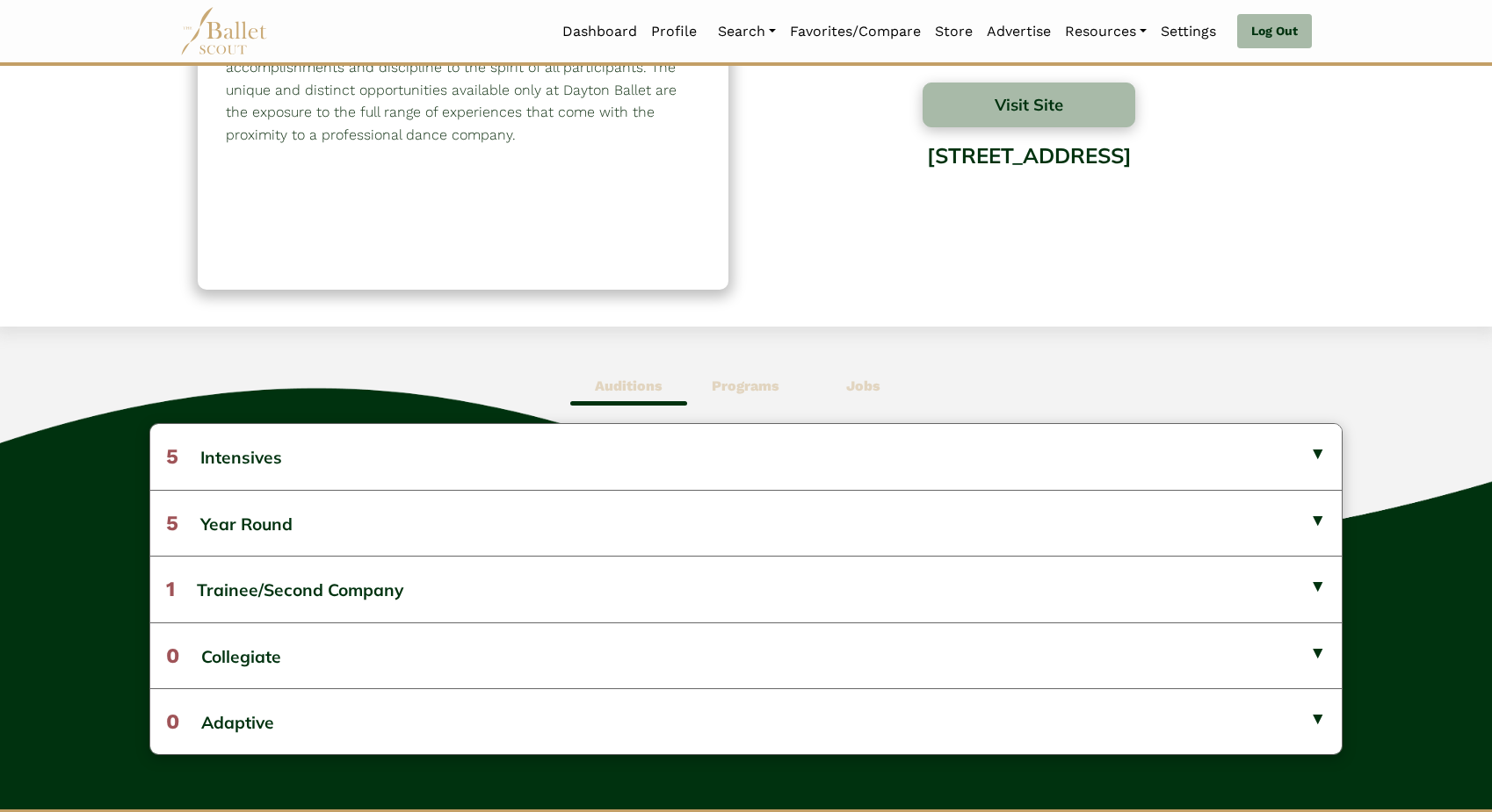
click at [864, 387] on b "Jobs" at bounding box center [863, 386] width 34 height 17
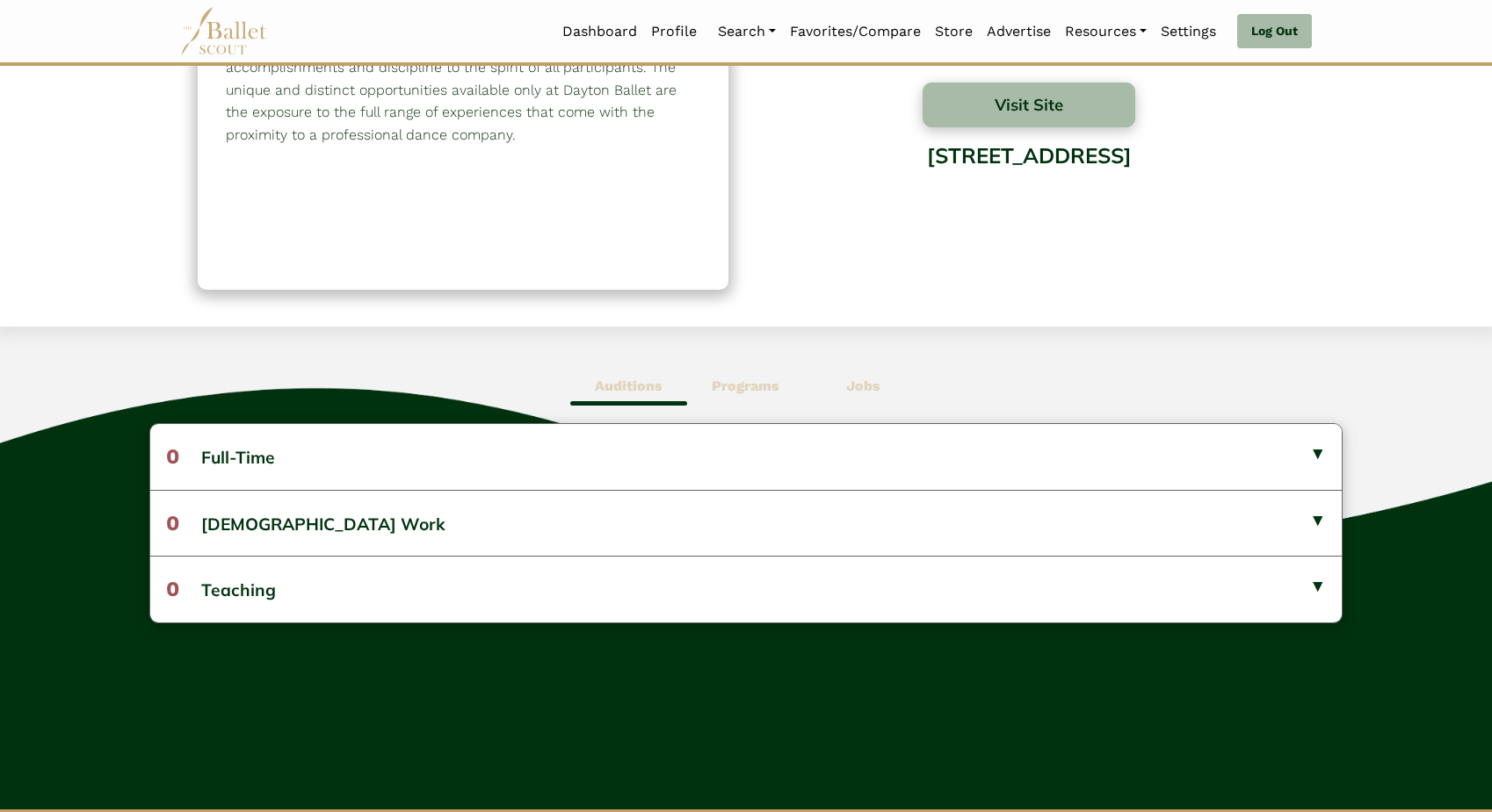
click at [733, 383] on b "Programs" at bounding box center [745, 386] width 67 height 17
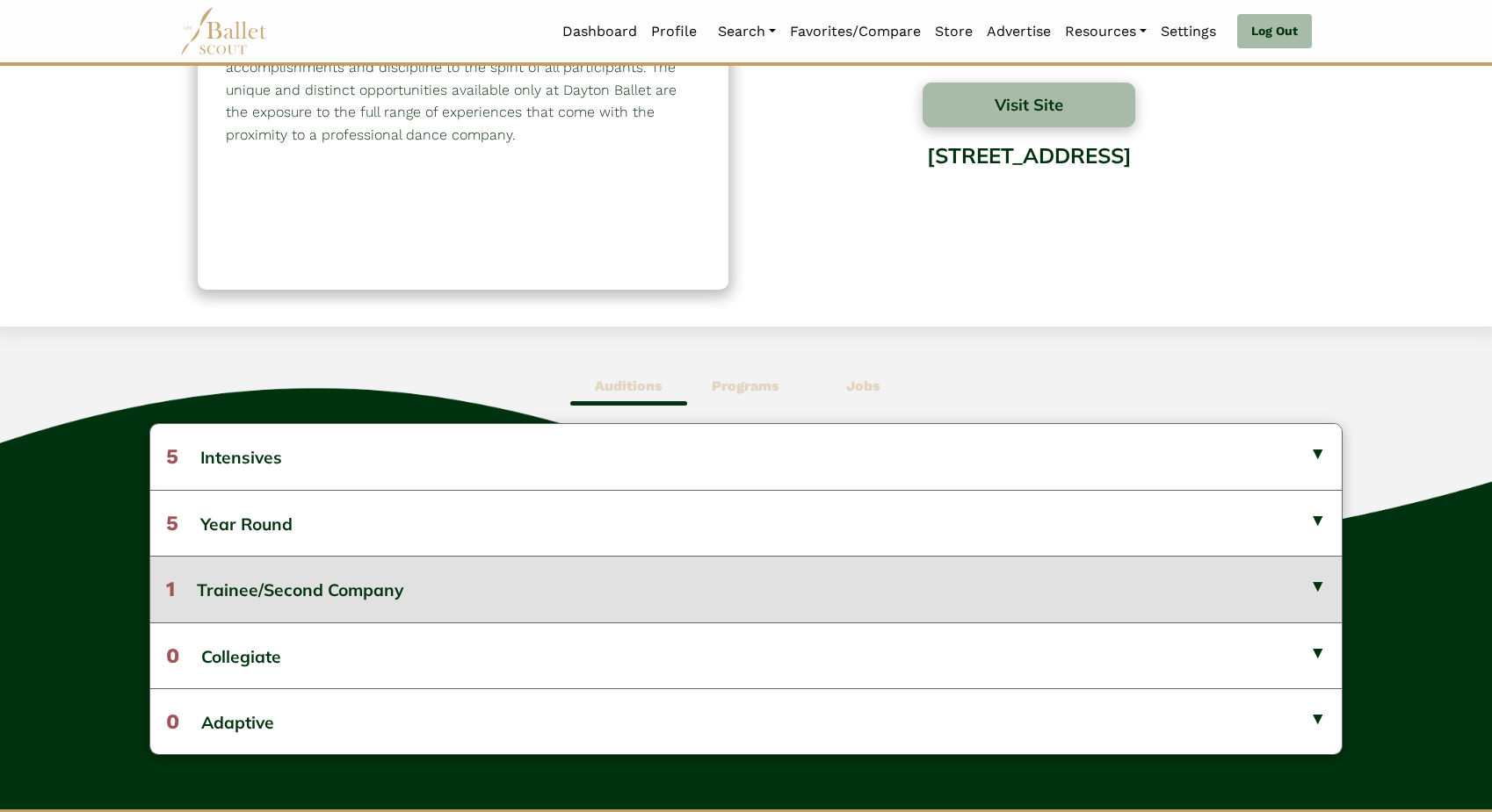
click at [542, 610] on button "1 Trainee/Second Company" at bounding box center [746, 589] width 1191 height 66
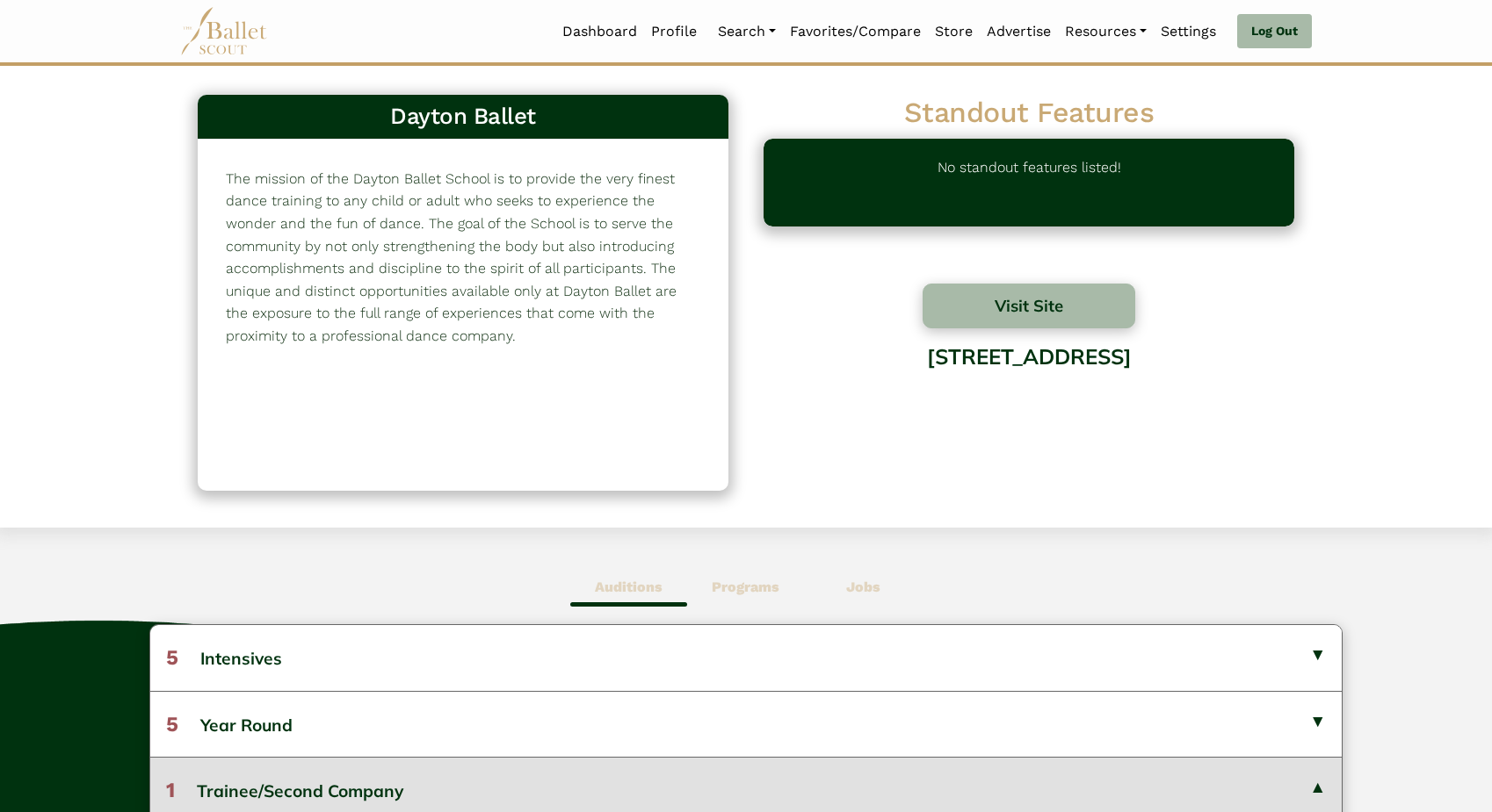
scroll to position [0, 0]
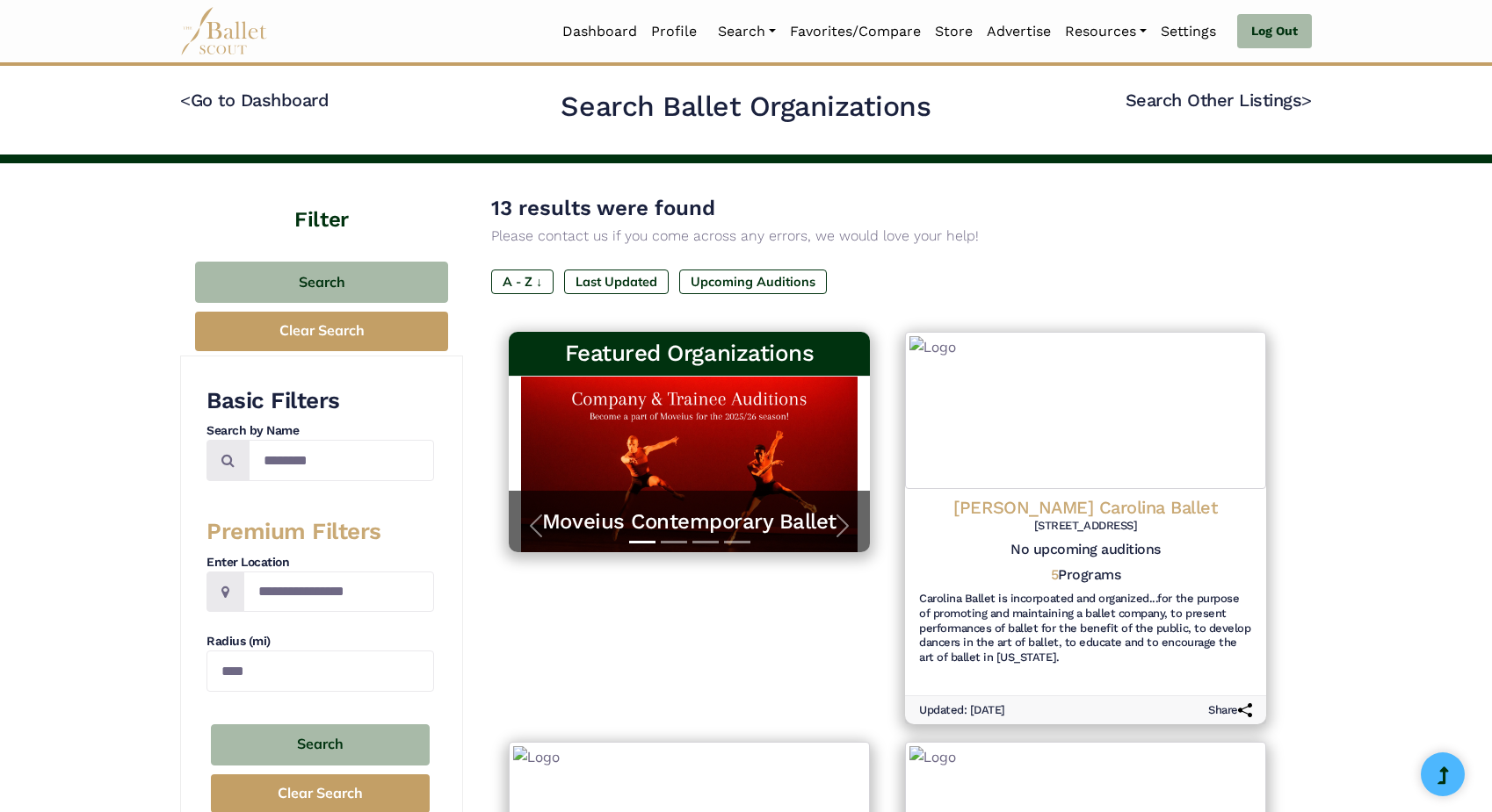
click at [284, 478] on div "**********" at bounding box center [320, 602] width 227 height 432
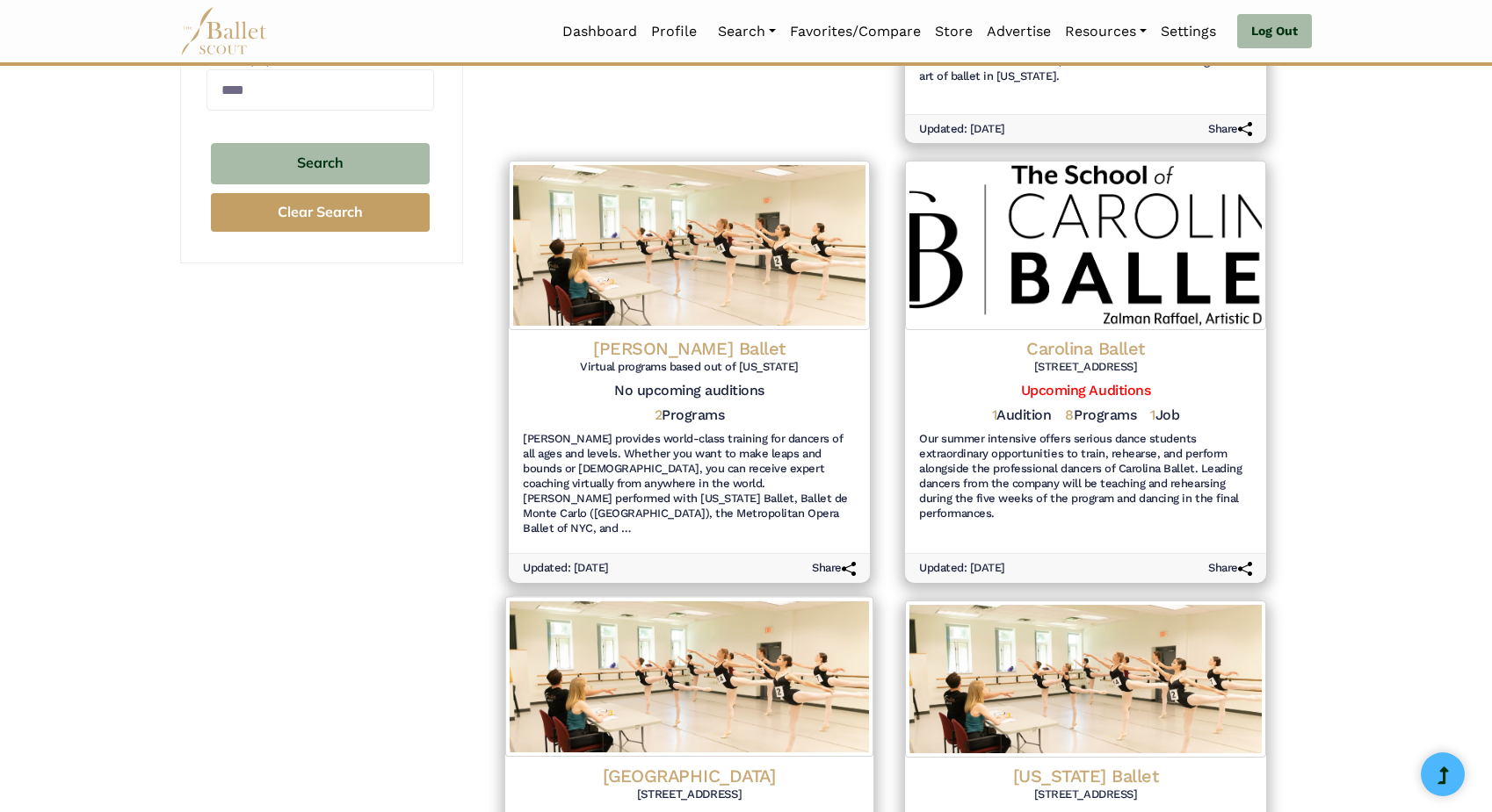
scroll to position [656, 0]
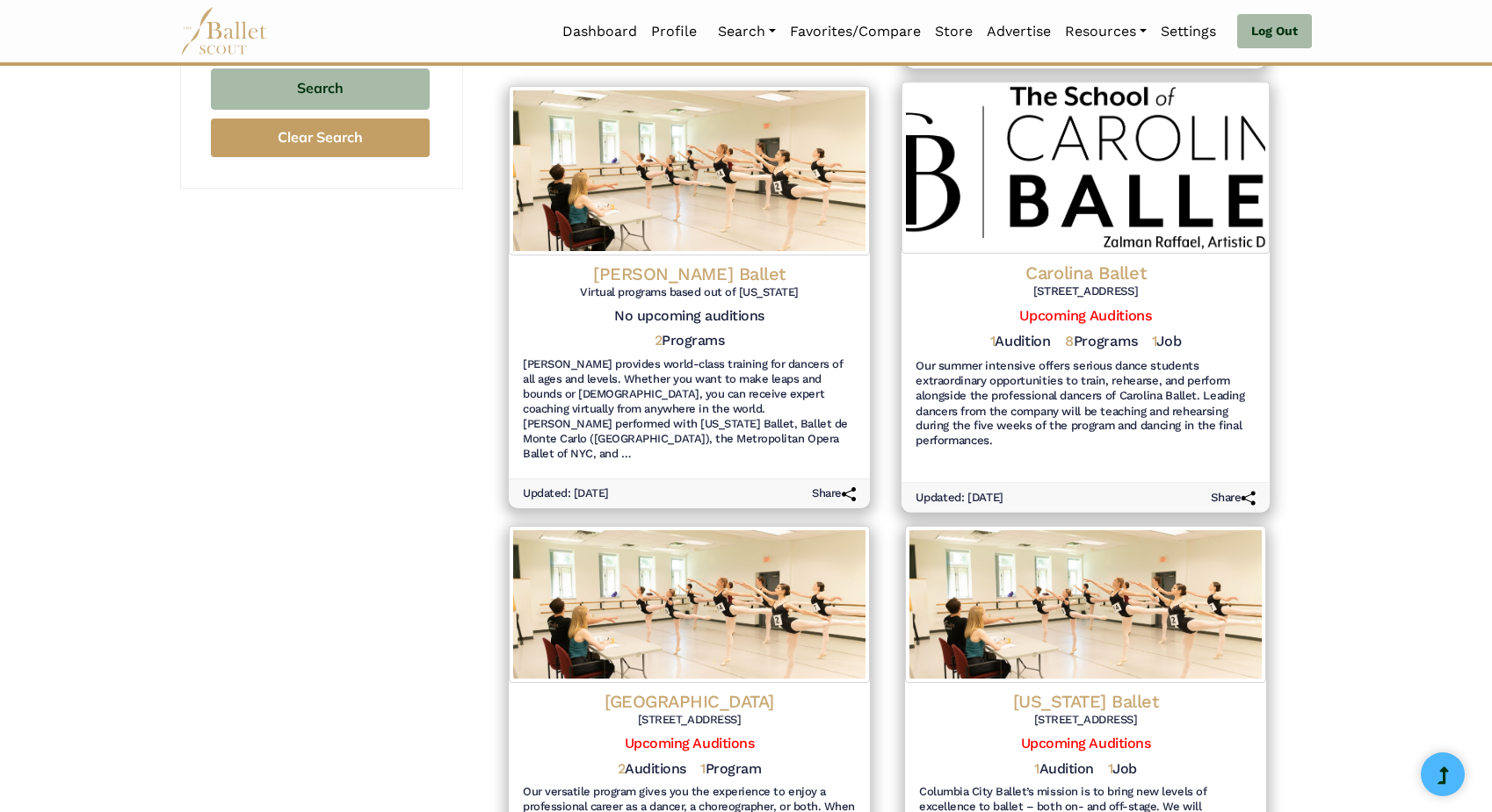
click at [1117, 285] on h6 "3401 Atlantic Ave #131, Raleigh, NC 27604" at bounding box center [1085, 292] width 340 height 15
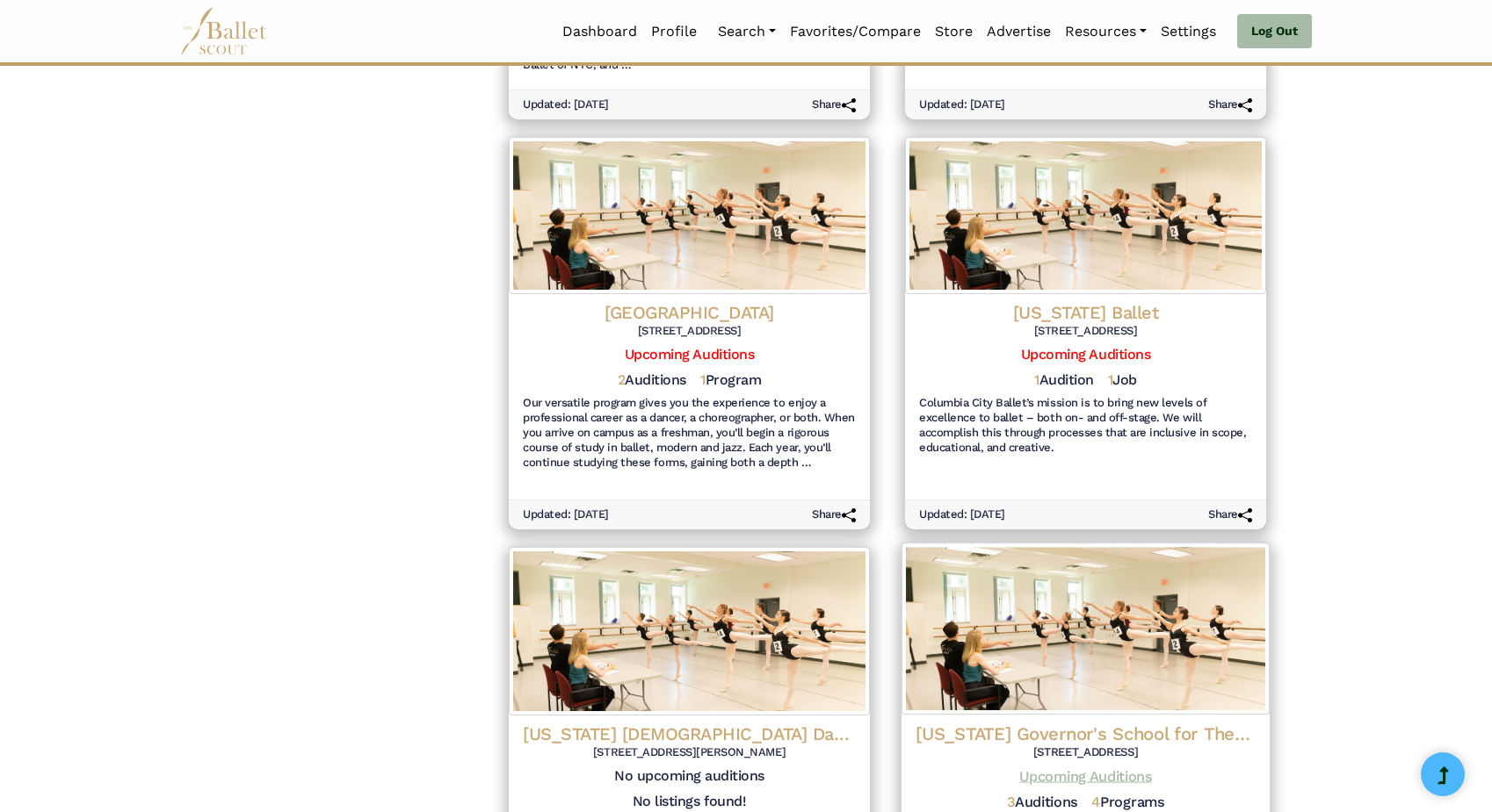
scroll to position [1044, 0]
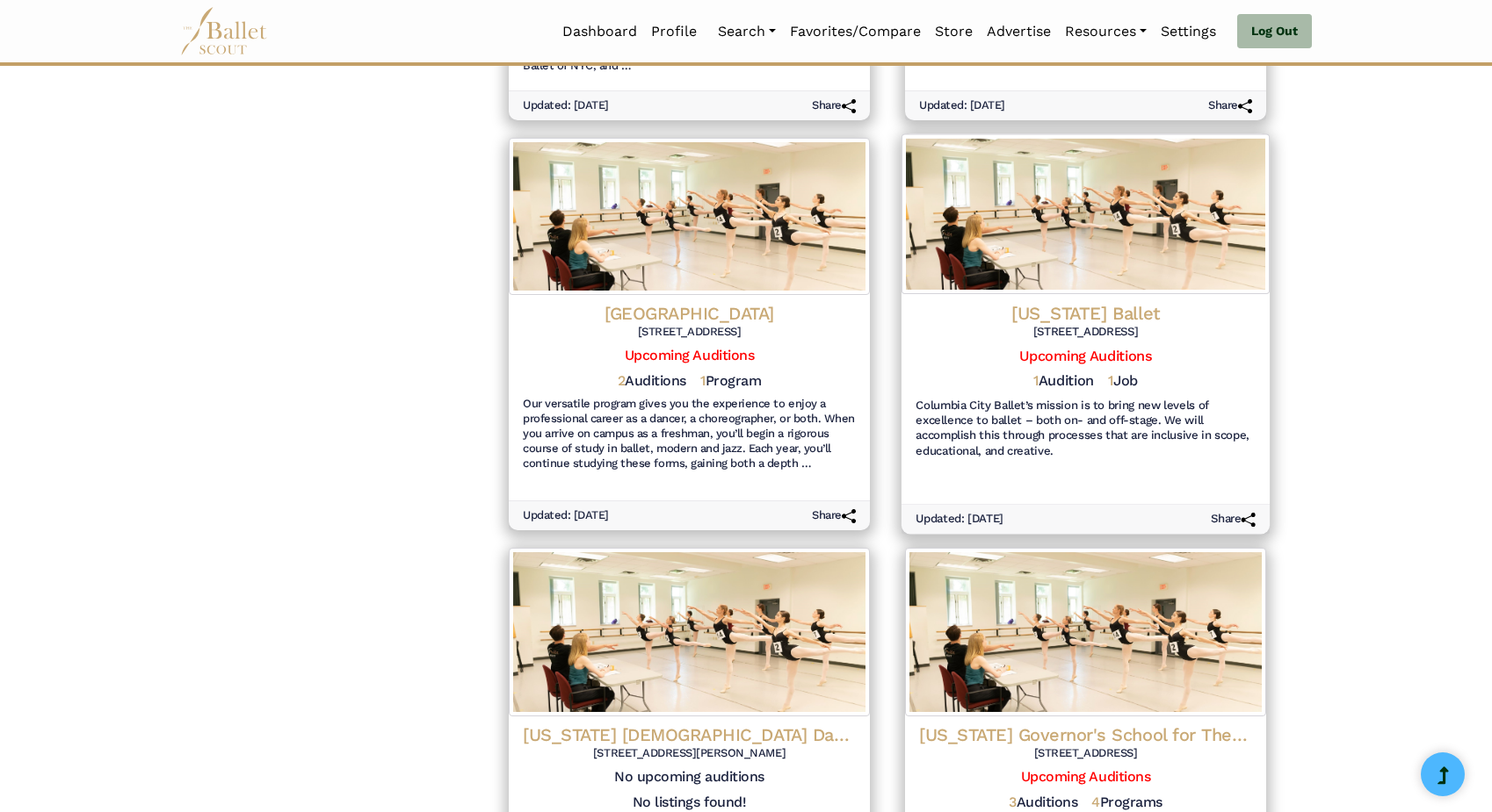
click at [1133, 255] on img at bounding box center [1085, 214] width 368 height 160
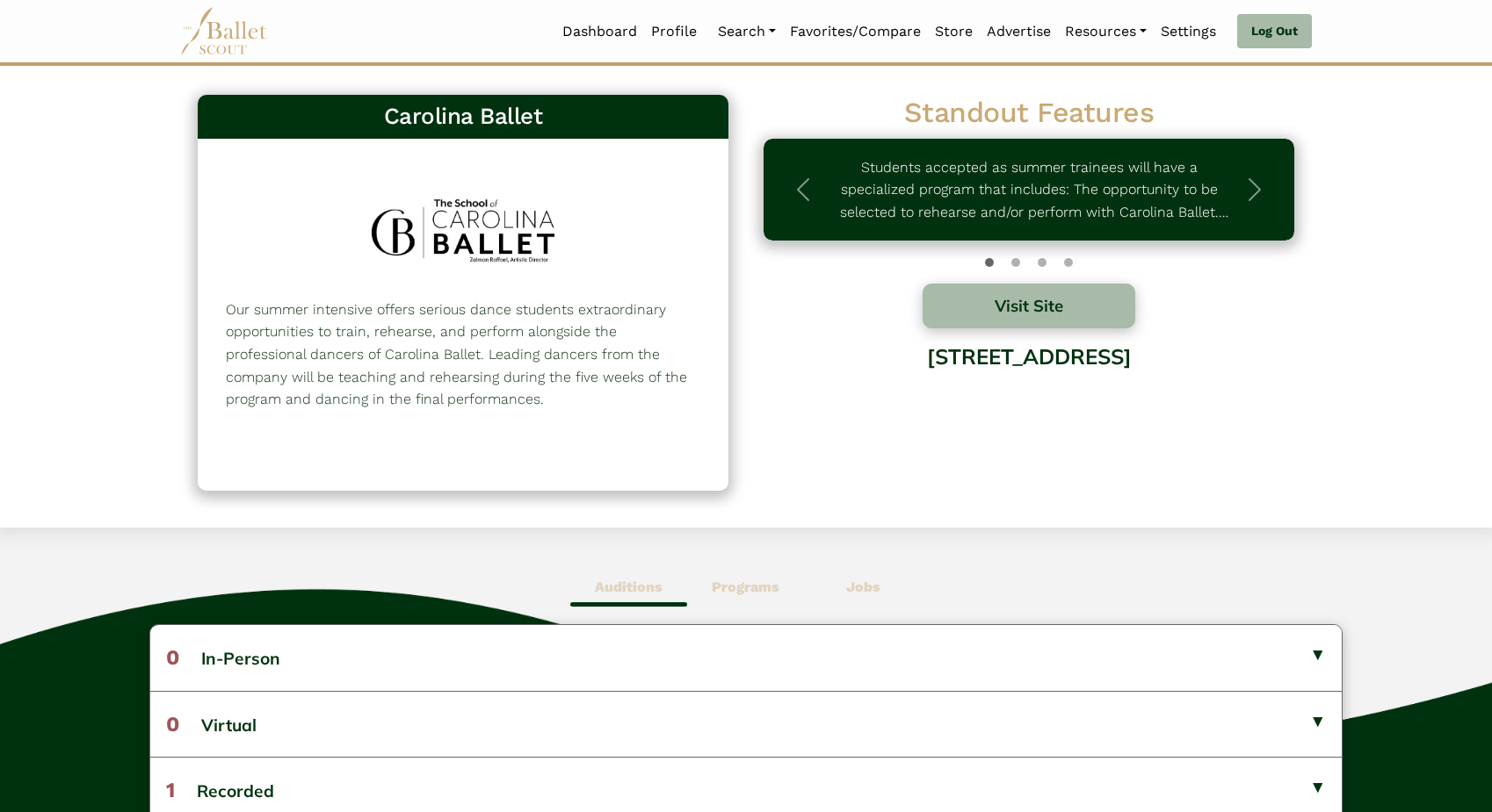
scroll to position [127, 0]
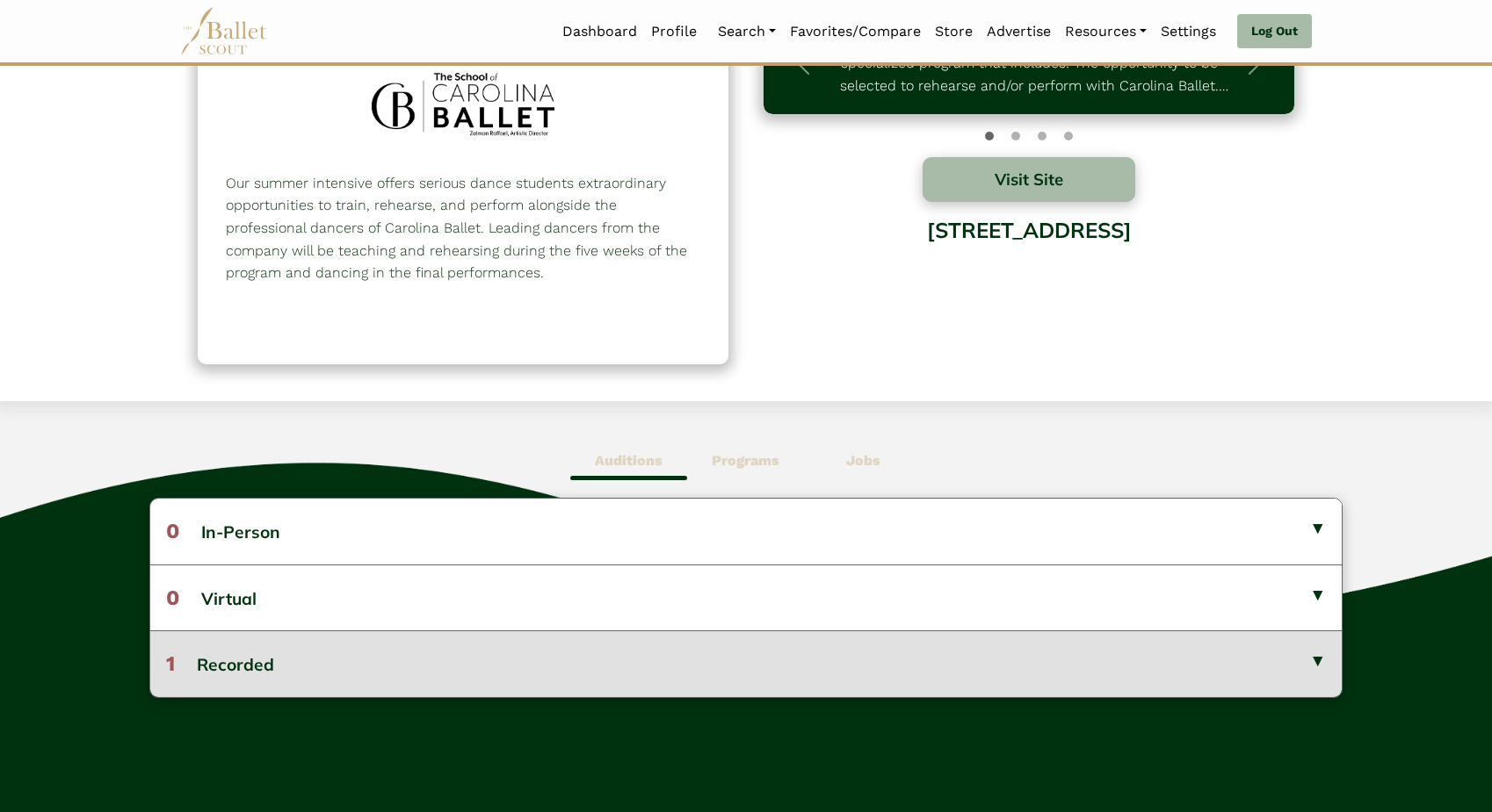
click at [365, 662] on button "1 Recorded" at bounding box center [746, 663] width 1191 height 66
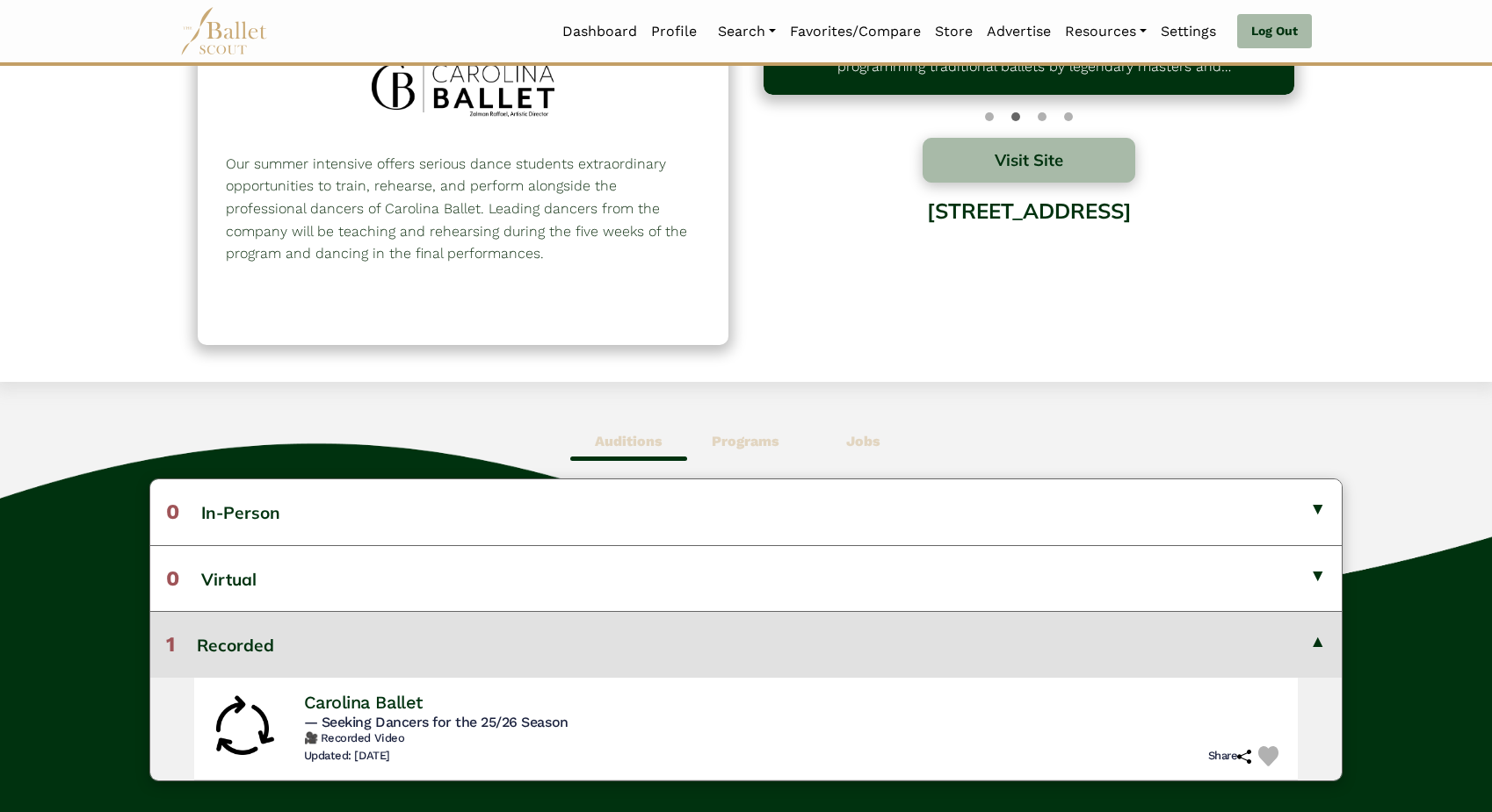
scroll to position [128, 0]
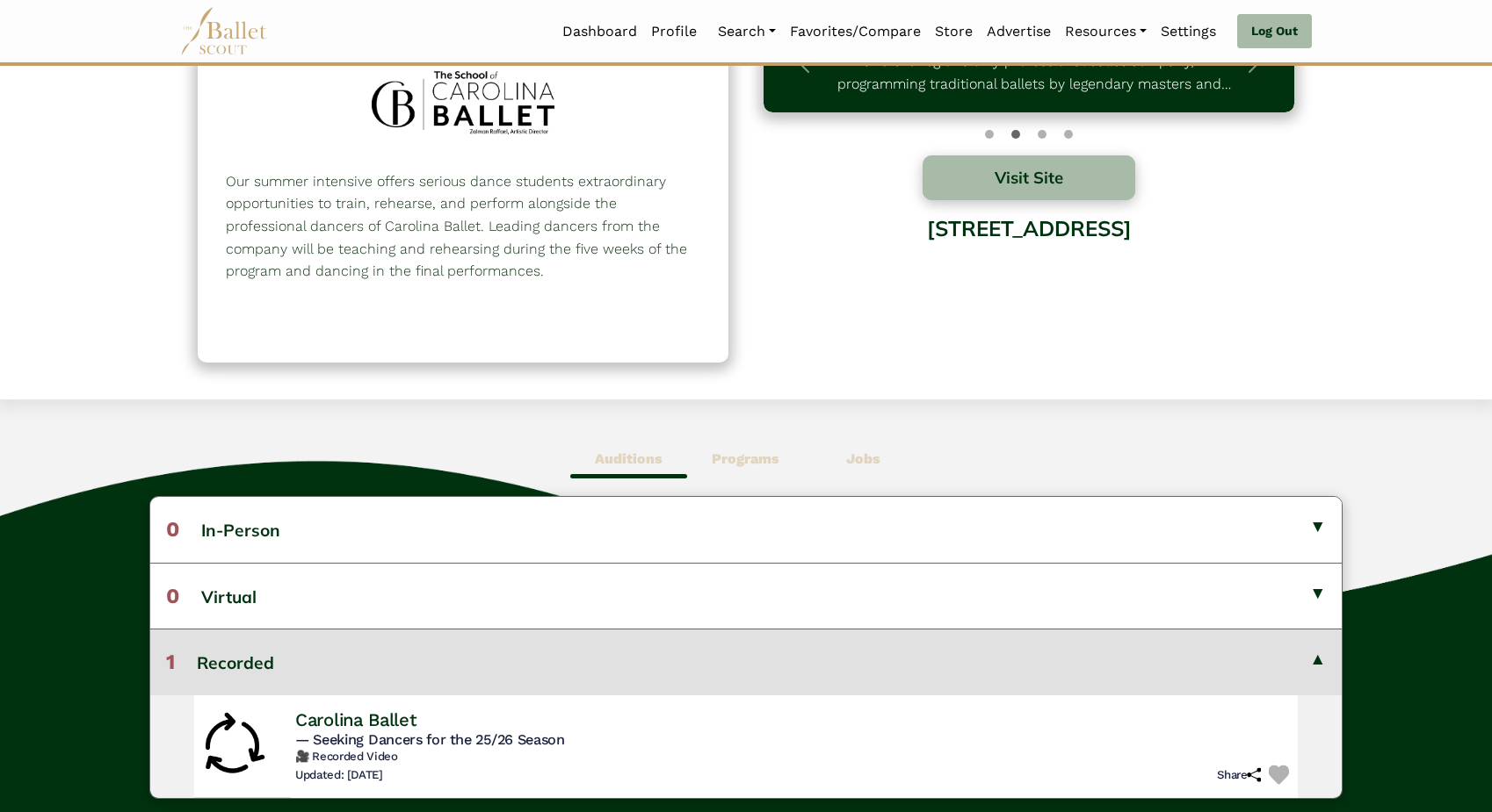
click at [1274, 771] on img at bounding box center [1278, 774] width 20 height 20
click at [876, 468] on span "Jobs" at bounding box center [862, 459] width 116 height 41
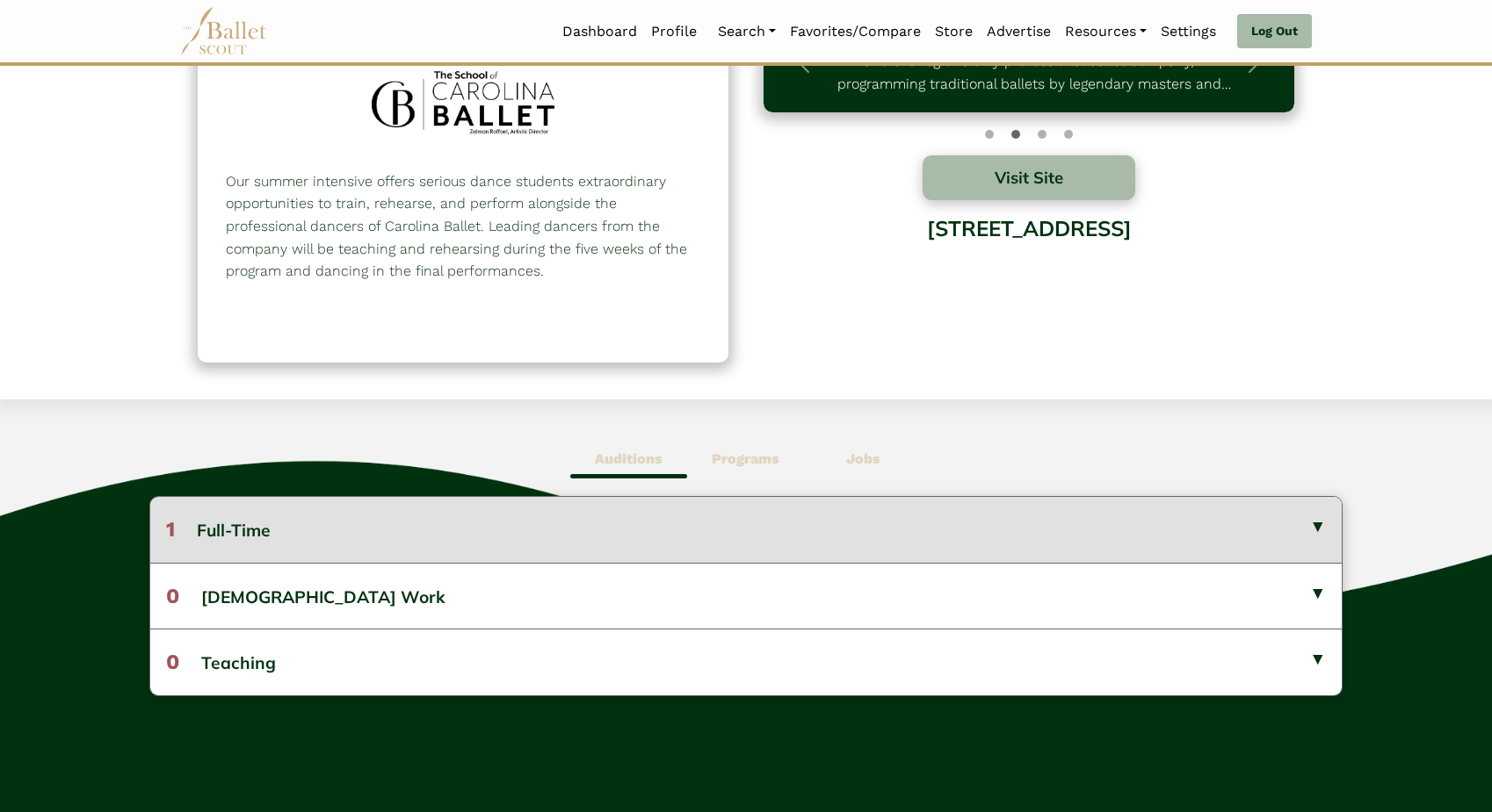
click at [363, 530] on button "1 Full-Time" at bounding box center [746, 529] width 1191 height 65
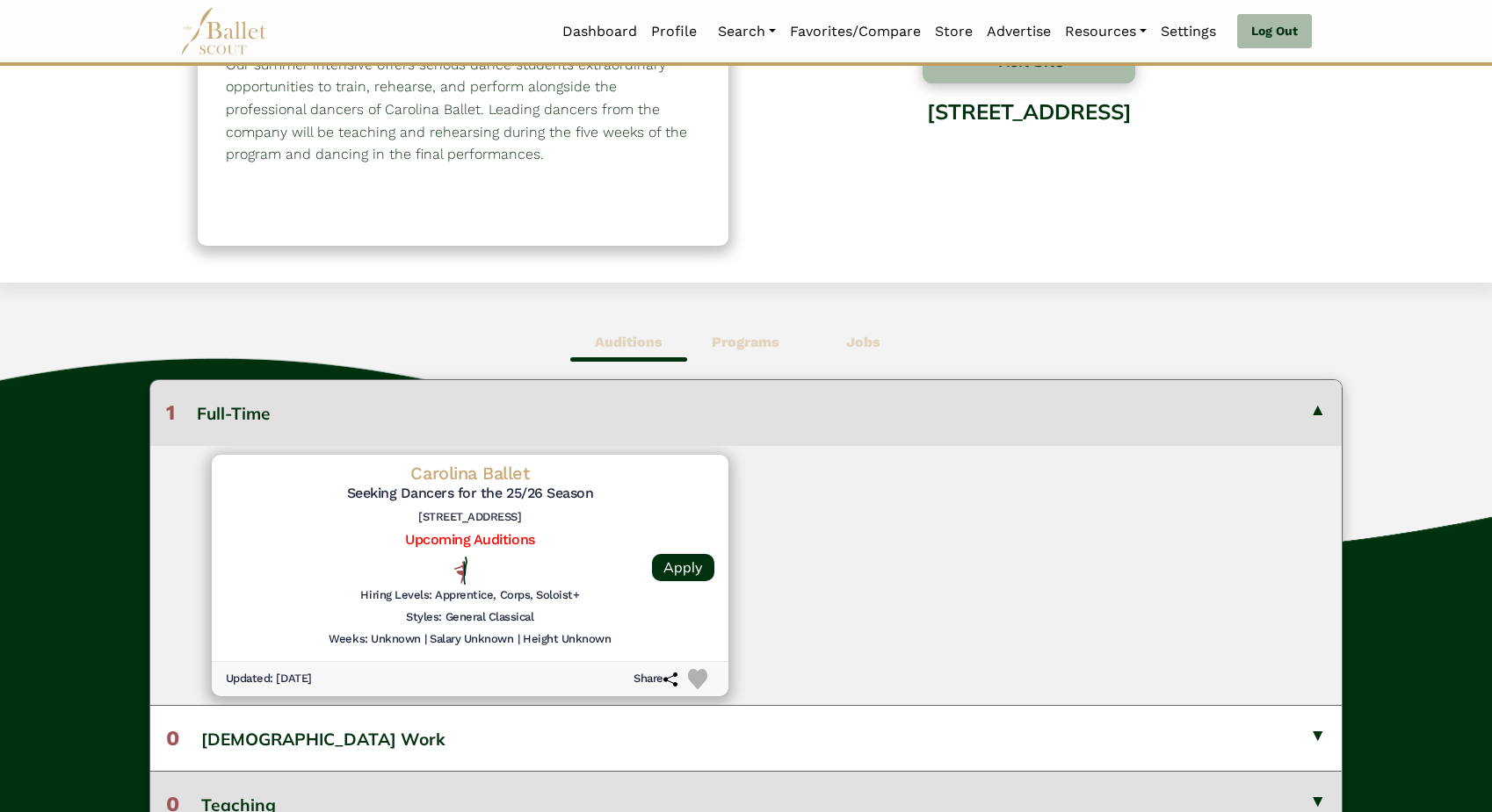
scroll to position [251, 0]
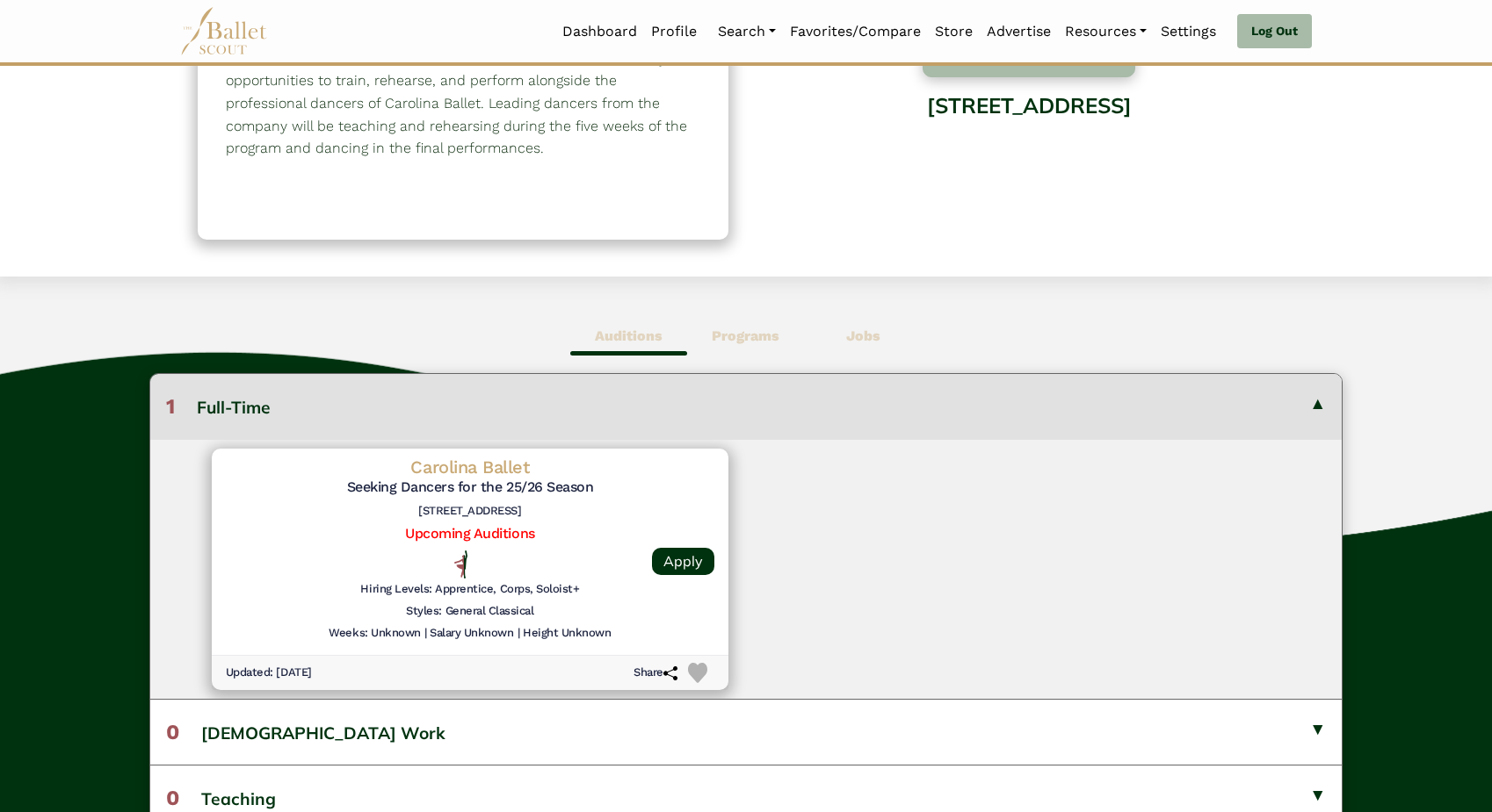
click at [694, 668] on img at bounding box center [698, 673] width 20 height 20
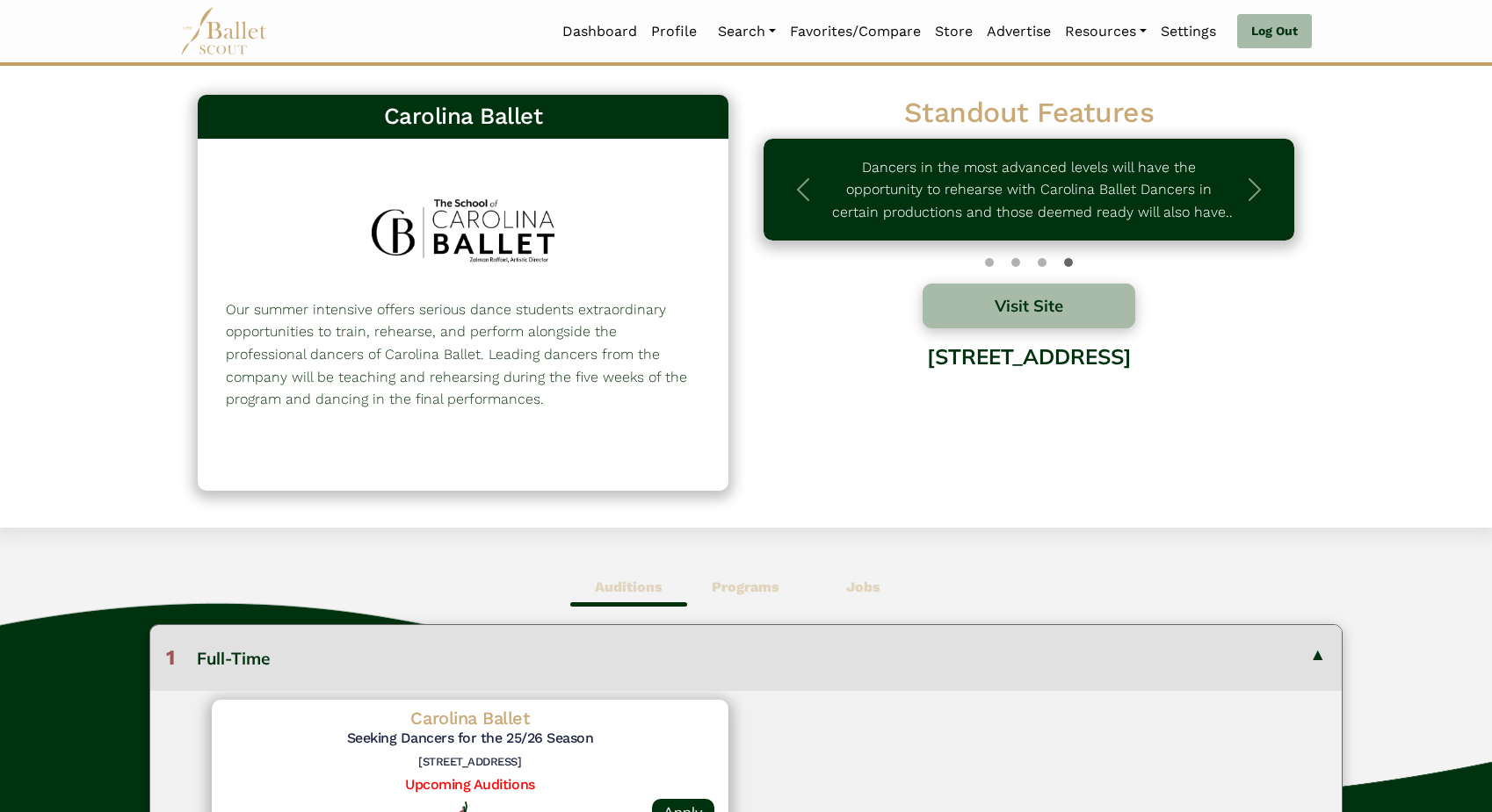
scroll to position [0, 0]
click at [1039, 298] on button "Visit Site" at bounding box center [1028, 306] width 213 height 44
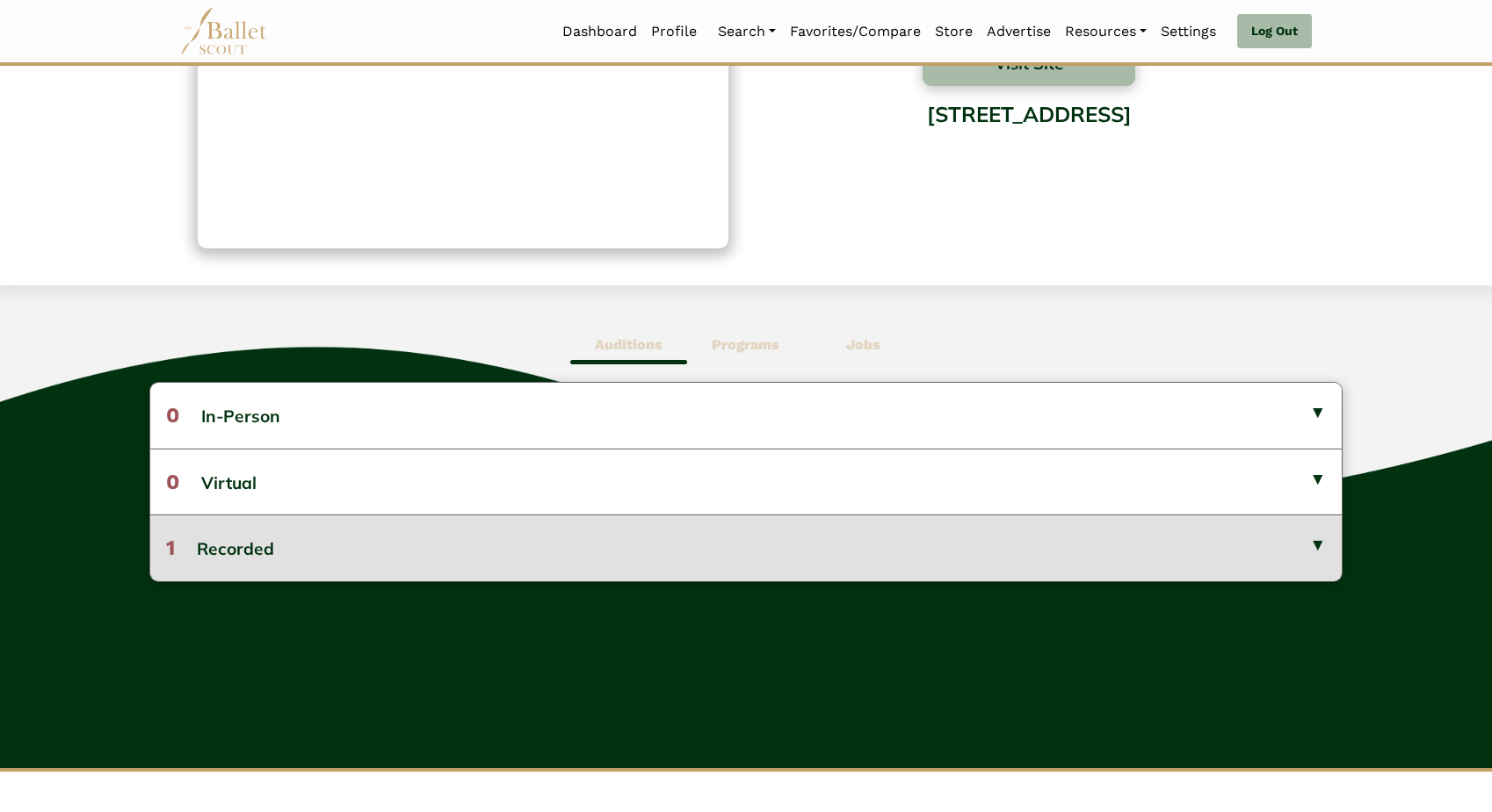
scroll to position [248, 0]
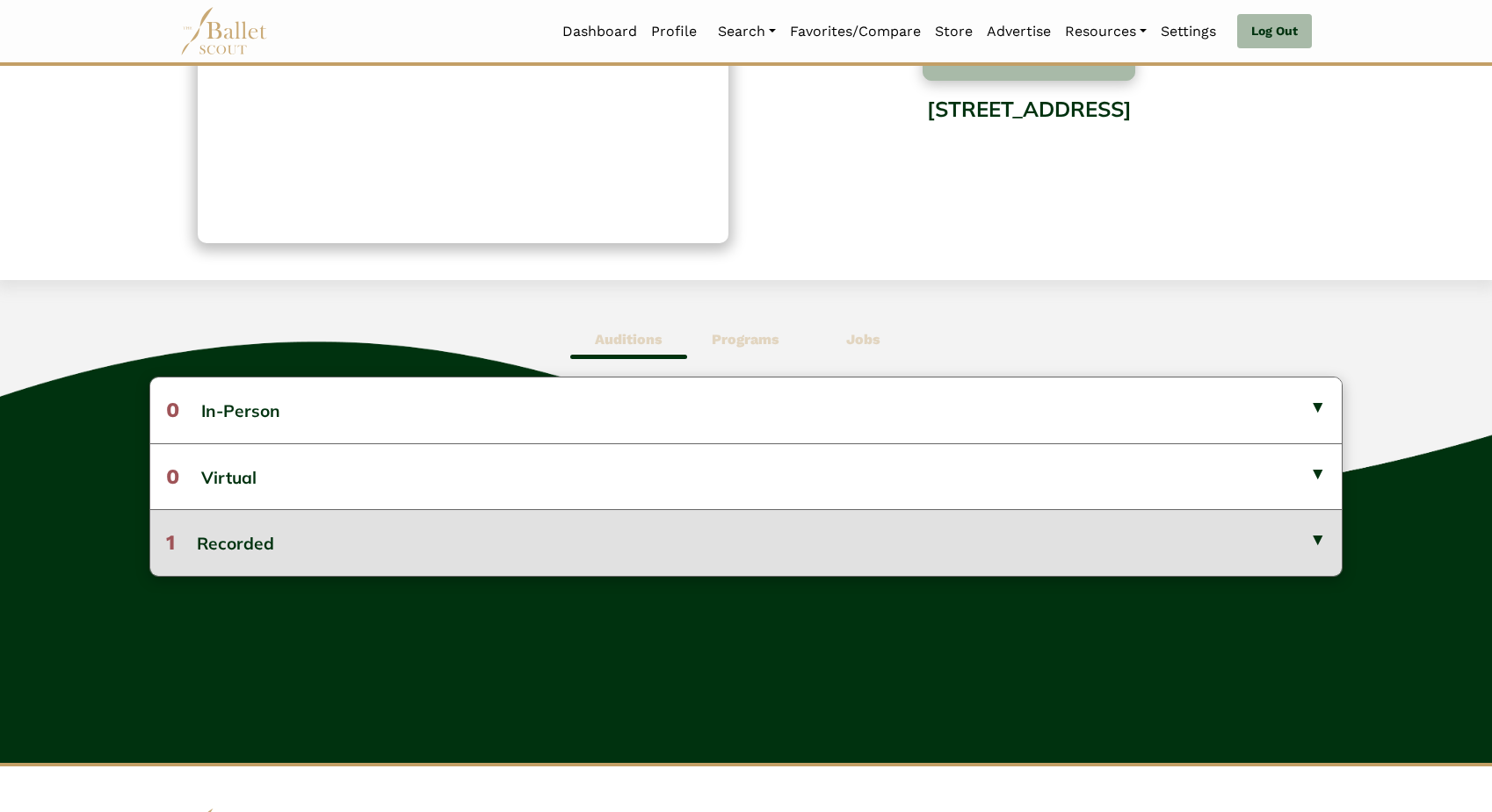
click at [713, 549] on button "1 Recorded" at bounding box center [746, 542] width 1191 height 66
